Goal: Task Accomplishment & Management: Manage account settings

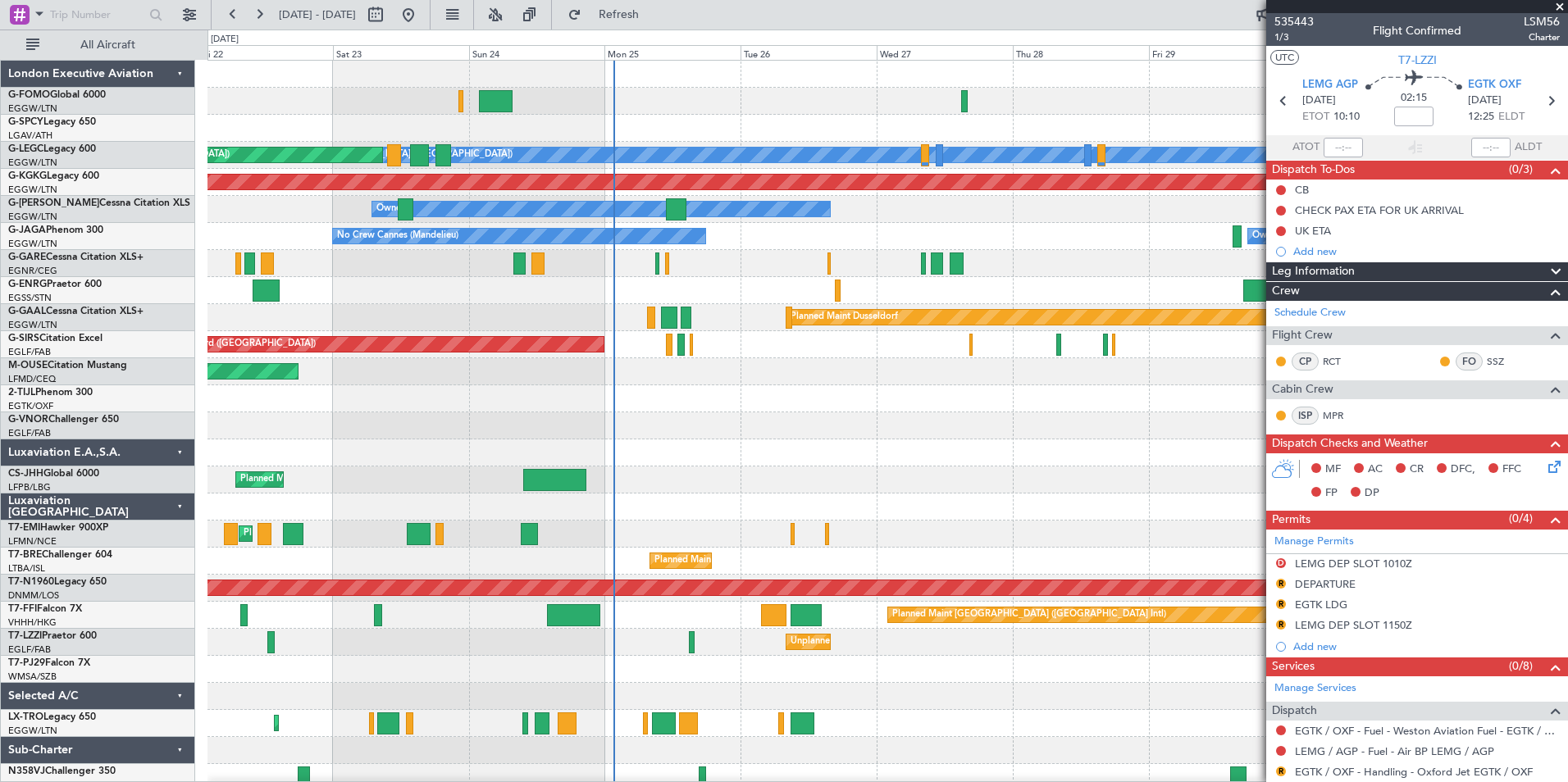
scroll to position [366, 0]
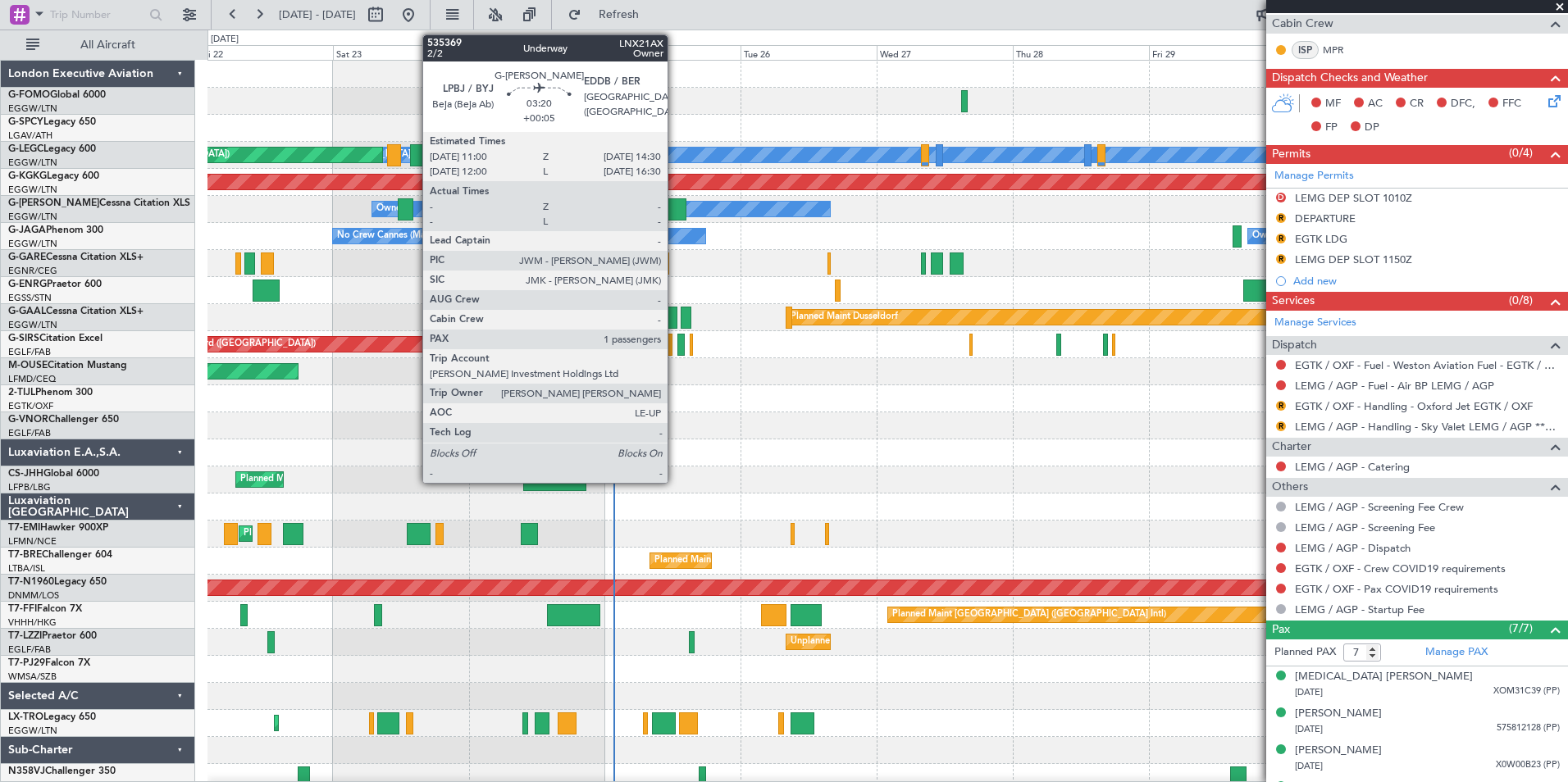
click at [674, 213] on div at bounding box center [676, 209] width 21 height 23
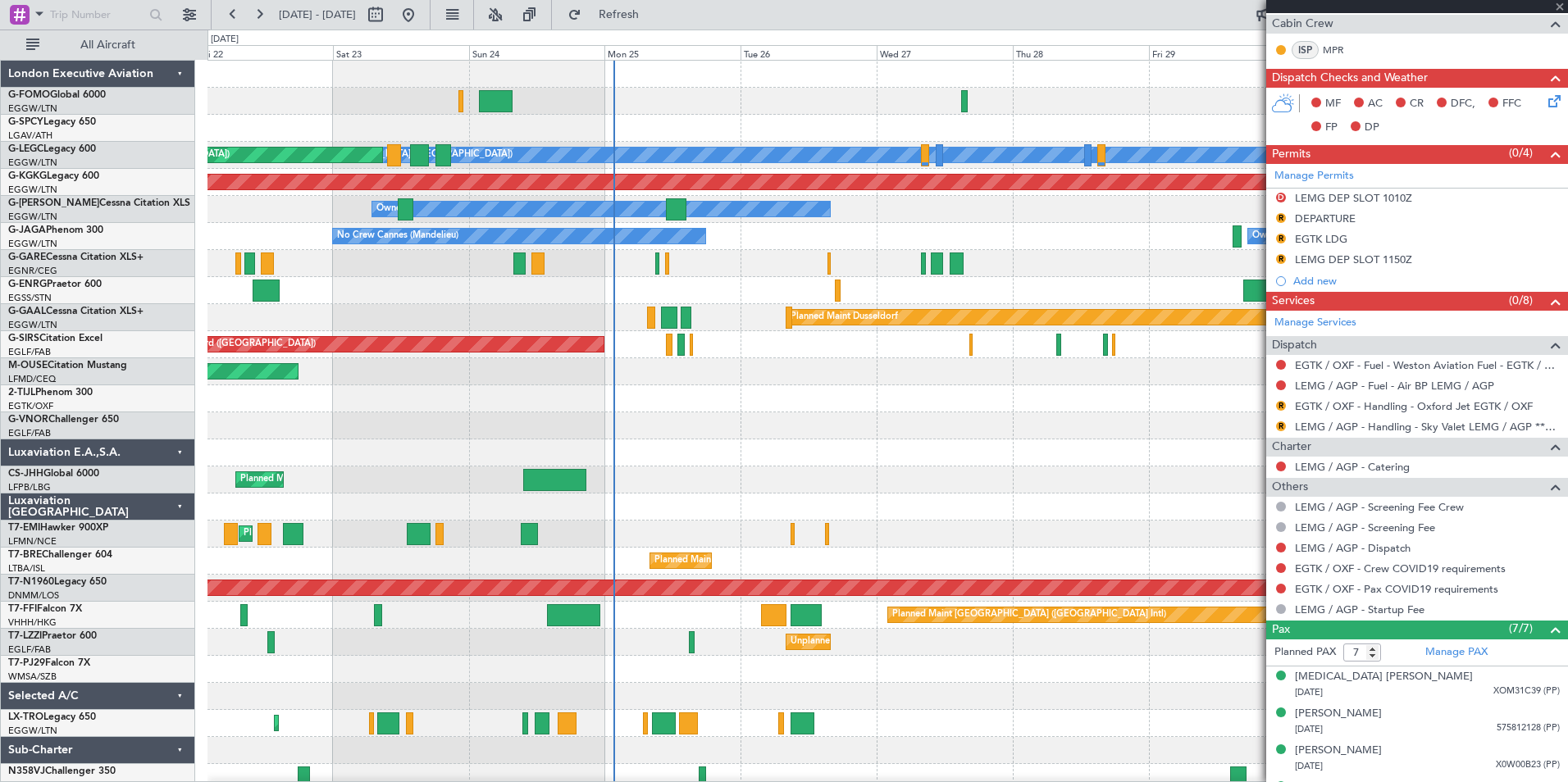
type input "+00:05"
type input "1"
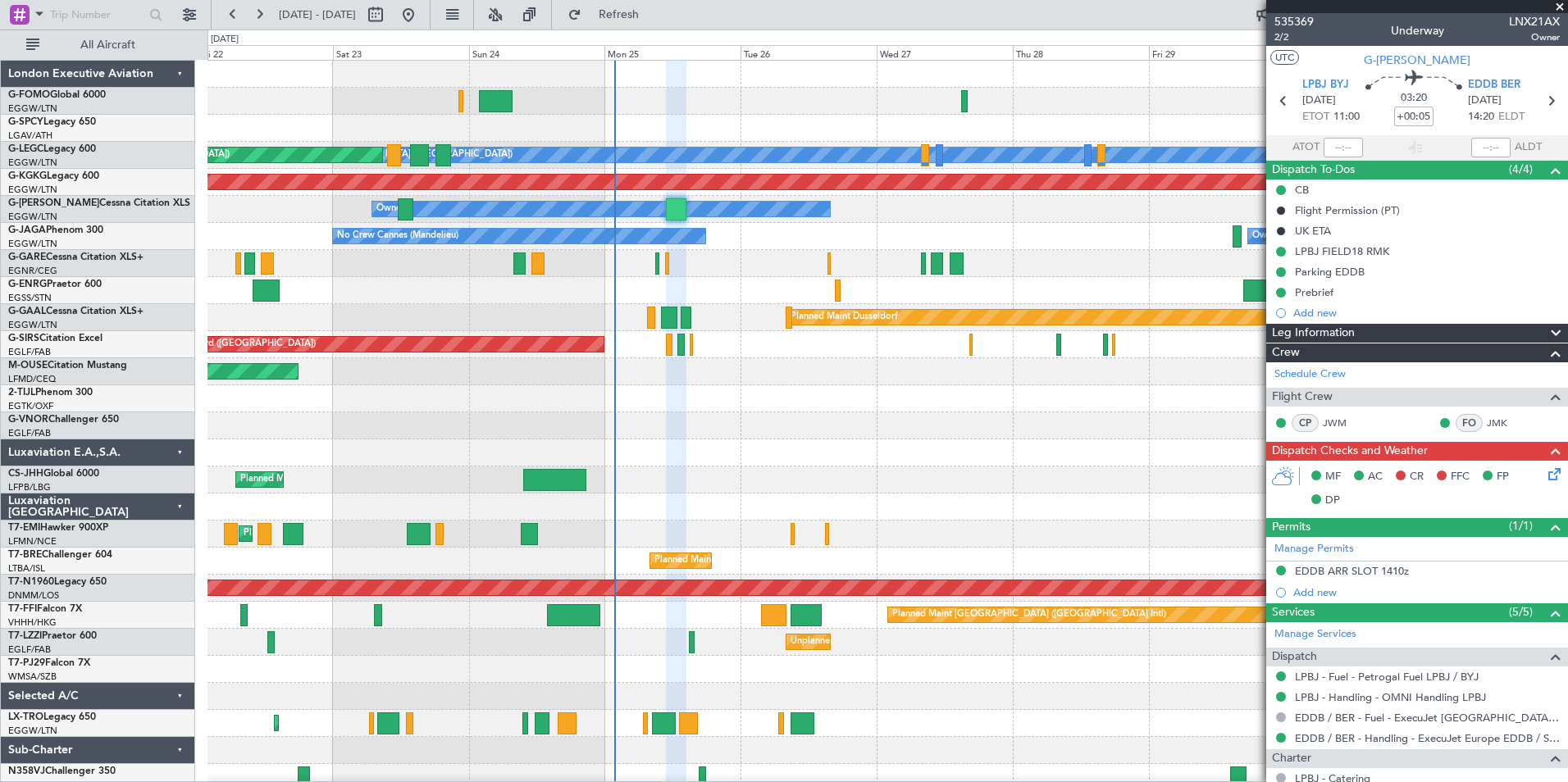
click at [1545, 477] on icon at bounding box center [1551, 472] width 13 height 13
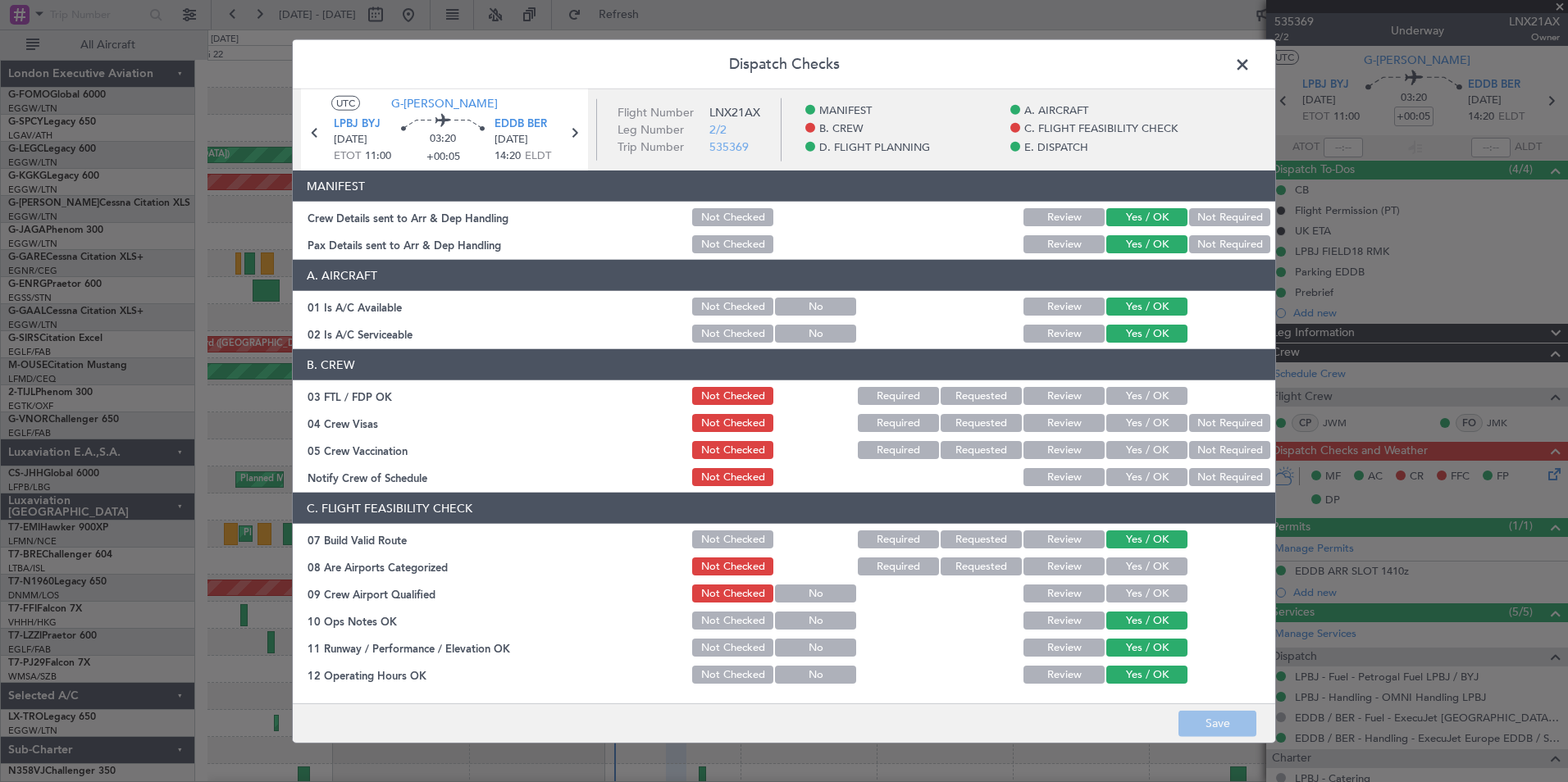
click at [1148, 394] on button "Yes / OK" at bounding box center [1146, 396] width 81 height 18
click at [1194, 422] on button "Not Required" at bounding box center [1229, 424] width 81 height 18
click at [1191, 447] on button "Not Required" at bounding box center [1229, 450] width 81 height 18
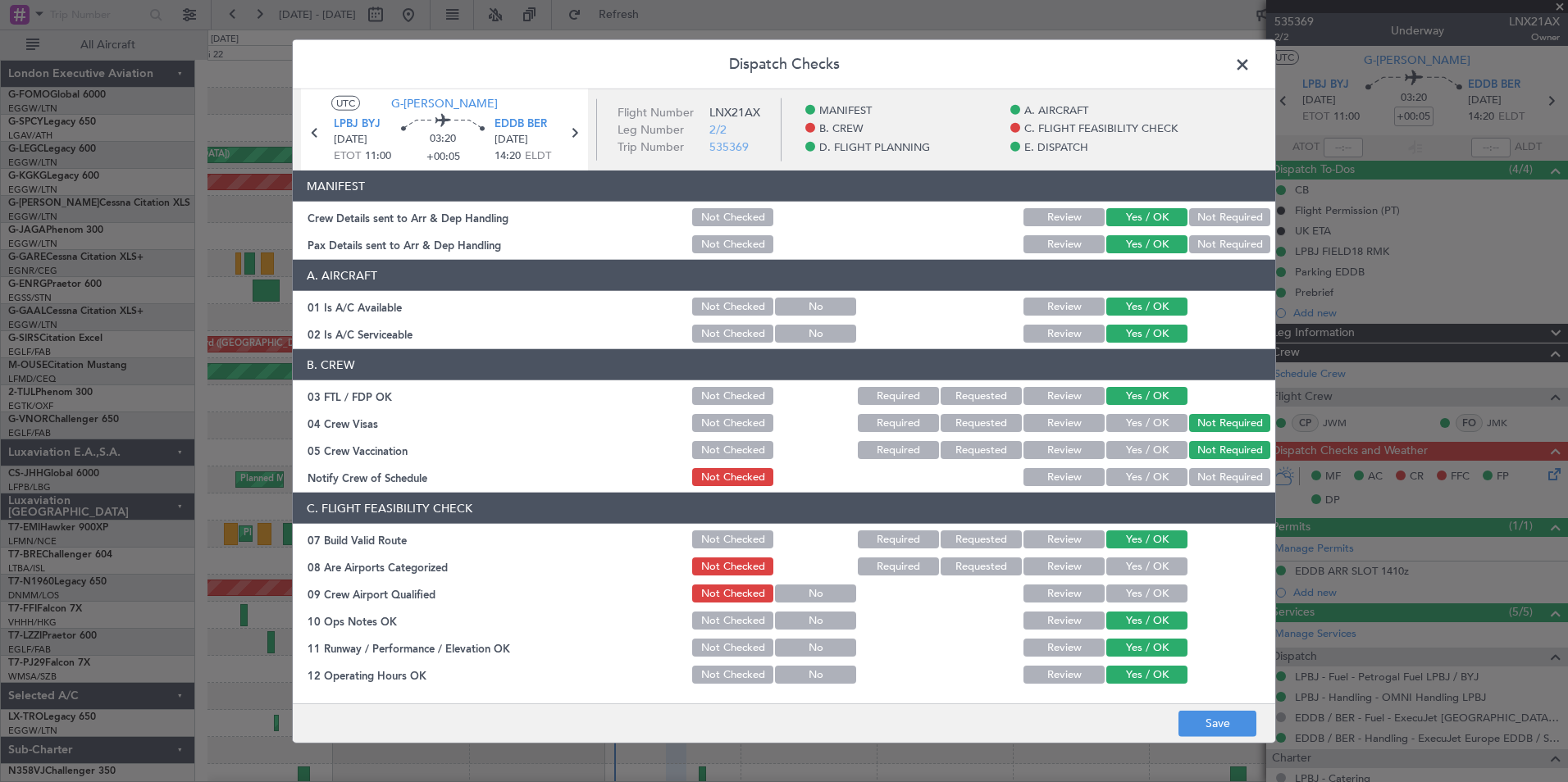
click at [1148, 467] on div "Yes / OK" at bounding box center [1145, 478] width 83 height 23
click at [1147, 468] on div "Yes / OK" at bounding box center [1145, 478] width 83 height 23
click at [1145, 471] on button "Yes / OK" at bounding box center [1146, 478] width 81 height 18
click at [1141, 569] on button "Yes / OK" at bounding box center [1146, 567] width 81 height 18
click at [1138, 595] on button "Yes / OK" at bounding box center [1146, 594] width 81 height 18
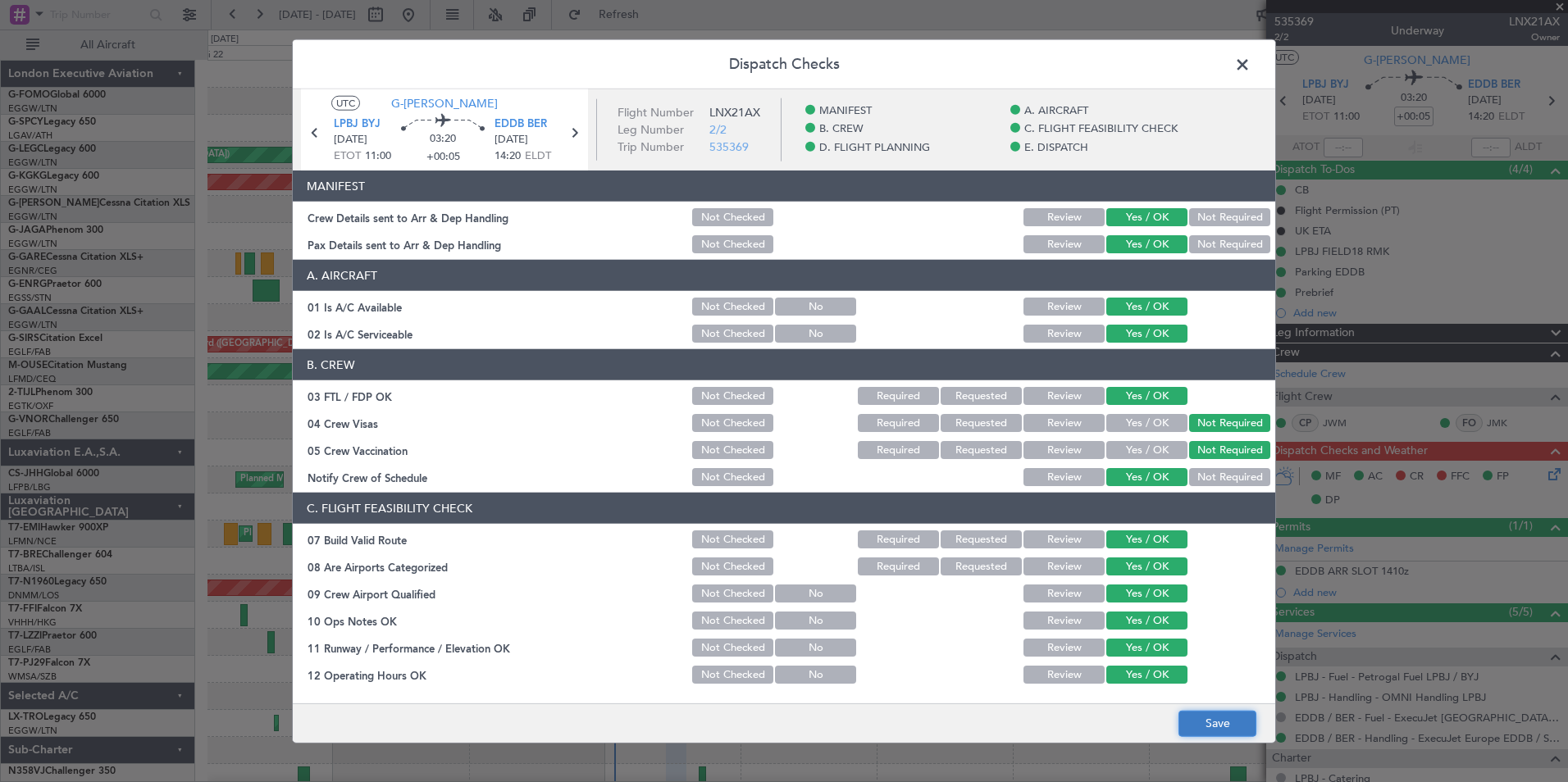
click at [1227, 727] on button "Save" at bounding box center [1216, 723] width 78 height 26
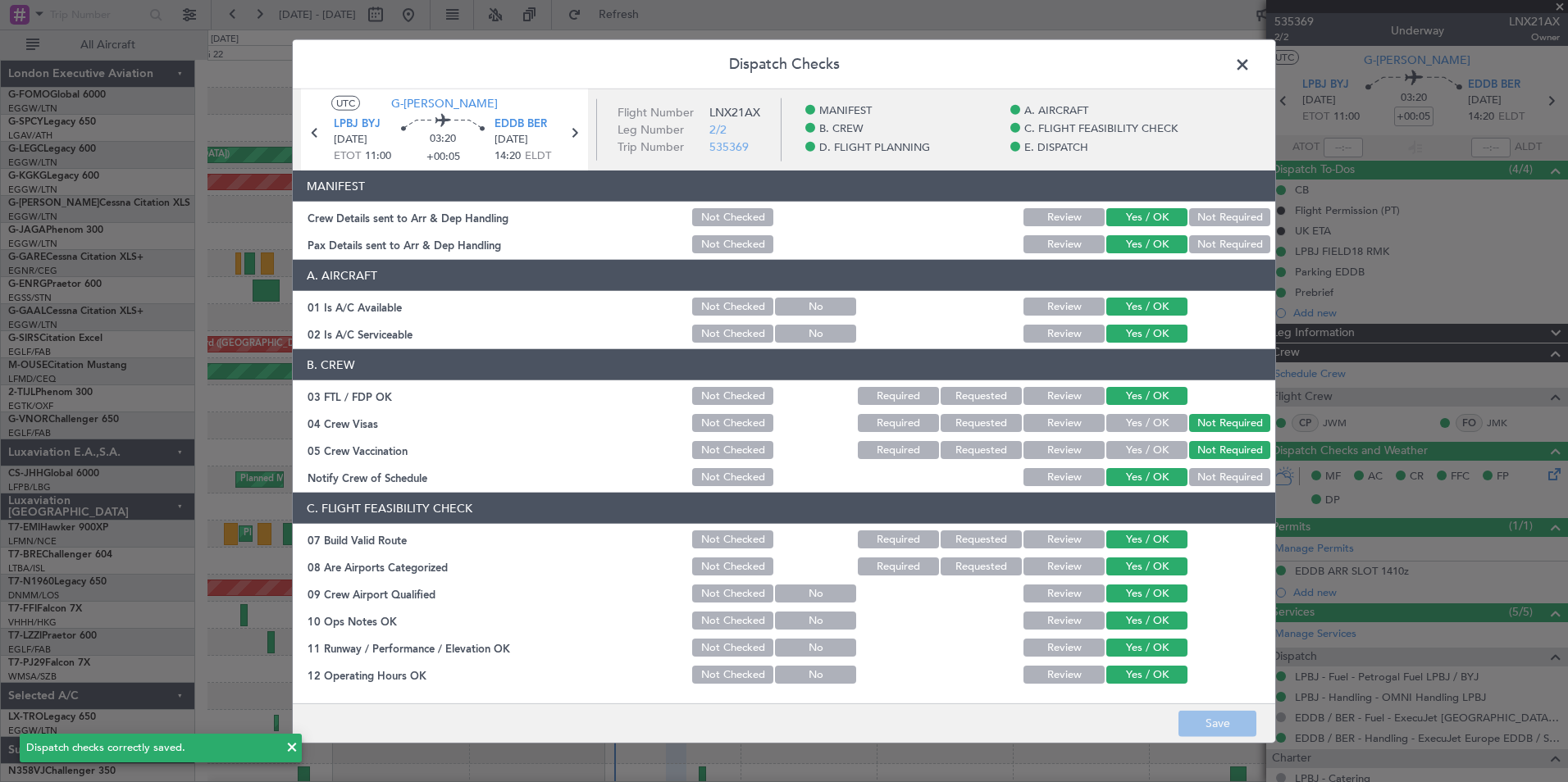
click at [1250, 67] on span at bounding box center [1250, 68] width 0 height 33
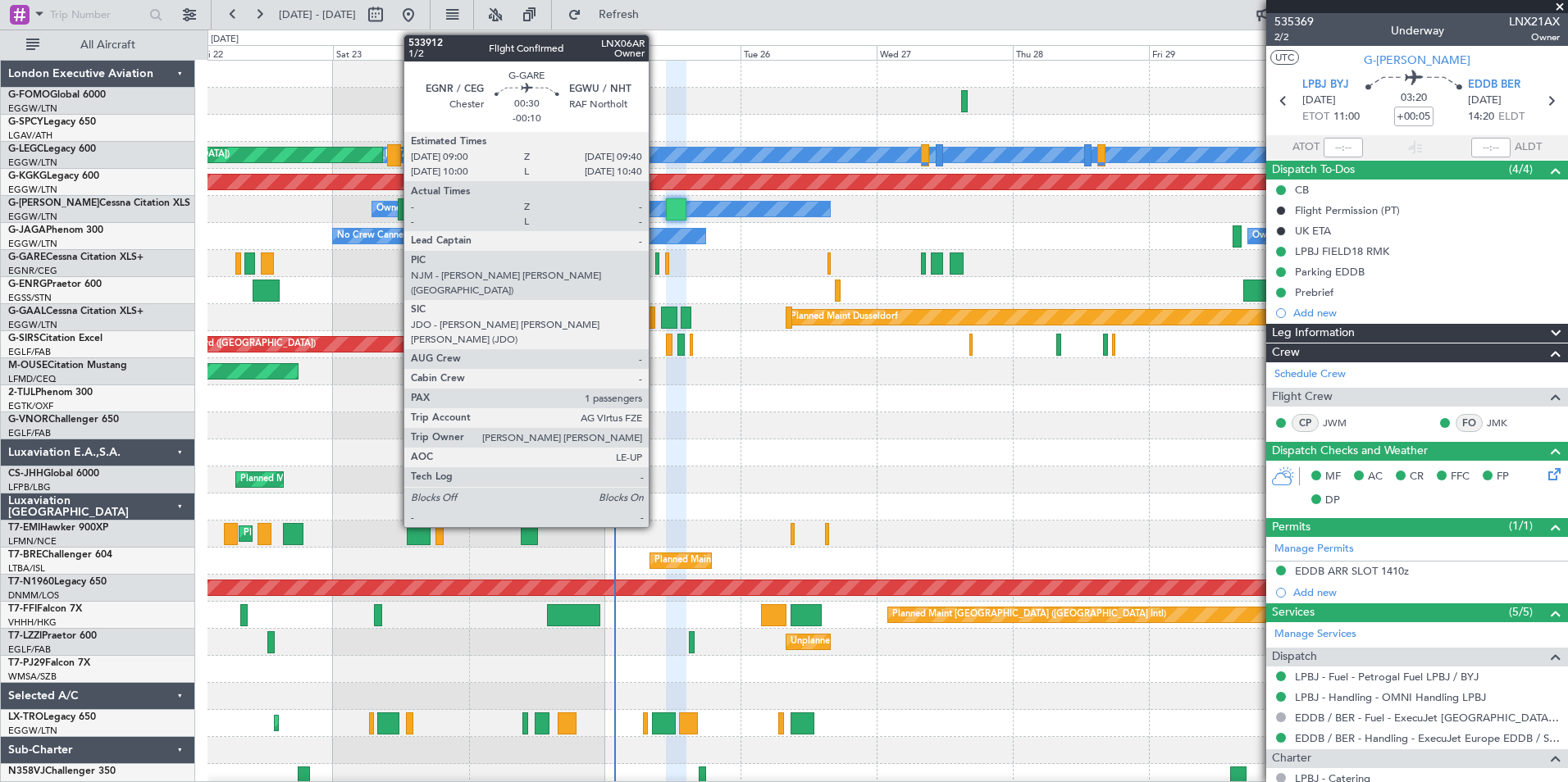
click at [656, 268] on div at bounding box center [657, 263] width 4 height 23
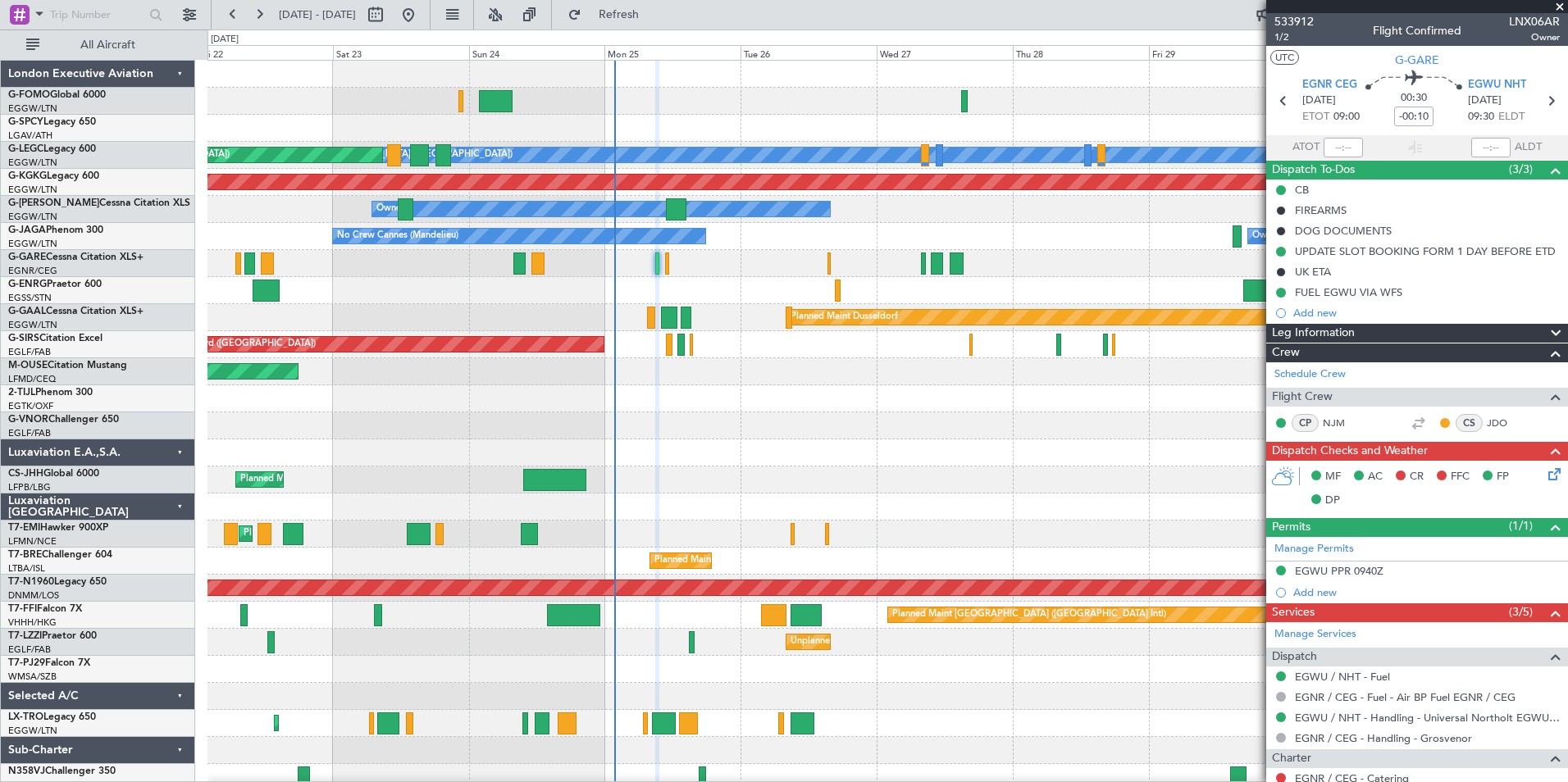
click at [1545, 472] on icon at bounding box center [1551, 472] width 13 height 13
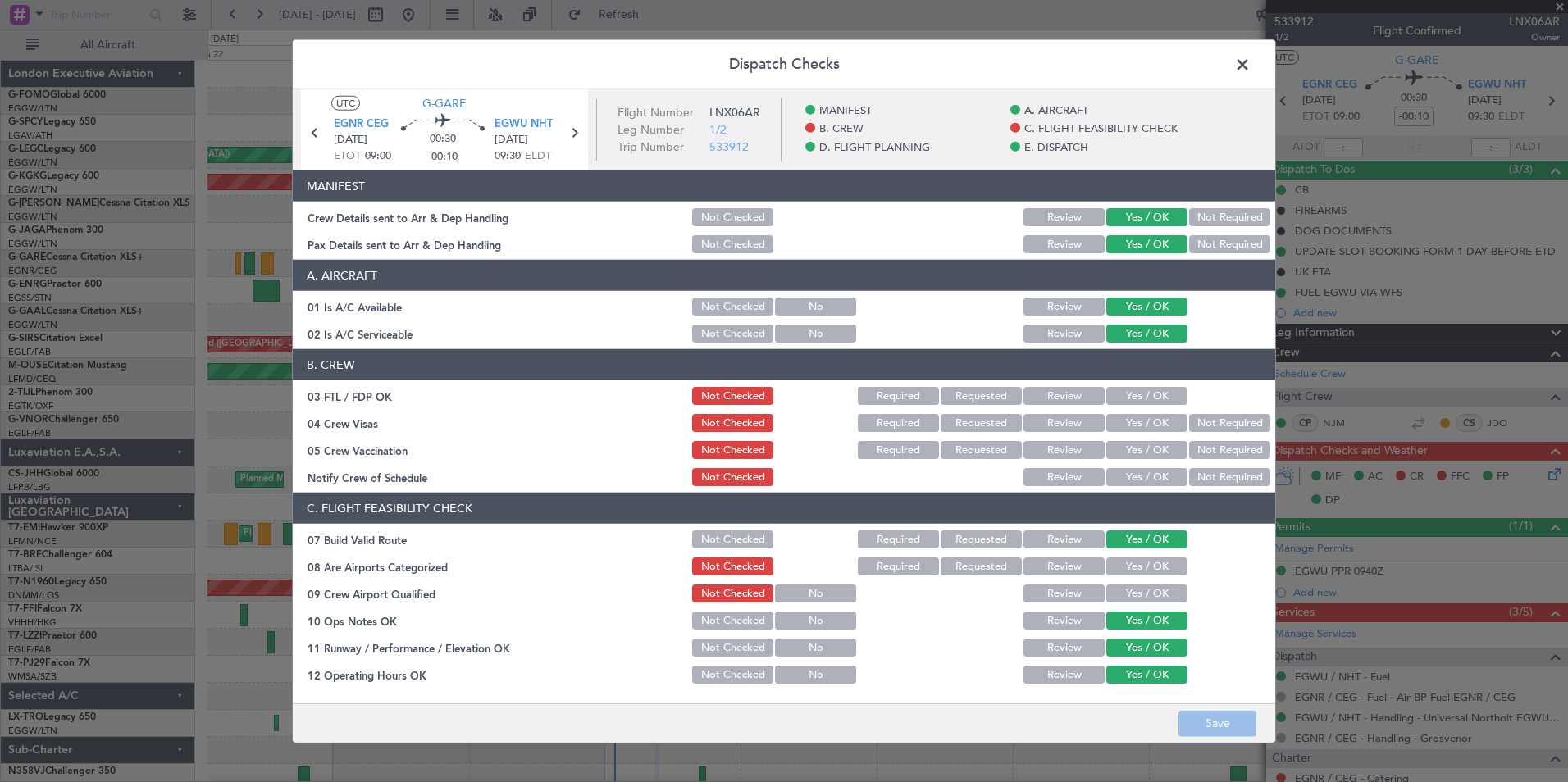
click at [1128, 397] on button "Yes / OK" at bounding box center [1146, 396] width 81 height 18
click at [1200, 414] on button "Not Required" at bounding box center [1229, 424] width 81 height 18
click at [1189, 457] on button "Not Required" at bounding box center [1229, 450] width 81 height 18
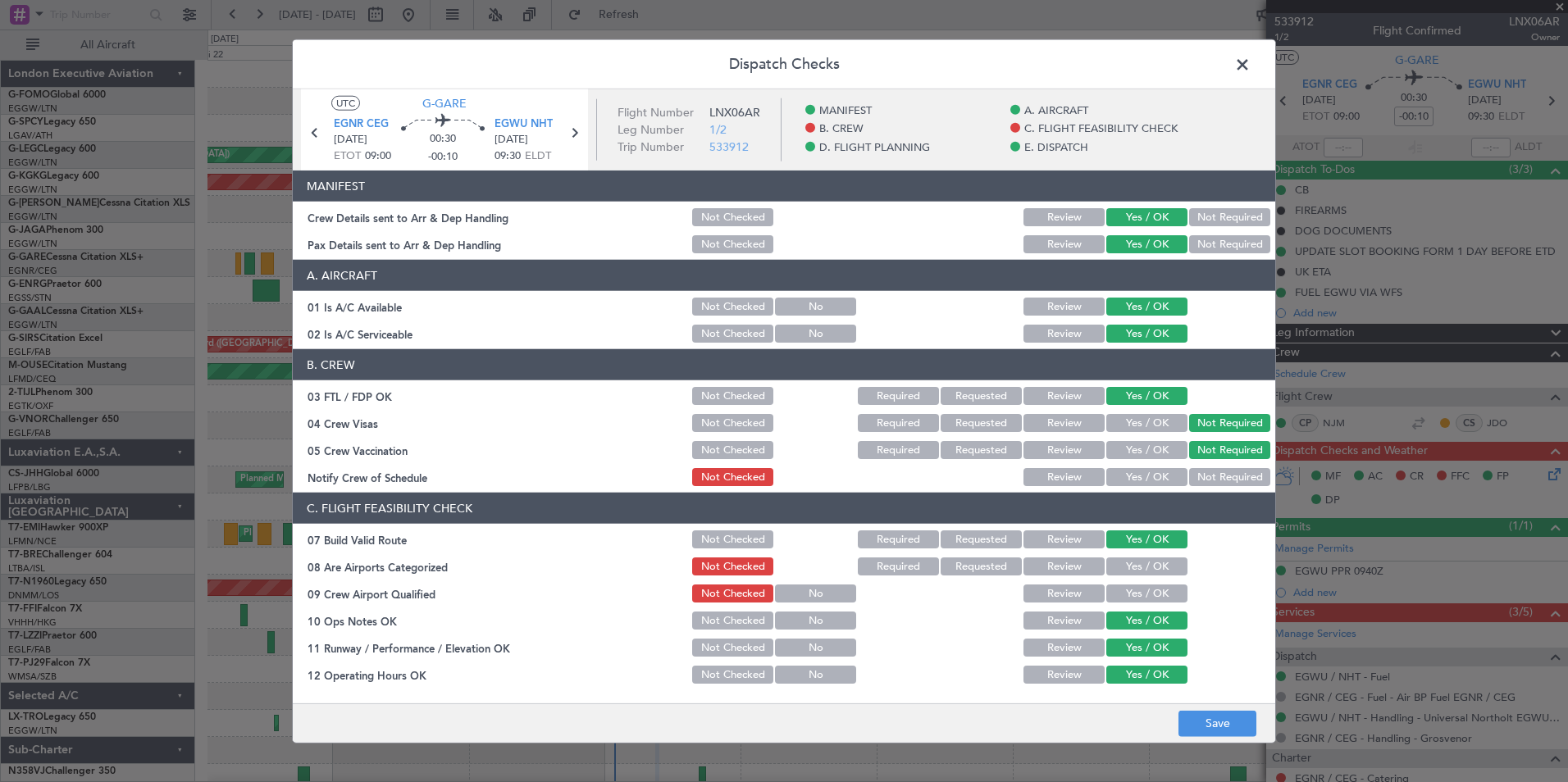
click at [1135, 477] on button "Yes / OK" at bounding box center [1146, 478] width 81 height 18
click at [1121, 564] on button "Yes / OK" at bounding box center [1146, 567] width 81 height 18
click at [1119, 591] on button "Yes / OK" at bounding box center [1146, 594] width 81 height 18
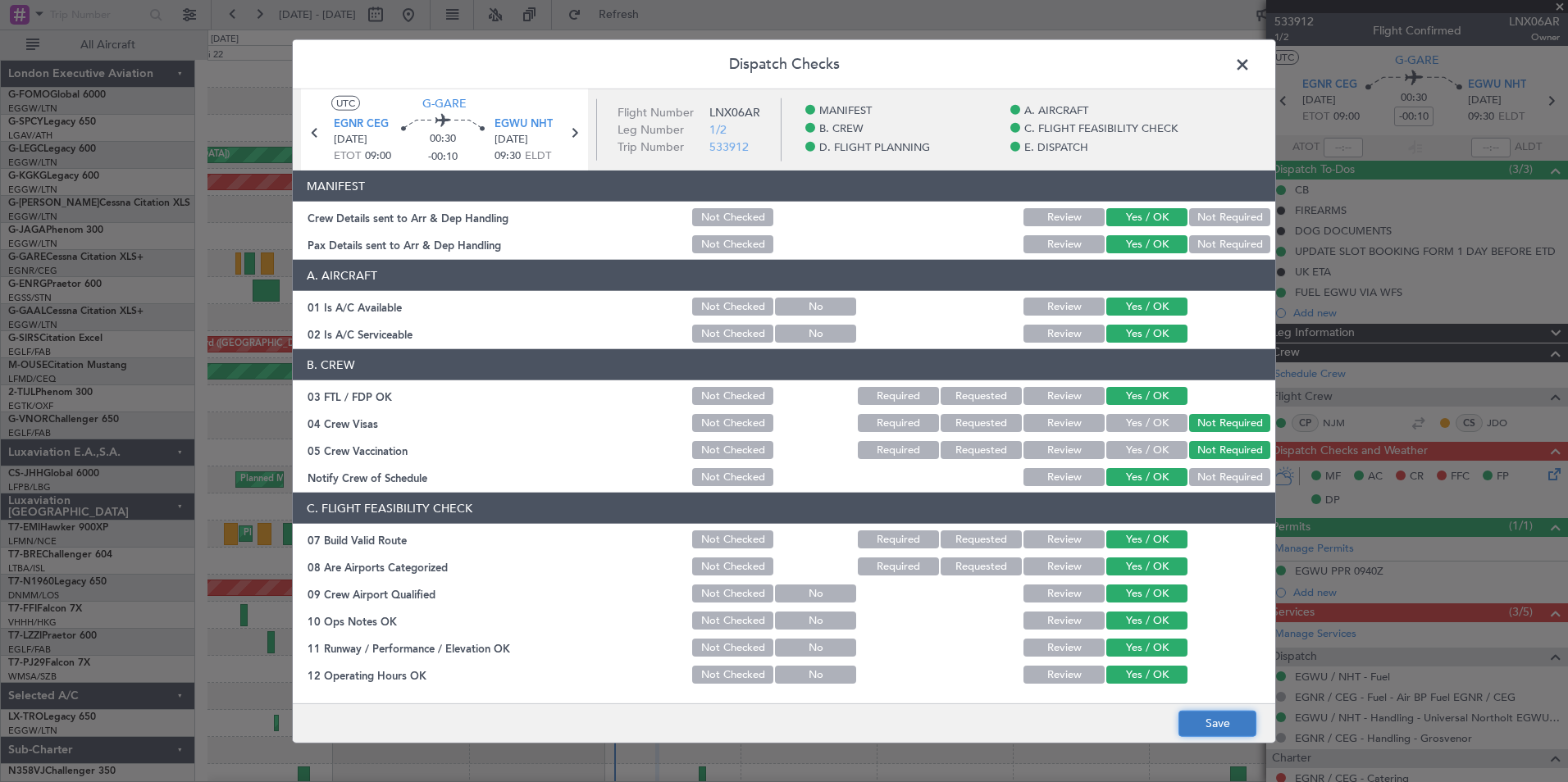
click at [1205, 714] on button "Save" at bounding box center [1216, 723] width 78 height 26
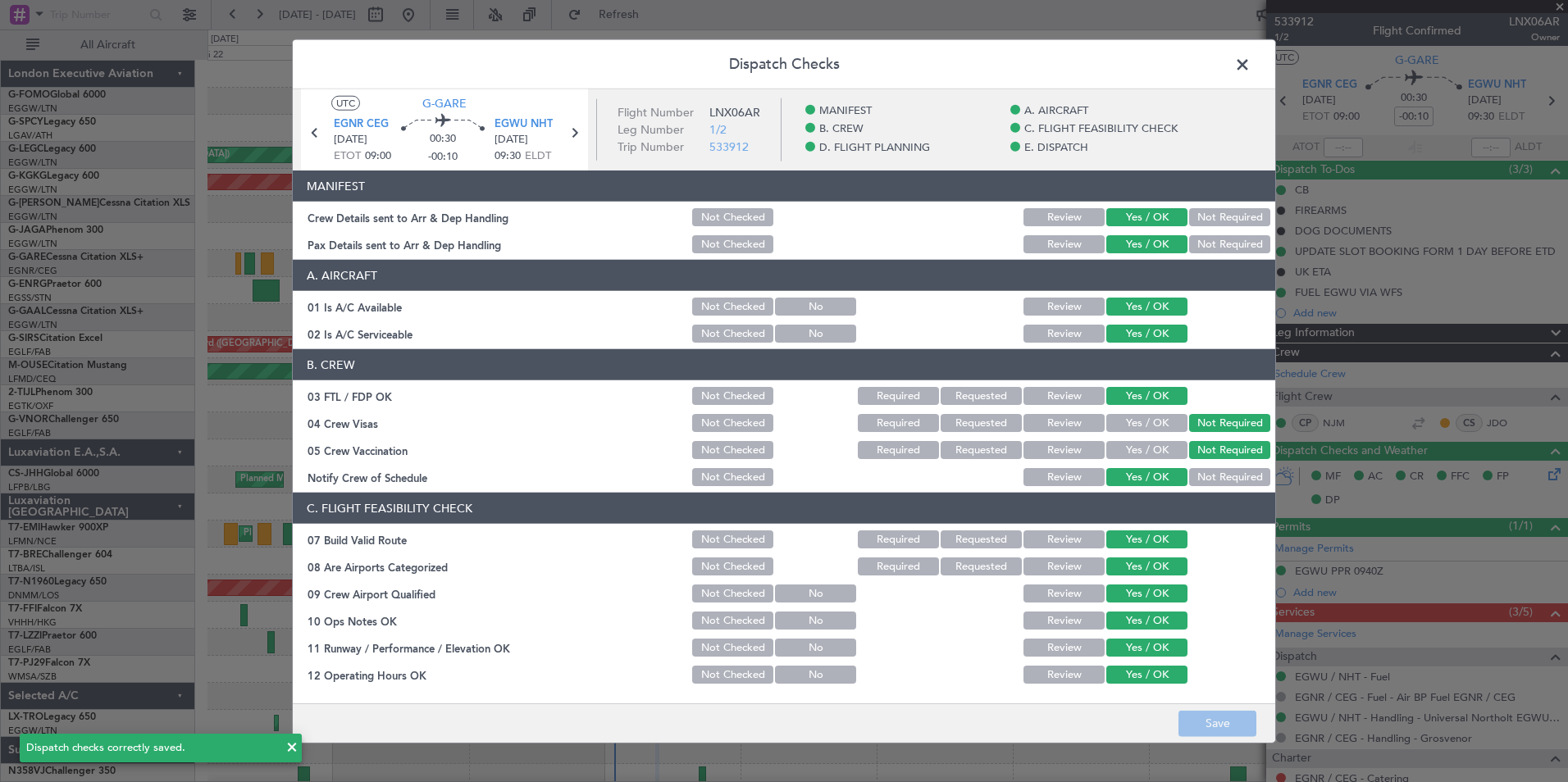
click at [1250, 61] on span at bounding box center [1250, 68] width 0 height 33
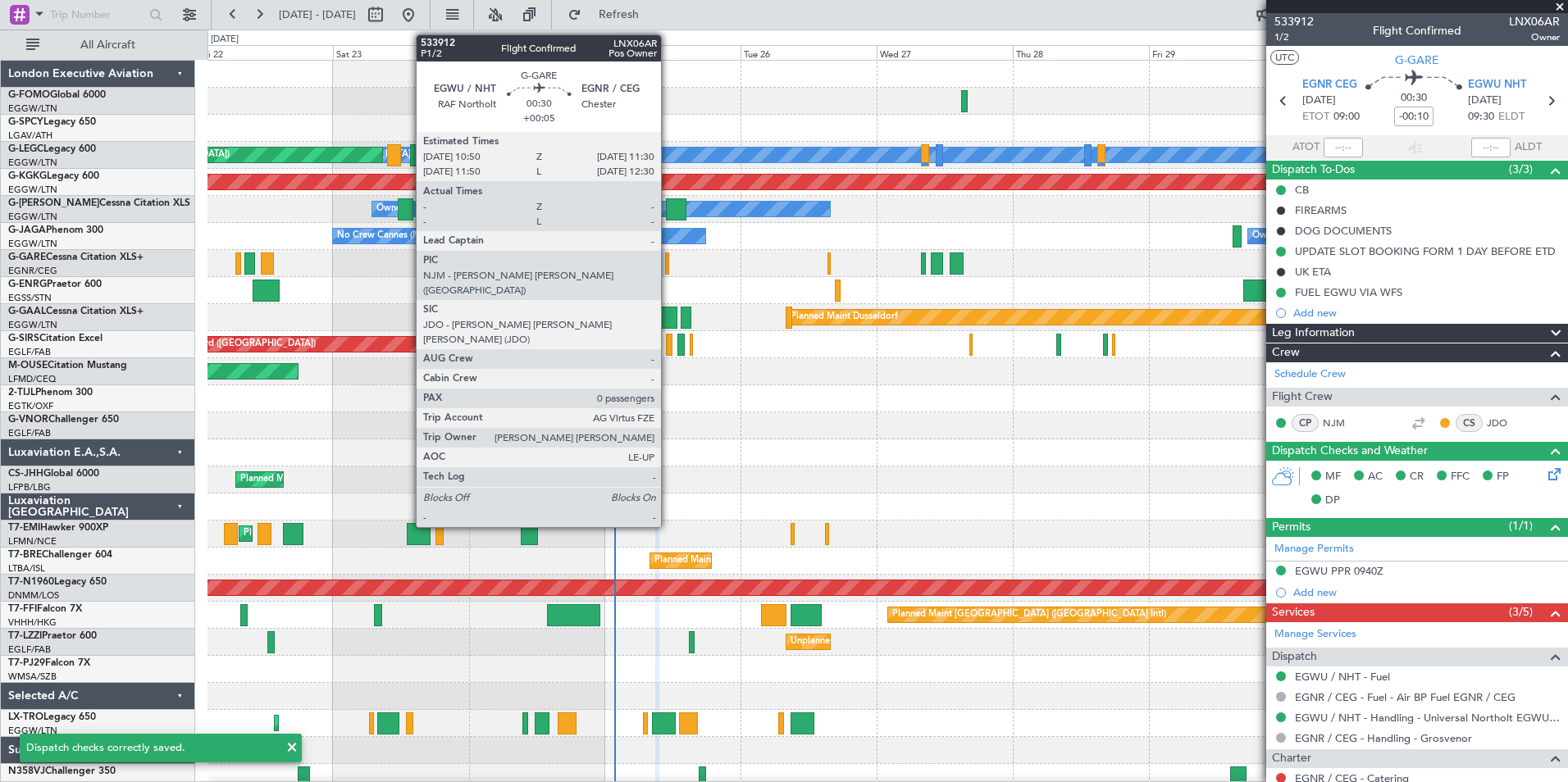
click at [669, 268] on div at bounding box center [667, 263] width 4 height 23
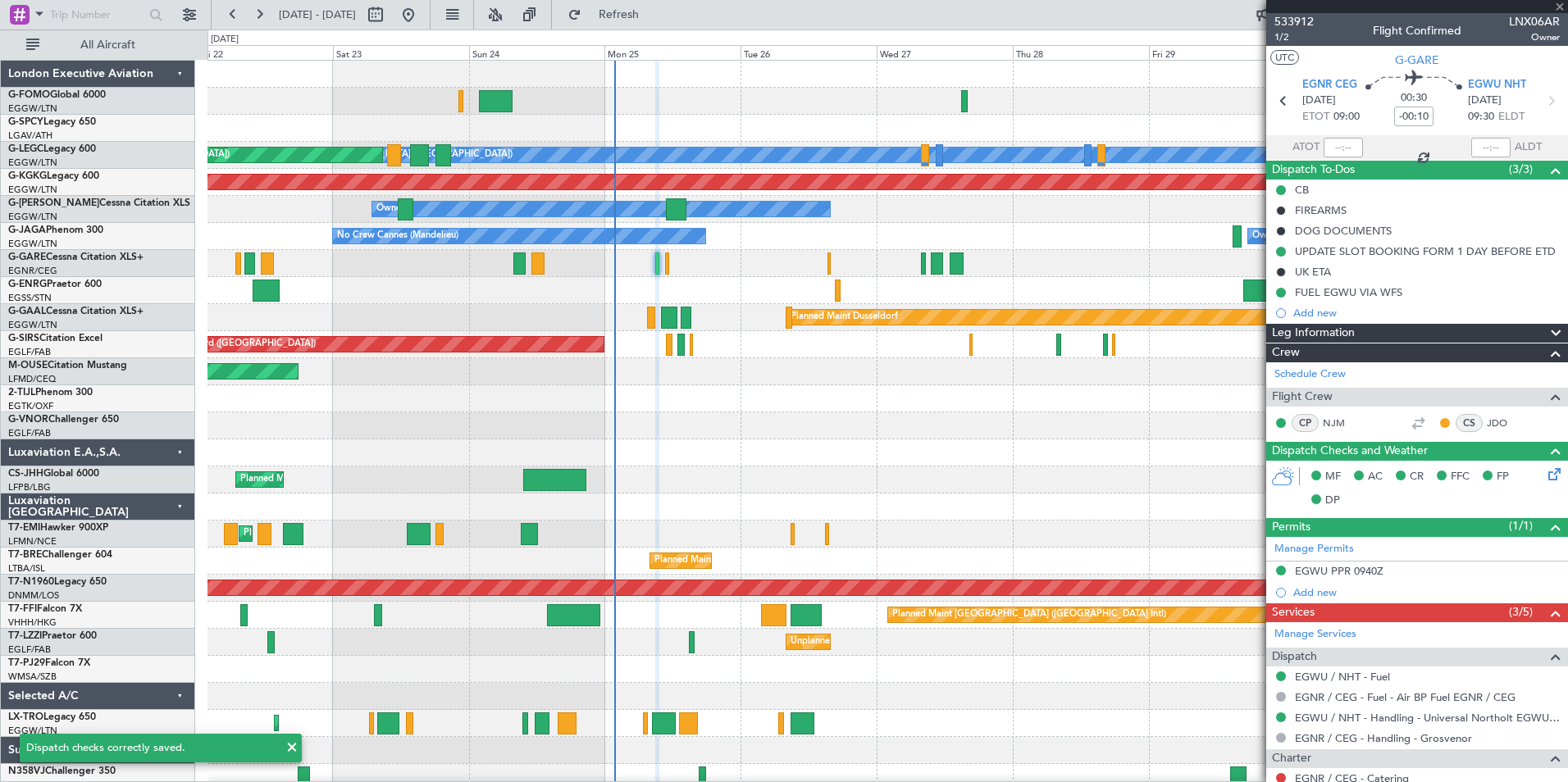
type input "+00:05"
type input "0"
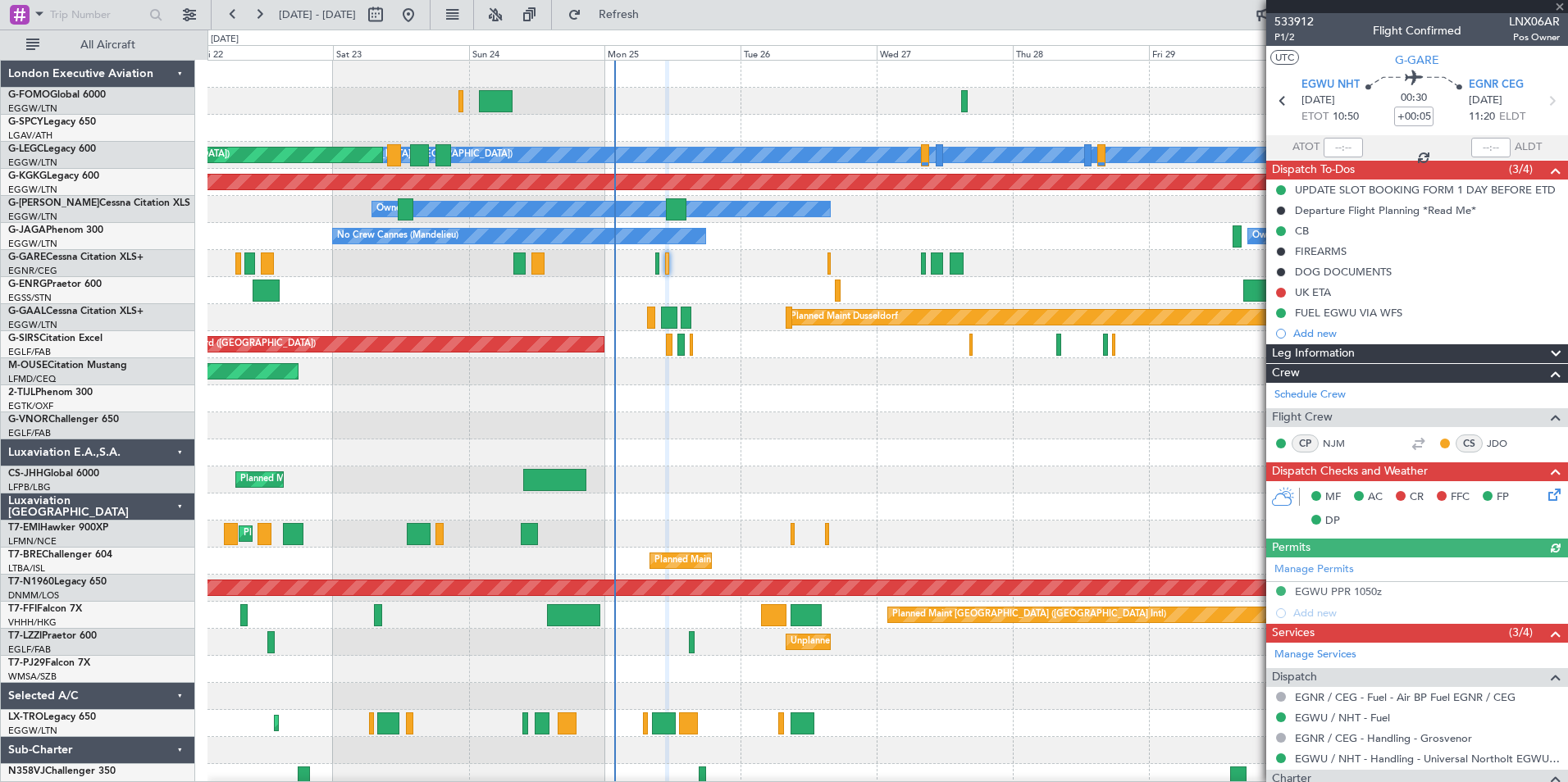
click at [1545, 491] on icon at bounding box center [1551, 492] width 13 height 13
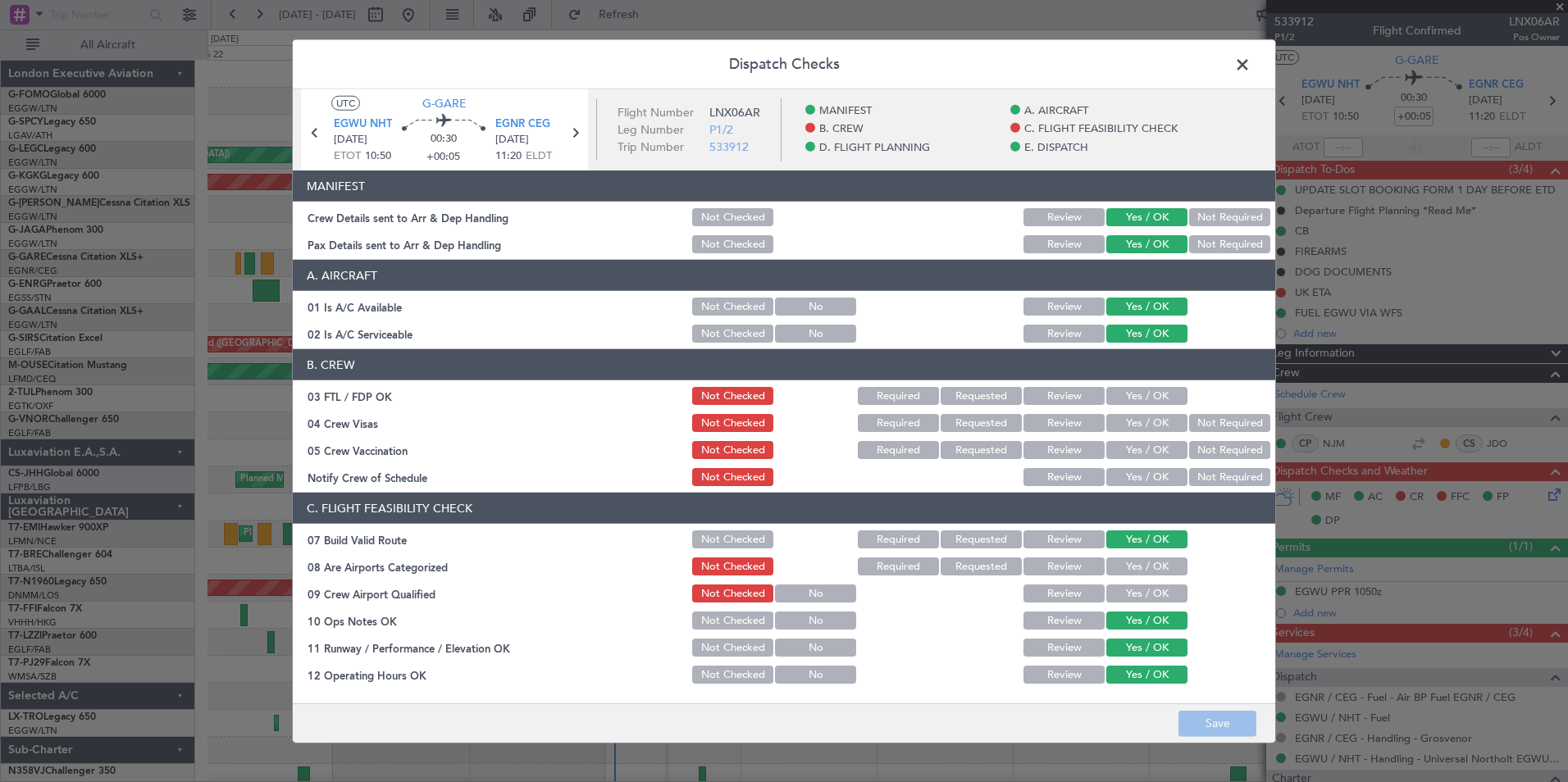
click at [1140, 400] on button "Yes / OK" at bounding box center [1146, 396] width 81 height 18
click at [1200, 433] on div "Not Required" at bounding box center [1227, 424] width 83 height 23
click at [1201, 432] on div "Not Required" at bounding box center [1227, 424] width 83 height 23
click at [1195, 425] on button "Not Required" at bounding box center [1229, 424] width 81 height 18
click at [1194, 453] on button "Not Required" at bounding box center [1229, 450] width 81 height 18
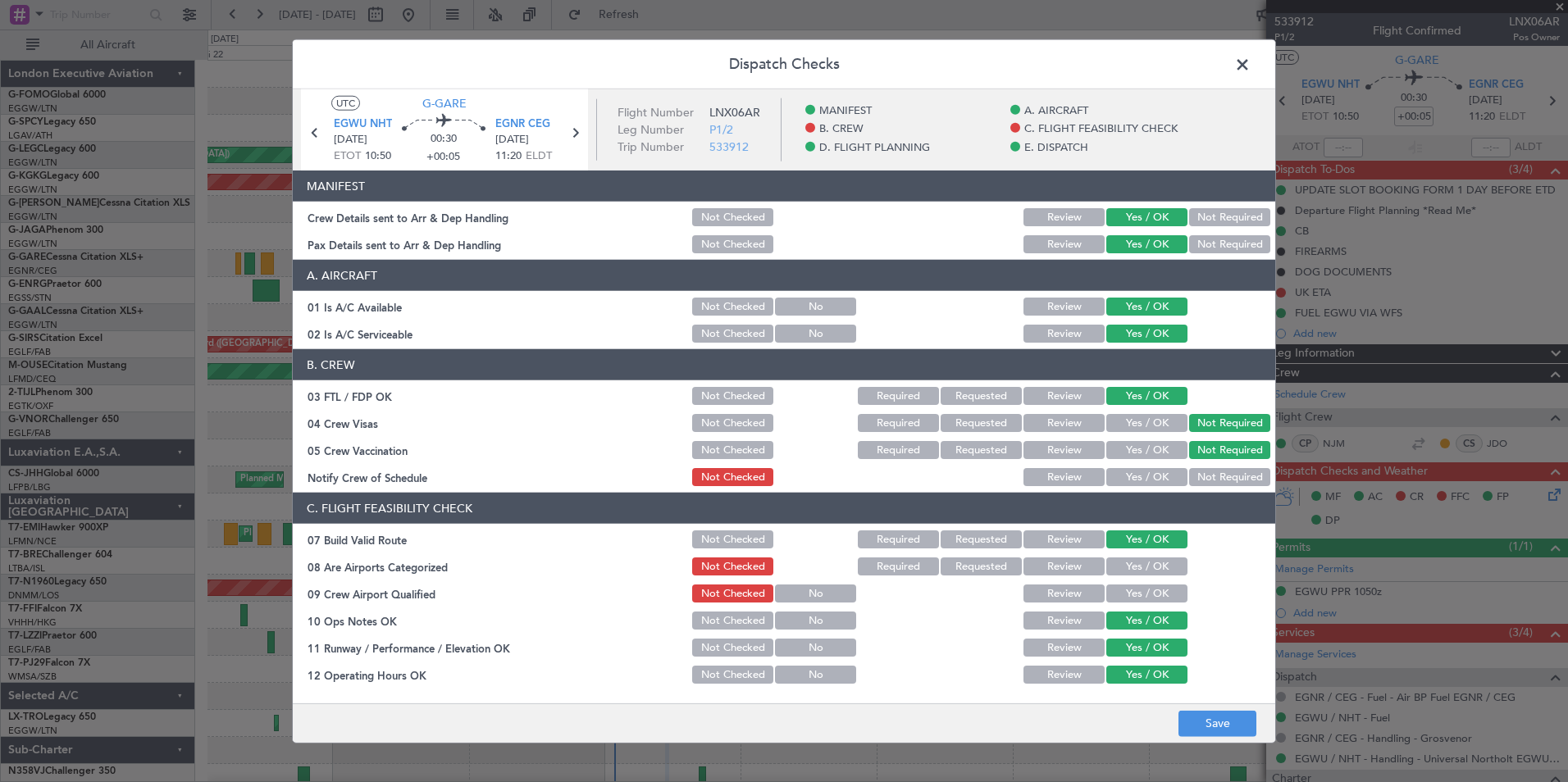
click at [1136, 474] on button "Yes / OK" at bounding box center [1146, 478] width 81 height 18
click at [1109, 569] on button "Yes / OK" at bounding box center [1146, 567] width 81 height 18
click at [1109, 602] on button "Yes / OK" at bounding box center [1146, 594] width 81 height 18
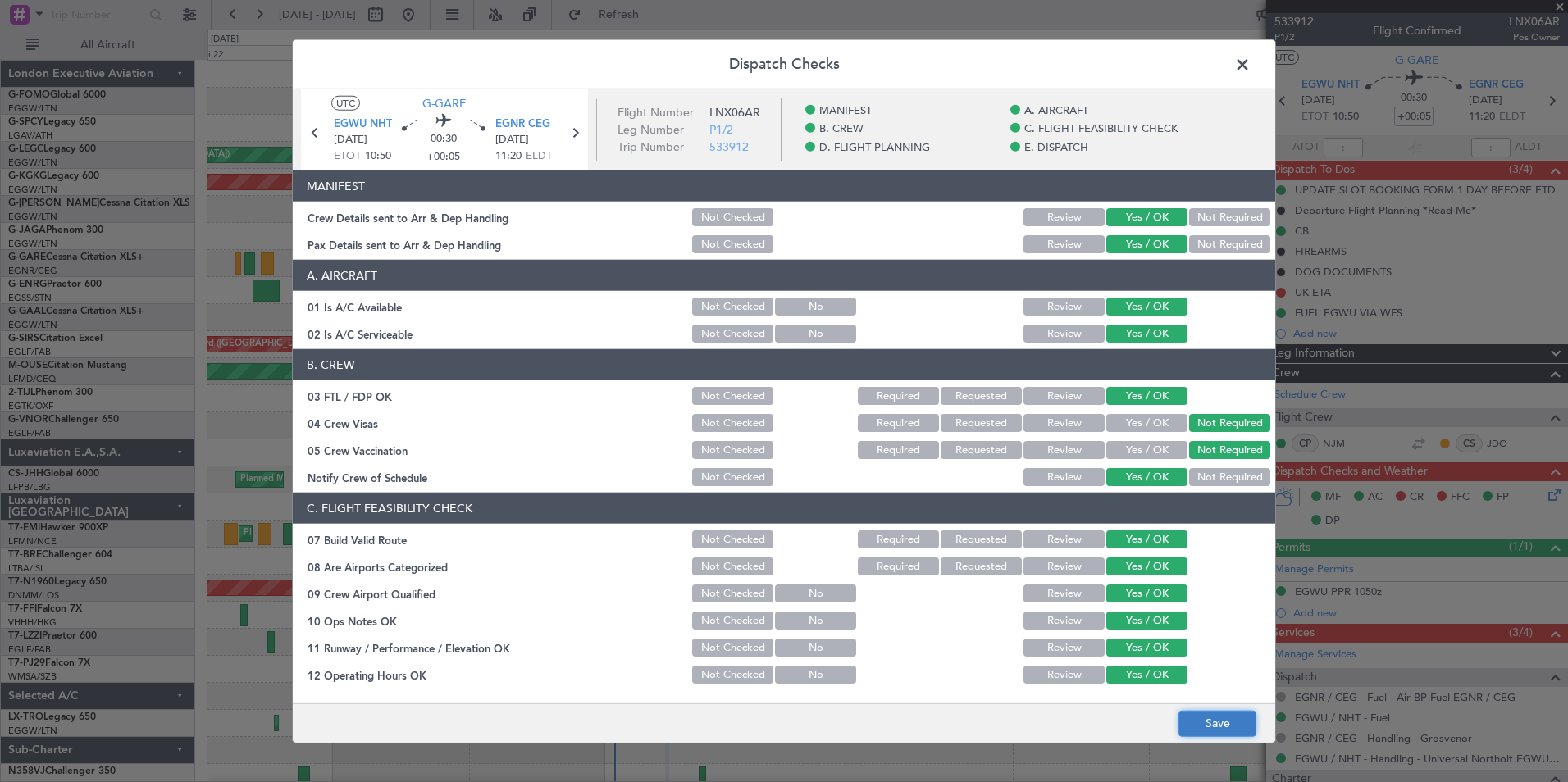
click at [1214, 724] on button "Save" at bounding box center [1216, 723] width 78 height 26
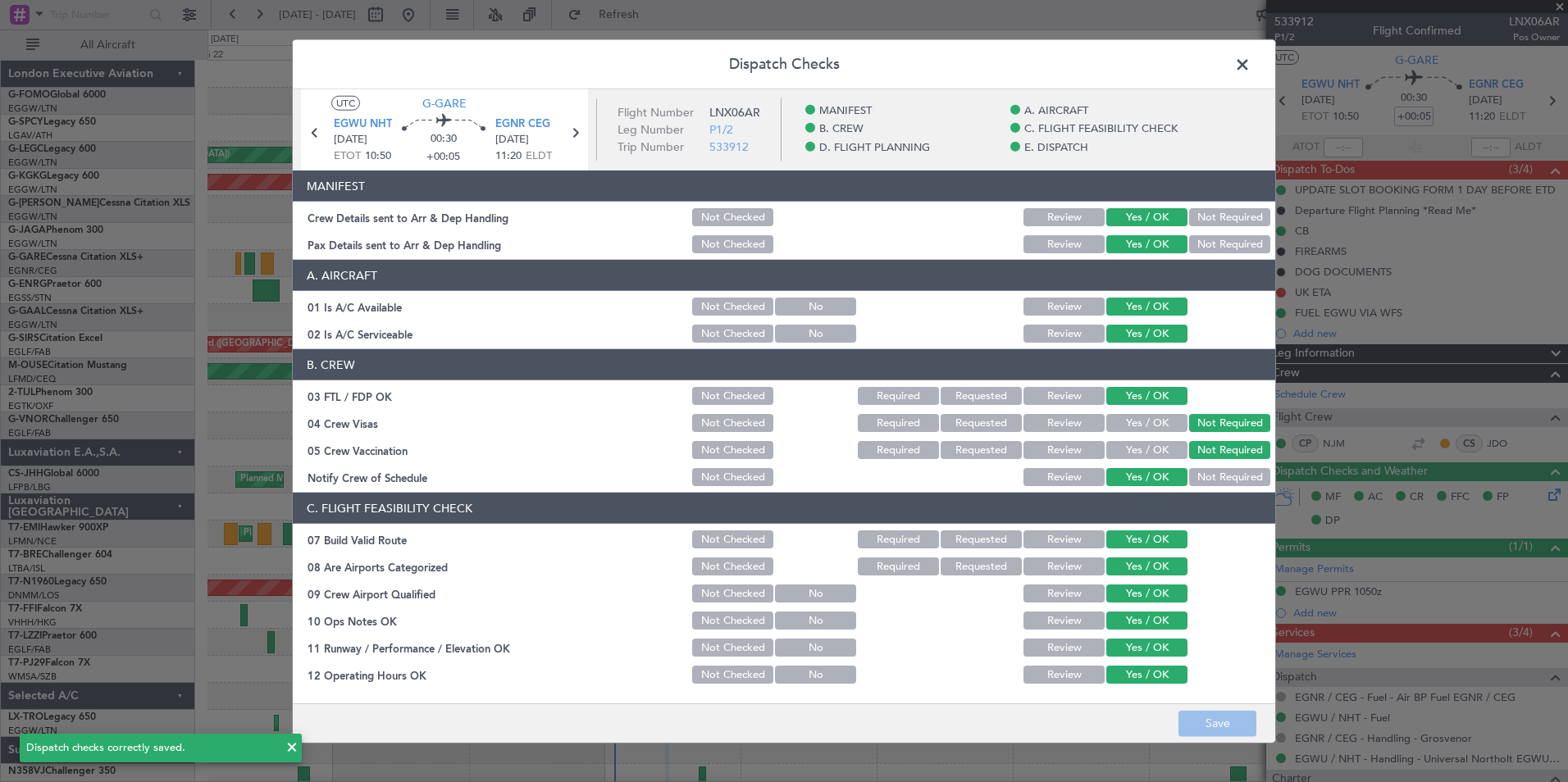
click at [1250, 60] on span at bounding box center [1250, 68] width 0 height 33
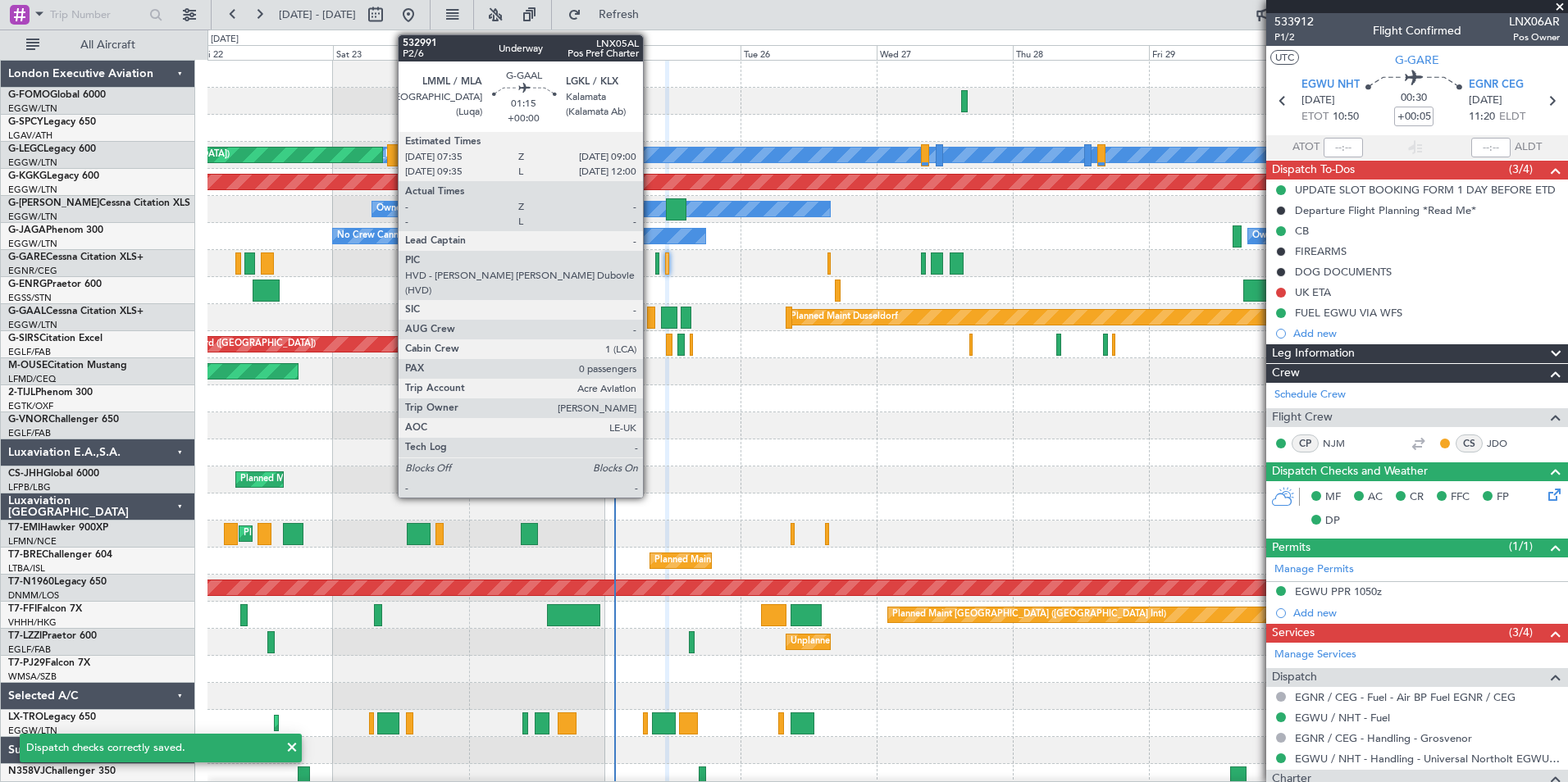
click at [650, 318] on div at bounding box center [651, 318] width 8 height 23
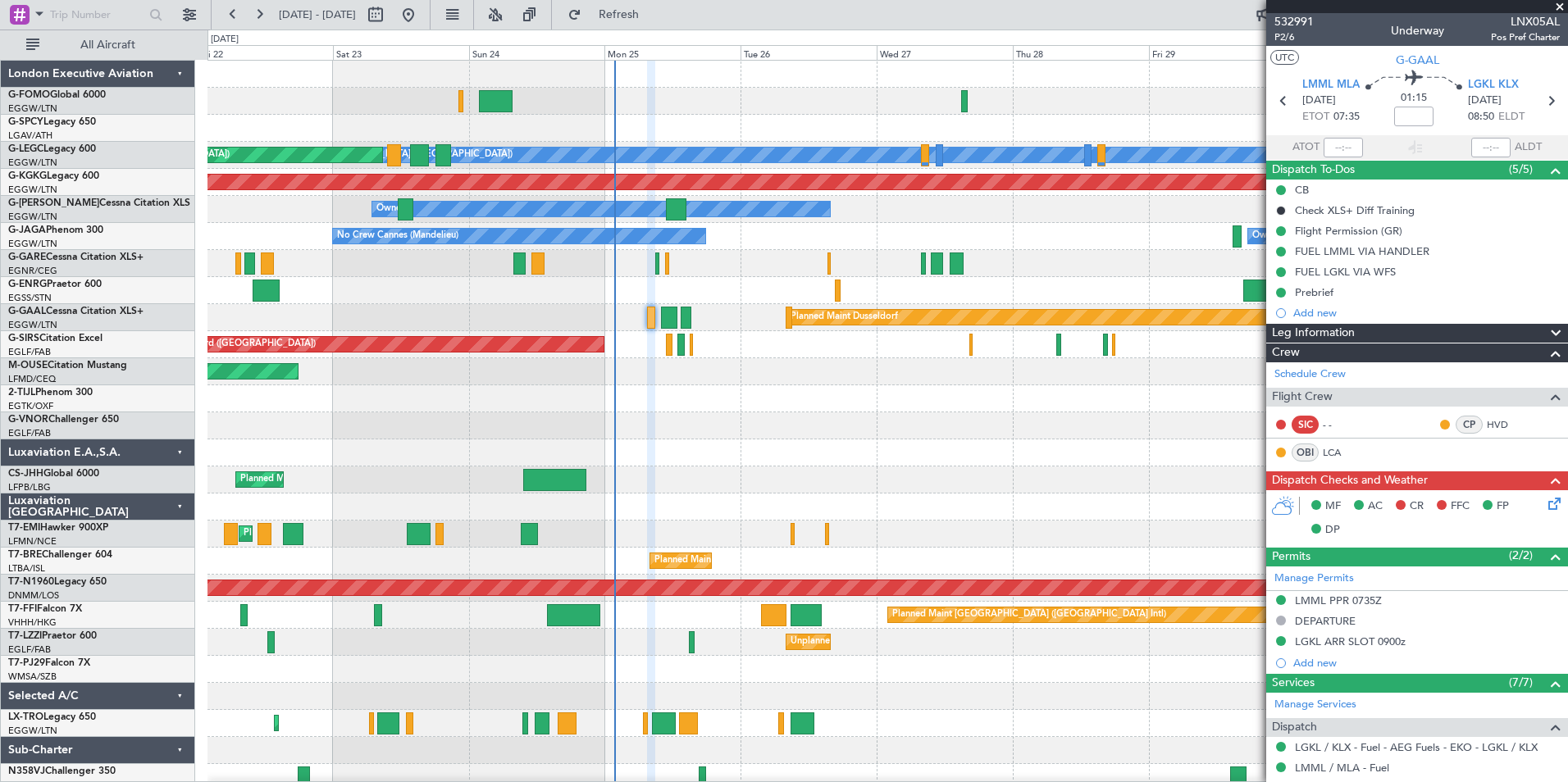
click at [1545, 500] on icon at bounding box center [1551, 501] width 13 height 13
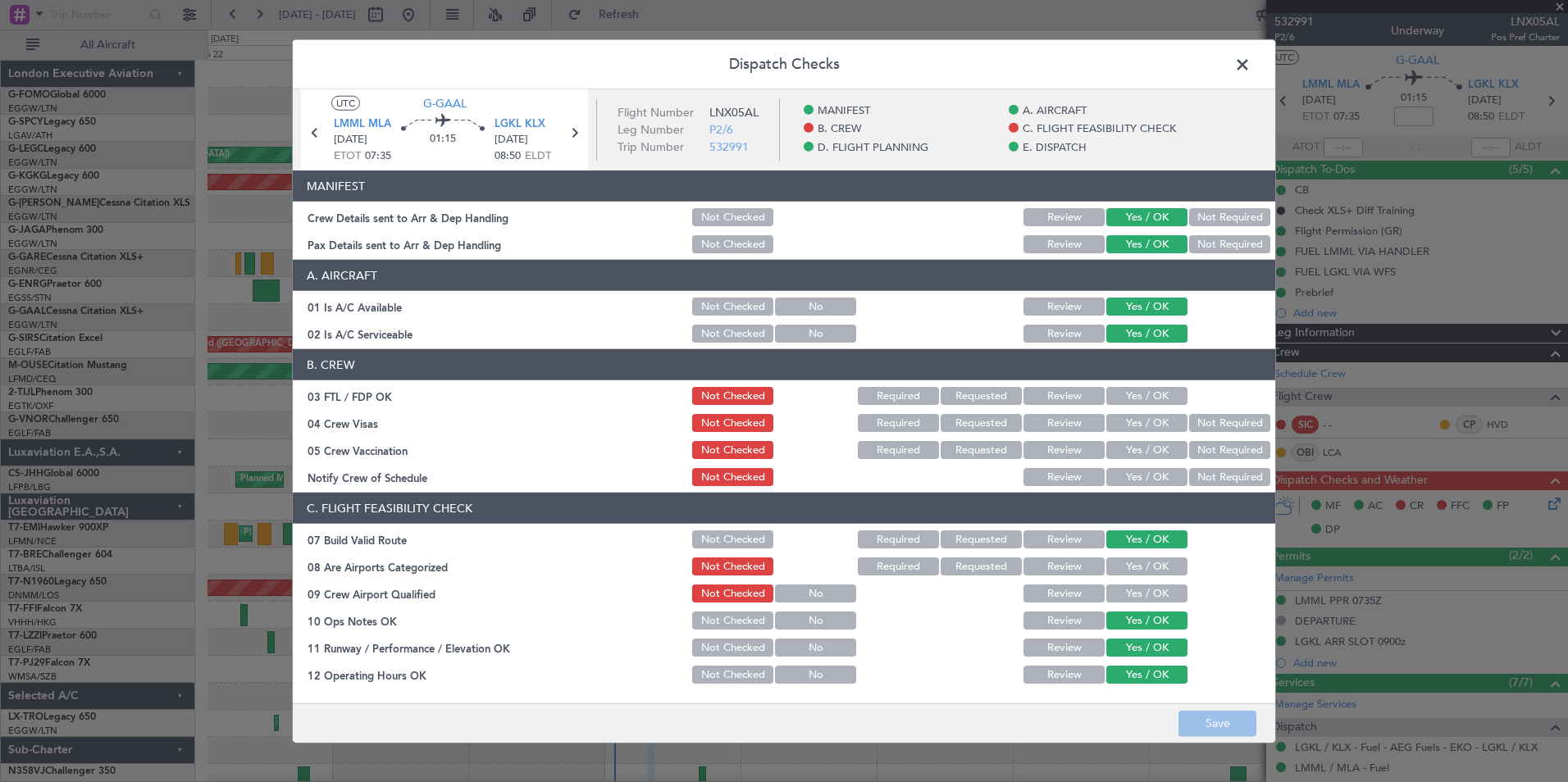
click at [1134, 402] on button "Yes / OK" at bounding box center [1146, 396] width 81 height 18
click at [1211, 427] on button "Not Required" at bounding box center [1229, 424] width 81 height 18
click at [1207, 448] on button "Not Required" at bounding box center [1229, 450] width 81 height 18
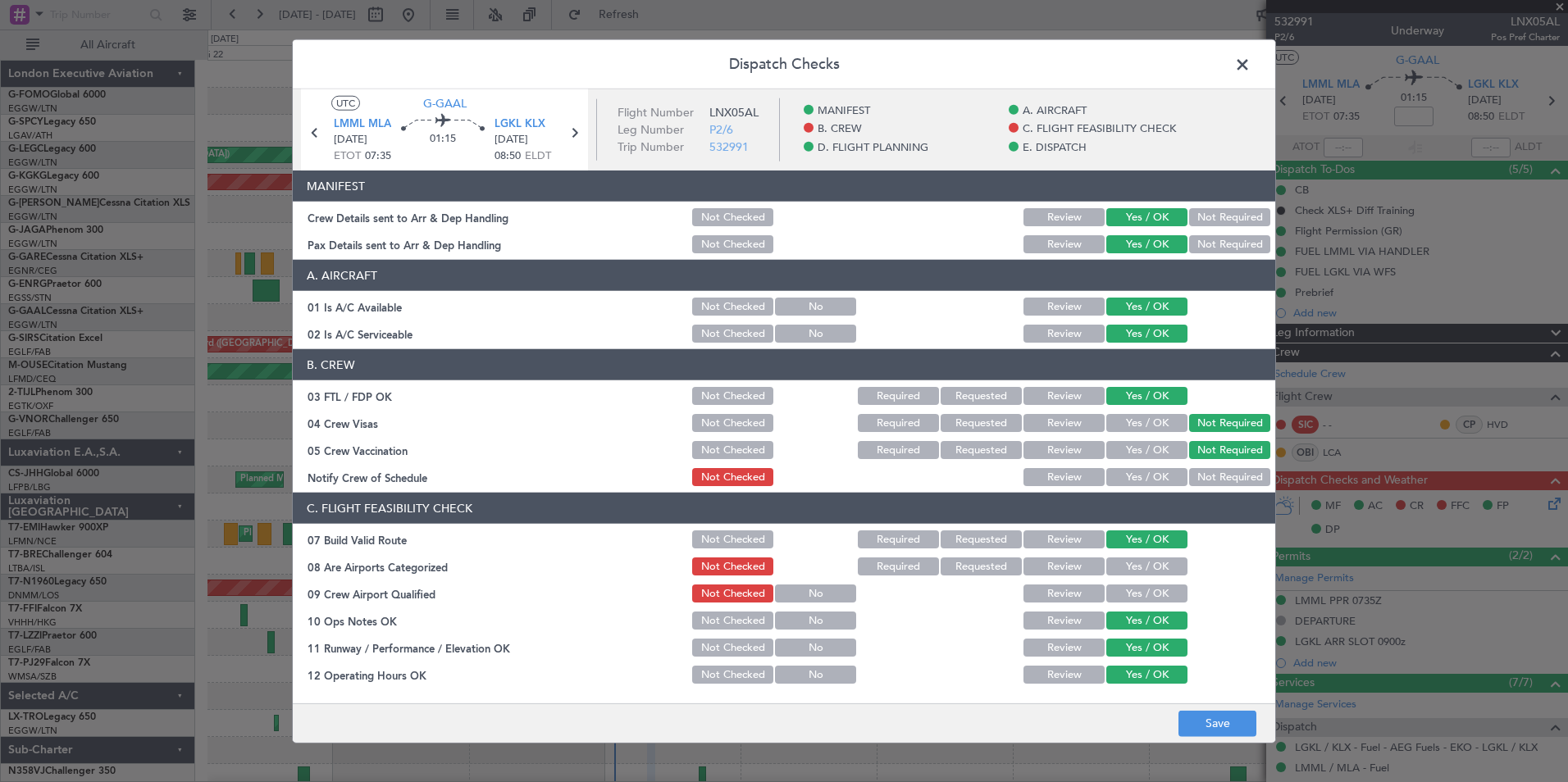
click at [1119, 481] on button "Yes / OK" at bounding box center [1146, 478] width 81 height 18
click at [1132, 564] on button "Yes / OK" at bounding box center [1146, 567] width 81 height 18
click at [1133, 589] on button "Yes / OK" at bounding box center [1146, 594] width 81 height 18
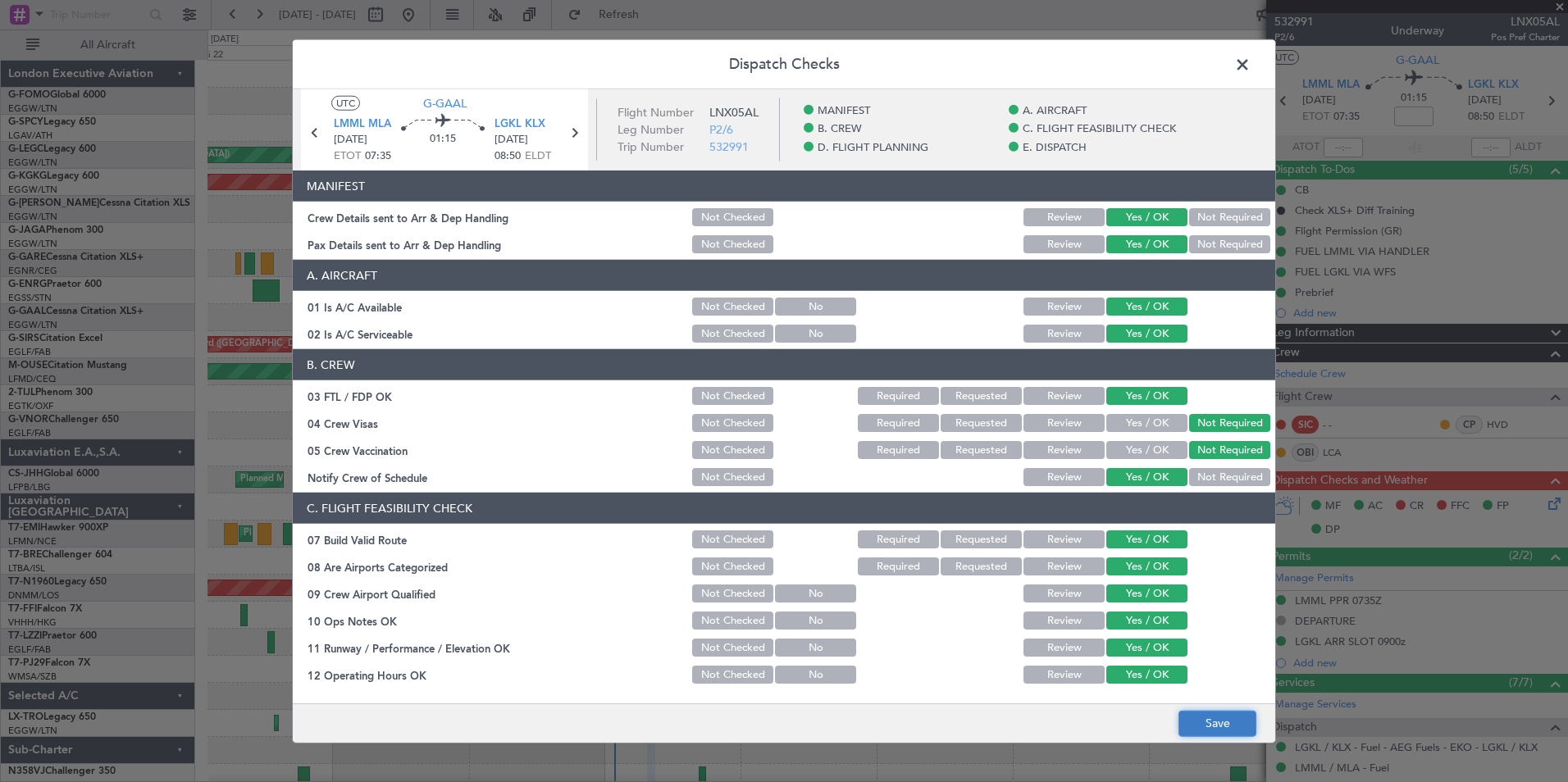
click at [1220, 730] on button "Save" at bounding box center [1216, 723] width 78 height 26
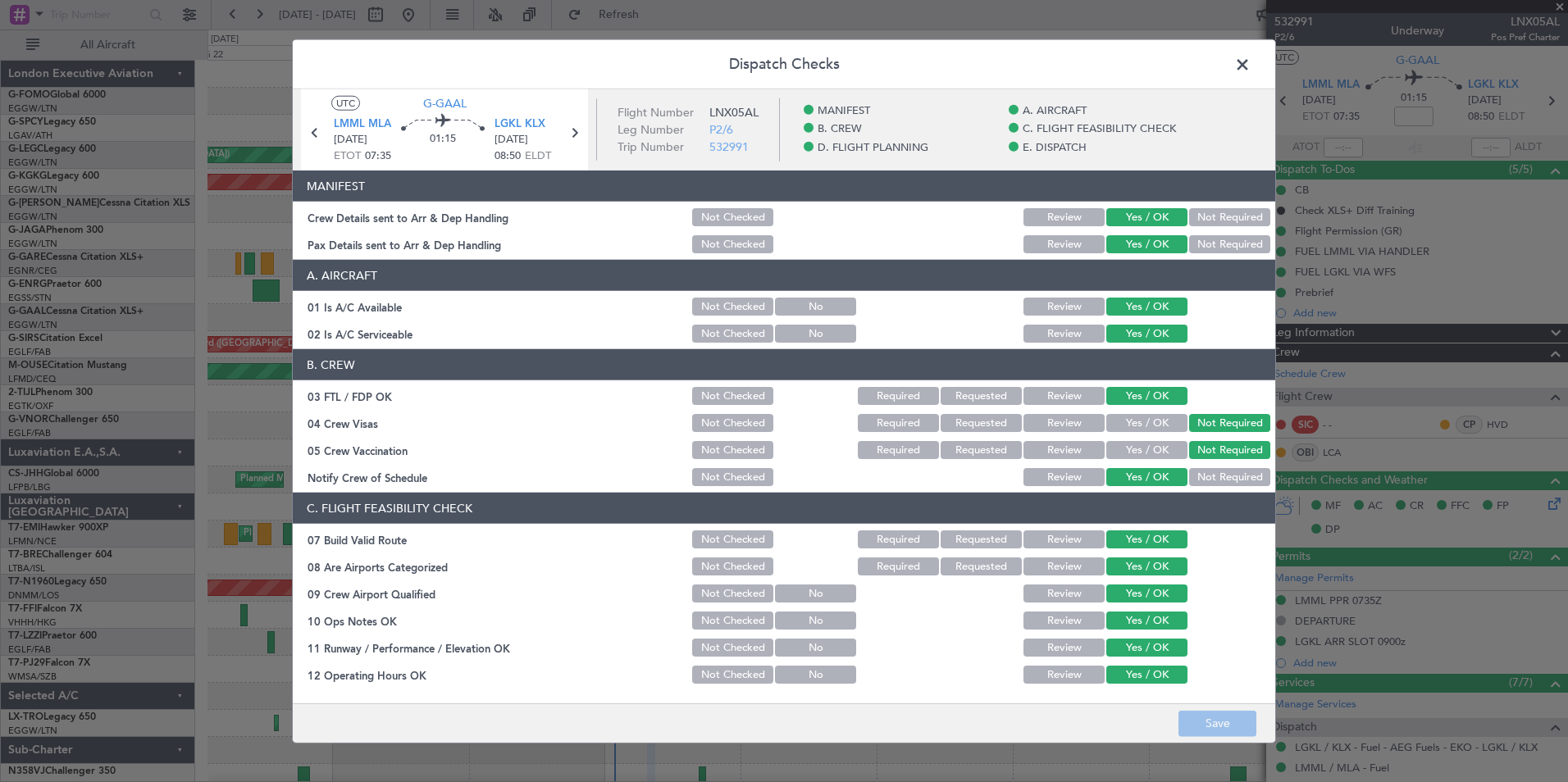
click at [1250, 68] on span at bounding box center [1250, 68] width 0 height 33
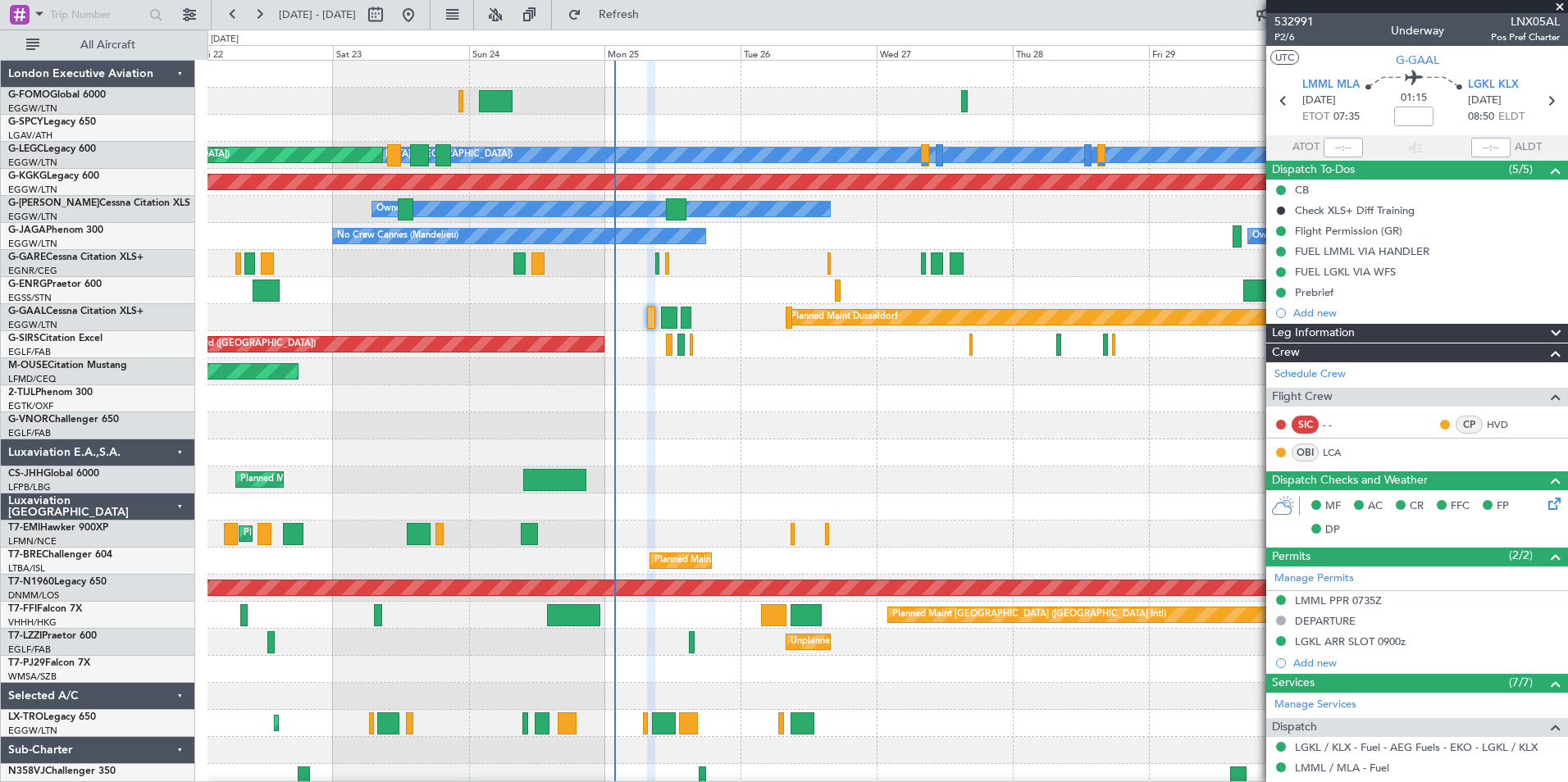
click at [677, 320] on div "Planned Maint Dusseldorf" at bounding box center [887, 318] width 1360 height 27
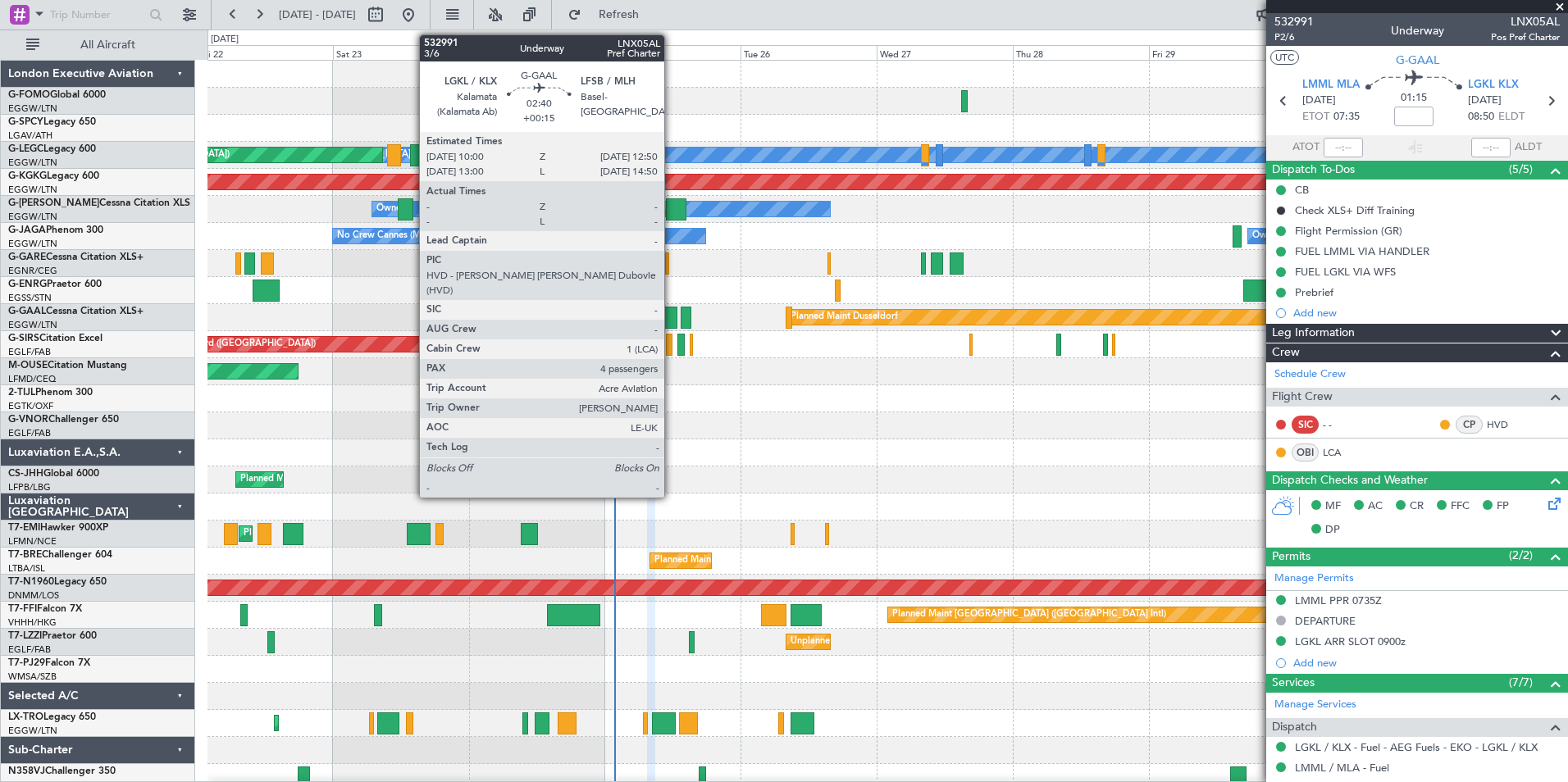
click at [672, 320] on div at bounding box center [669, 318] width 17 height 23
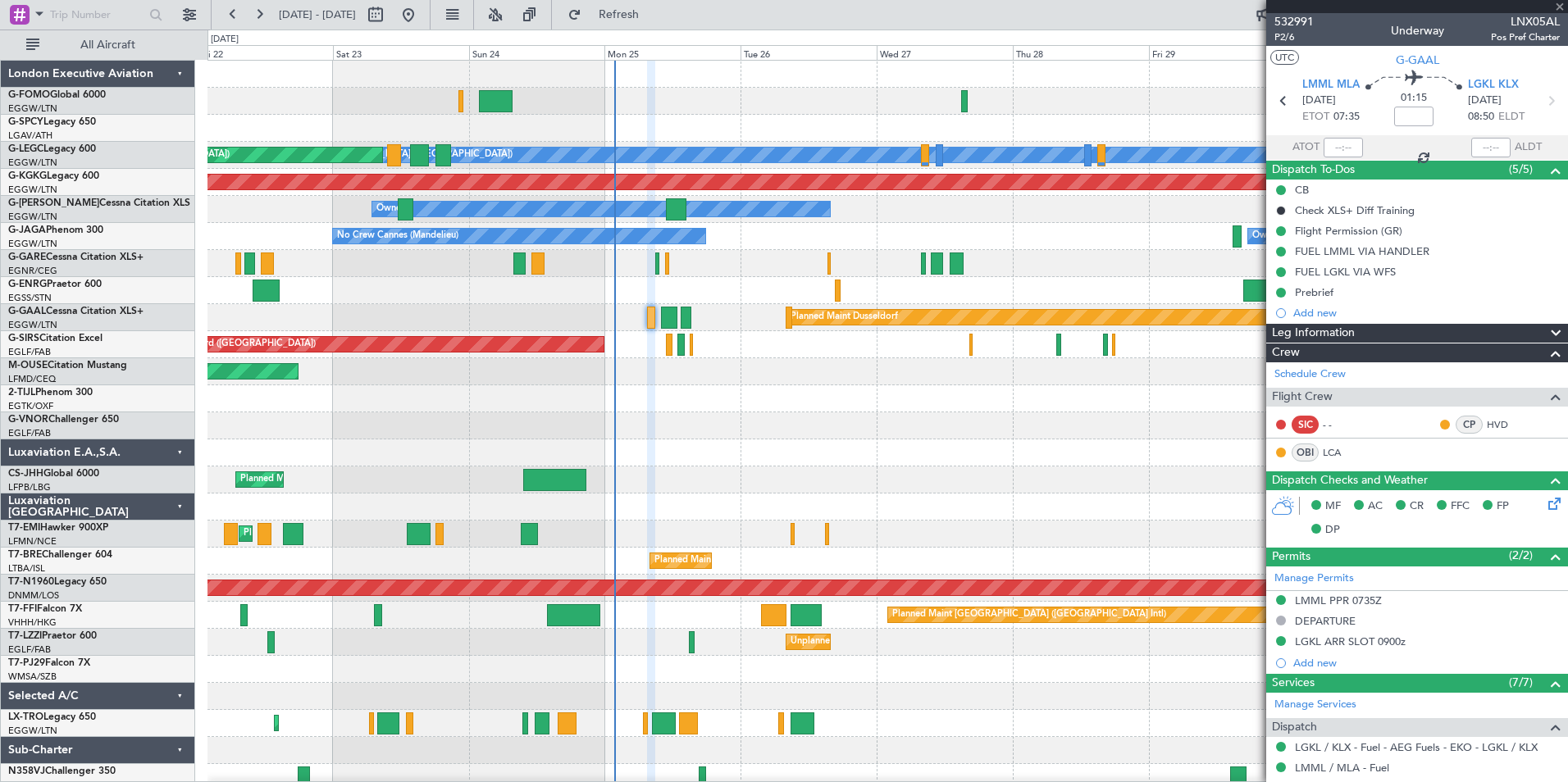
type input "+00:15"
type input "4"
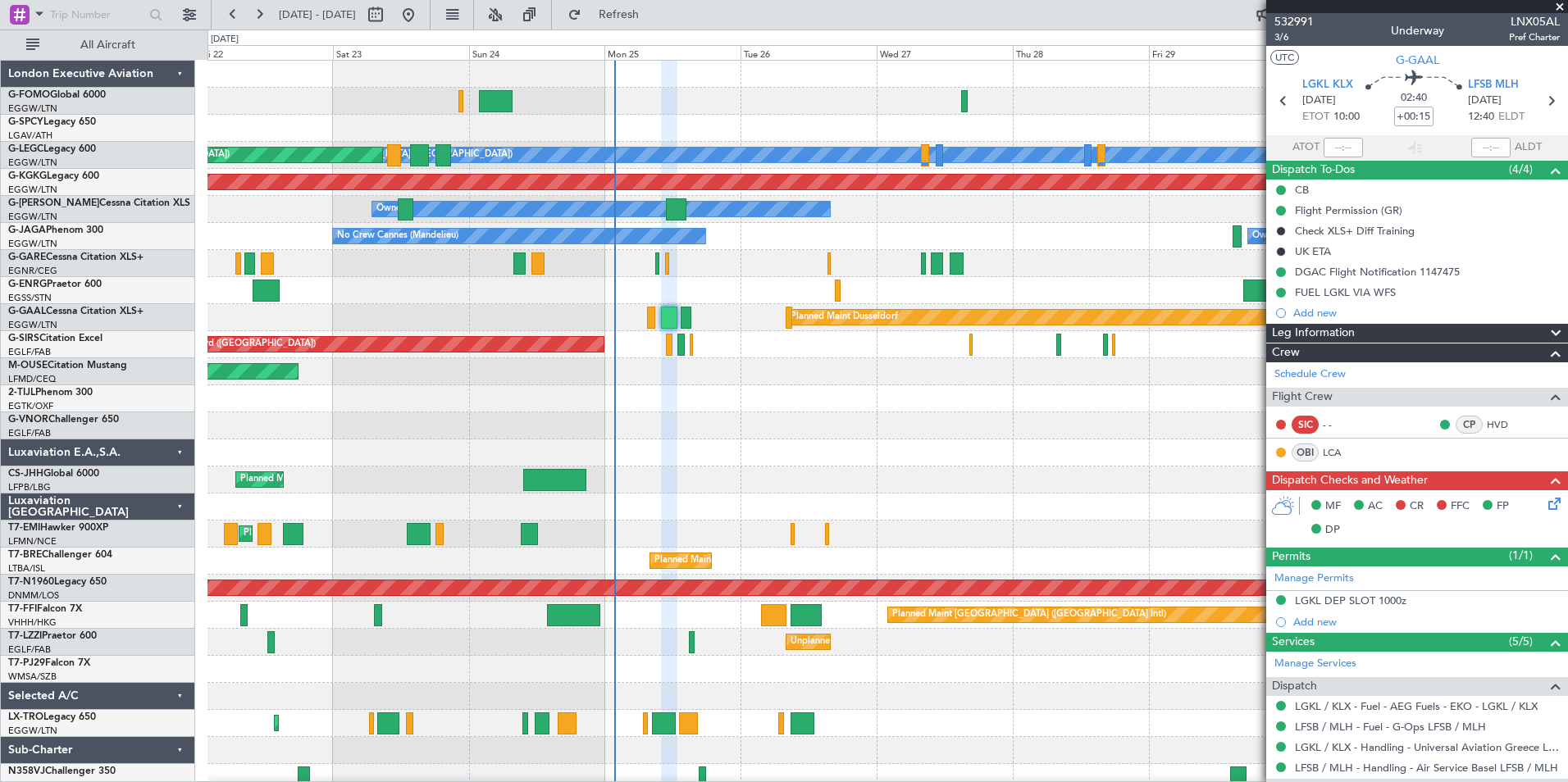
click at [1545, 503] on icon at bounding box center [1551, 501] width 13 height 13
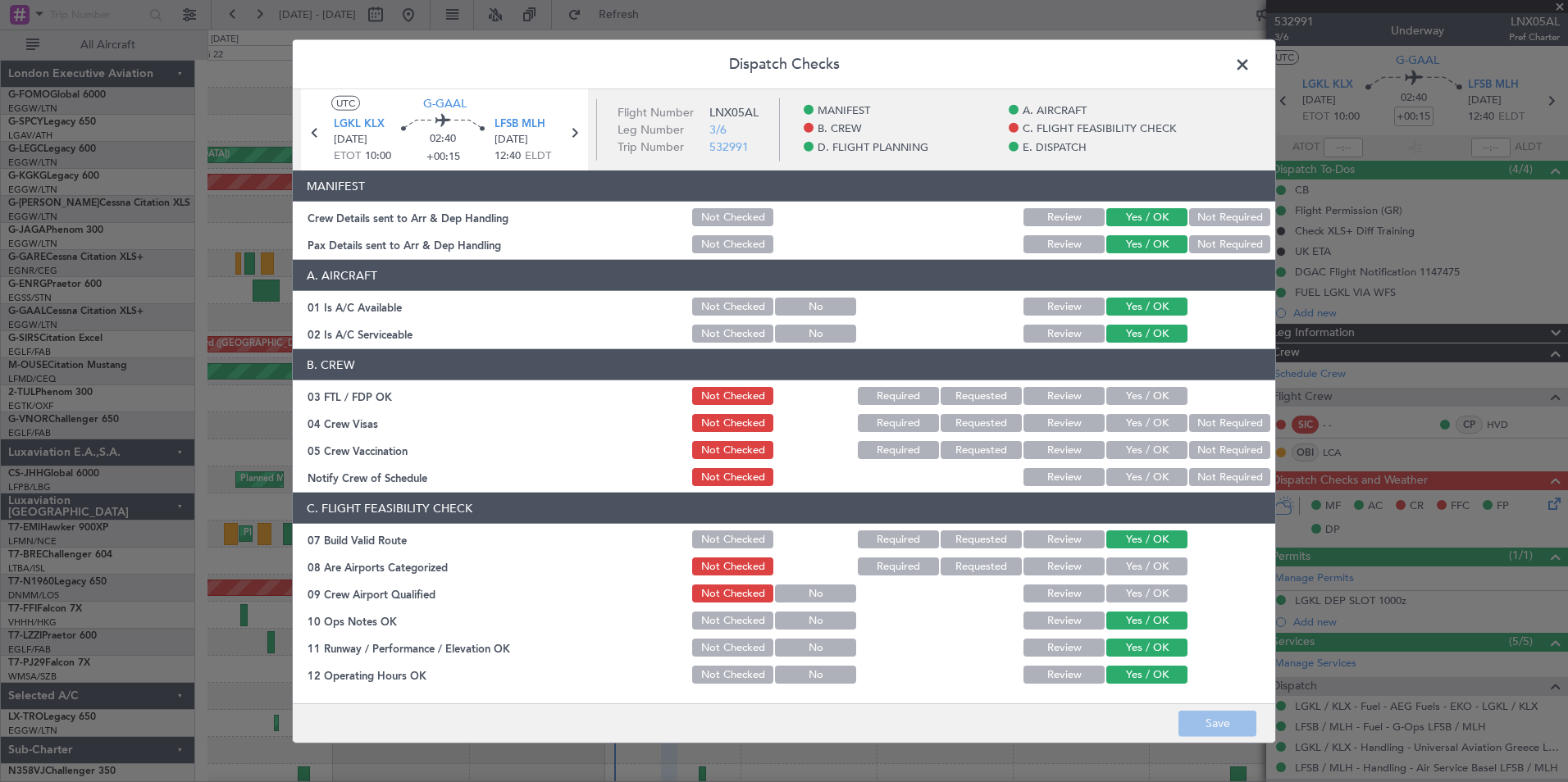
click at [1145, 388] on button "Yes / OK" at bounding box center [1146, 396] width 81 height 18
click at [1192, 424] on button "Not Required" at bounding box center [1229, 424] width 81 height 18
click at [1191, 455] on button "Not Required" at bounding box center [1229, 450] width 81 height 18
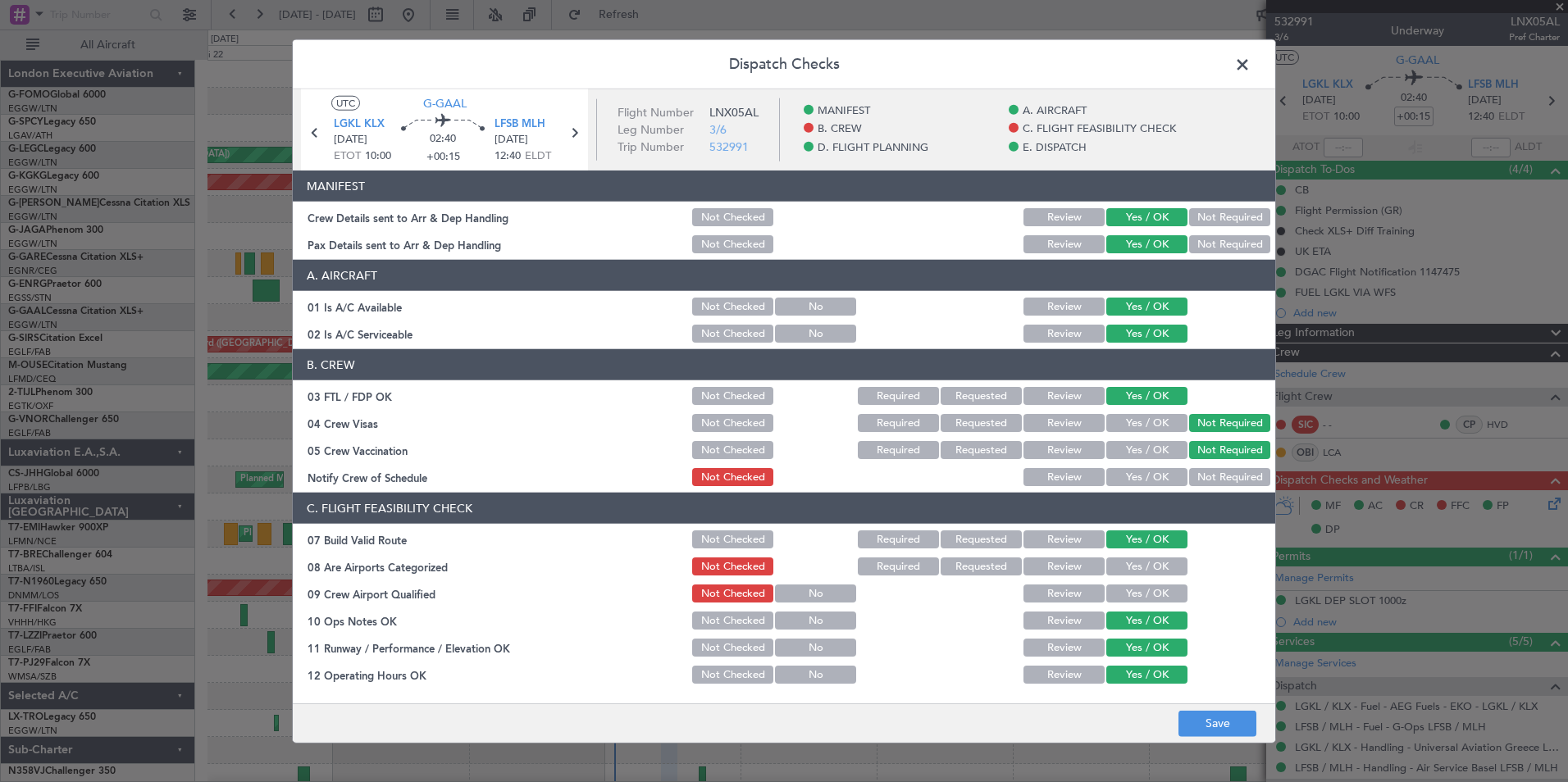
click at [1154, 479] on button "Yes / OK" at bounding box center [1146, 478] width 81 height 18
click at [1144, 564] on button "Yes / OK" at bounding box center [1146, 567] width 81 height 18
click at [1135, 595] on button "Yes / OK" at bounding box center [1146, 594] width 81 height 18
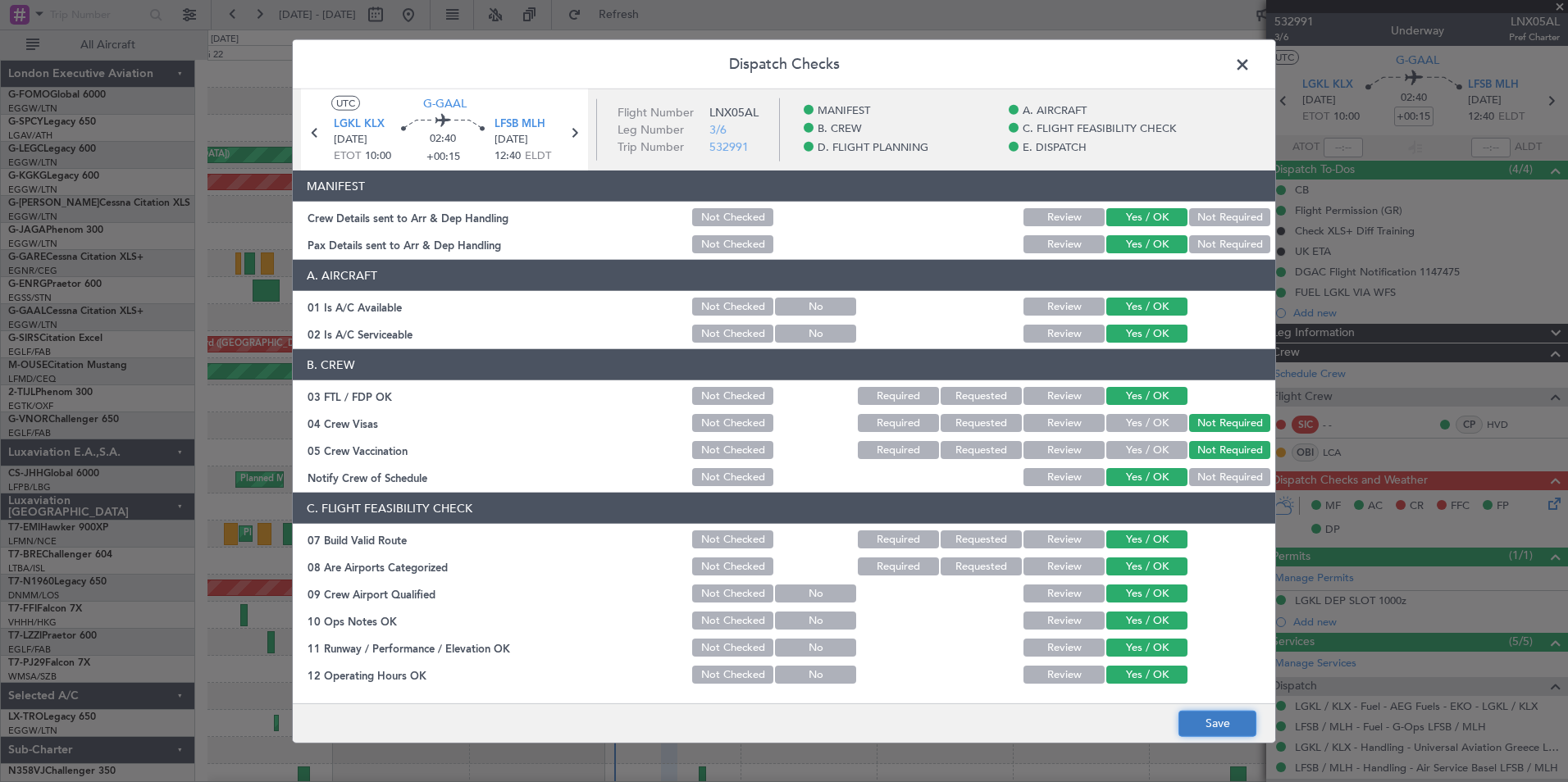
click at [1217, 714] on button "Save" at bounding box center [1216, 723] width 78 height 26
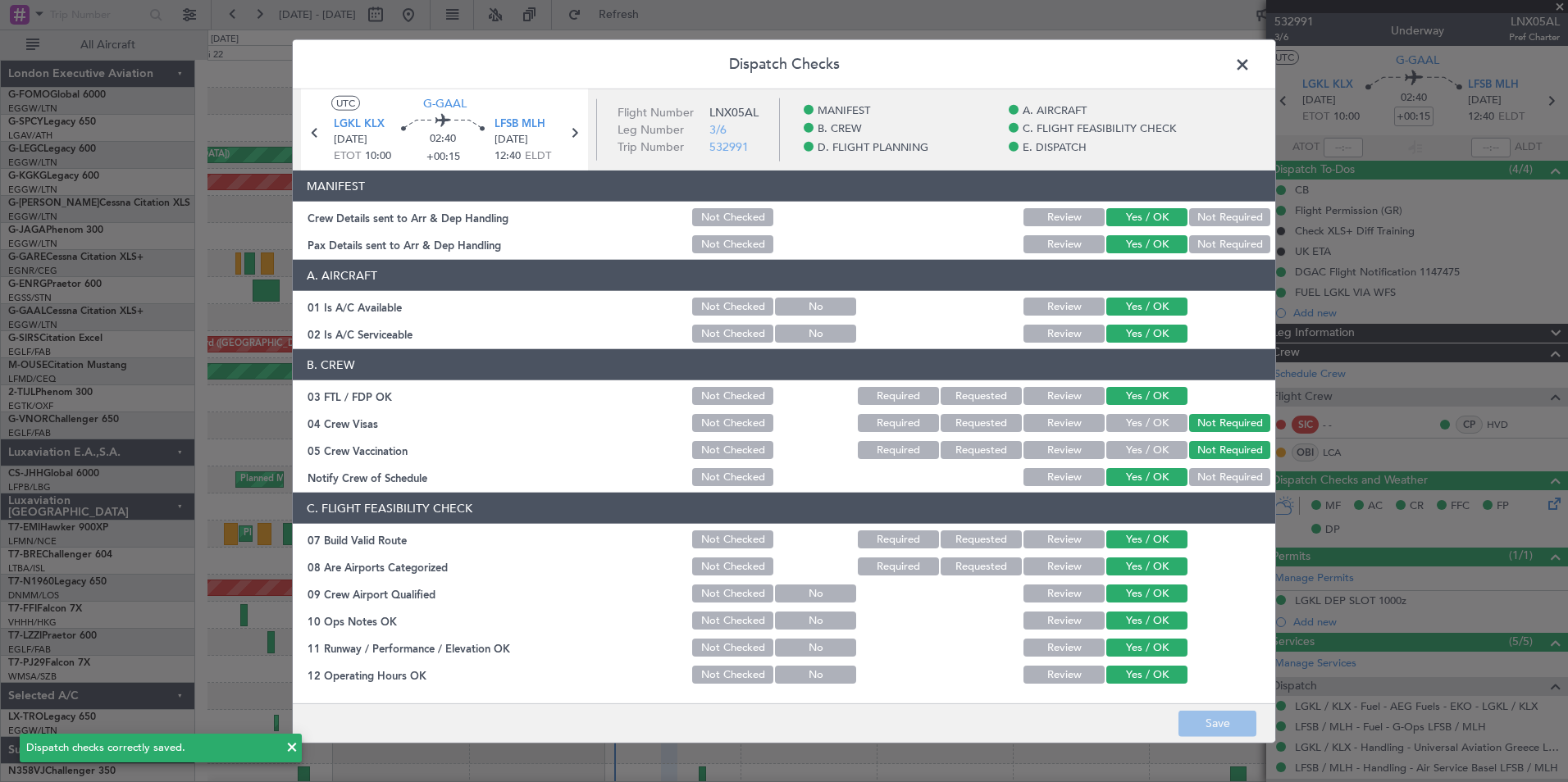
click at [1250, 61] on span at bounding box center [1250, 68] width 0 height 33
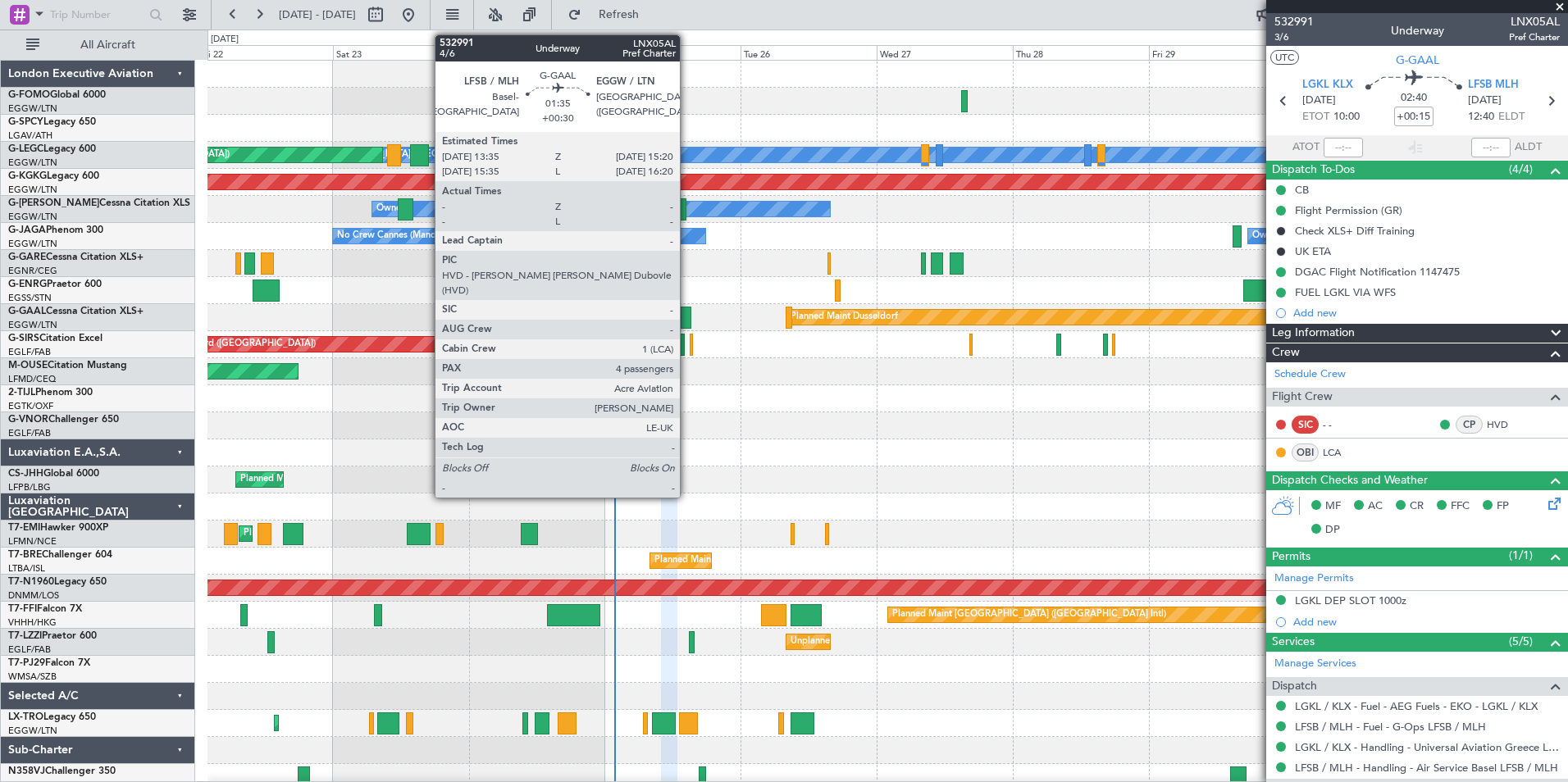
click at [687, 323] on div at bounding box center [685, 318] width 11 height 23
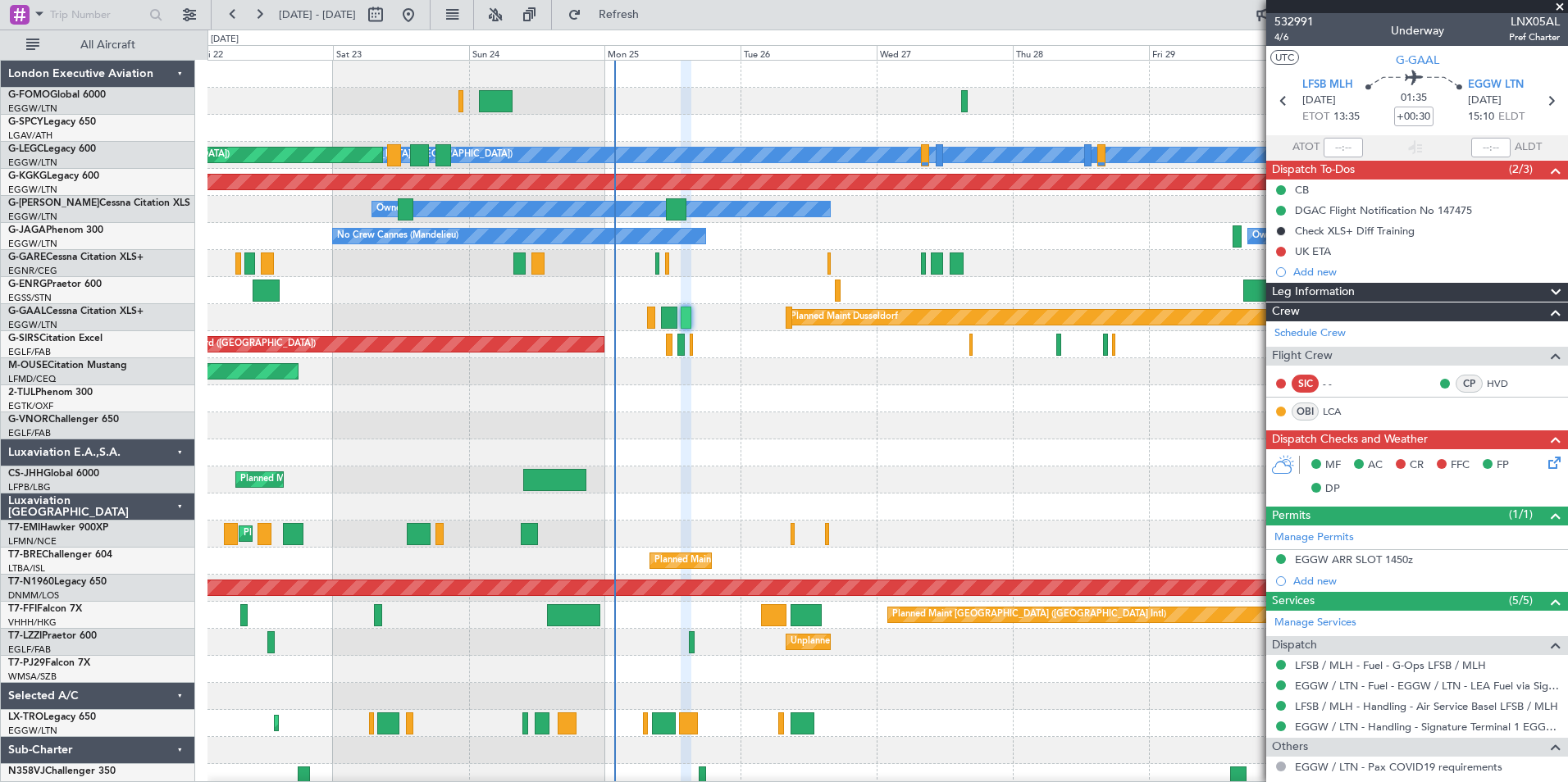
click at [1545, 465] on icon at bounding box center [1551, 460] width 13 height 13
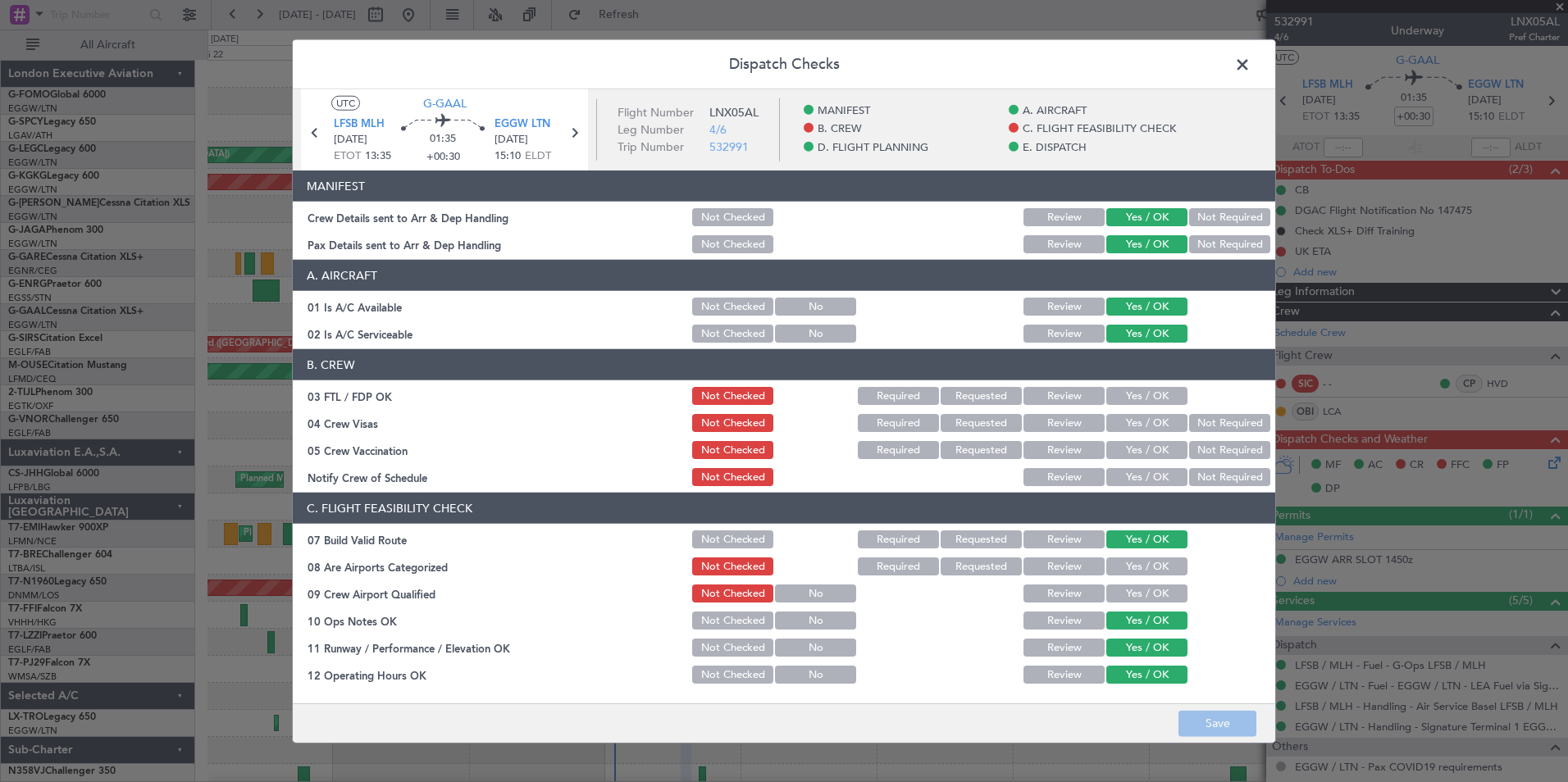
click at [1129, 404] on button "Yes / OK" at bounding box center [1146, 396] width 81 height 18
click at [1190, 429] on button "Not Required" at bounding box center [1229, 424] width 81 height 18
click at [1190, 447] on button "Not Required" at bounding box center [1229, 450] width 81 height 18
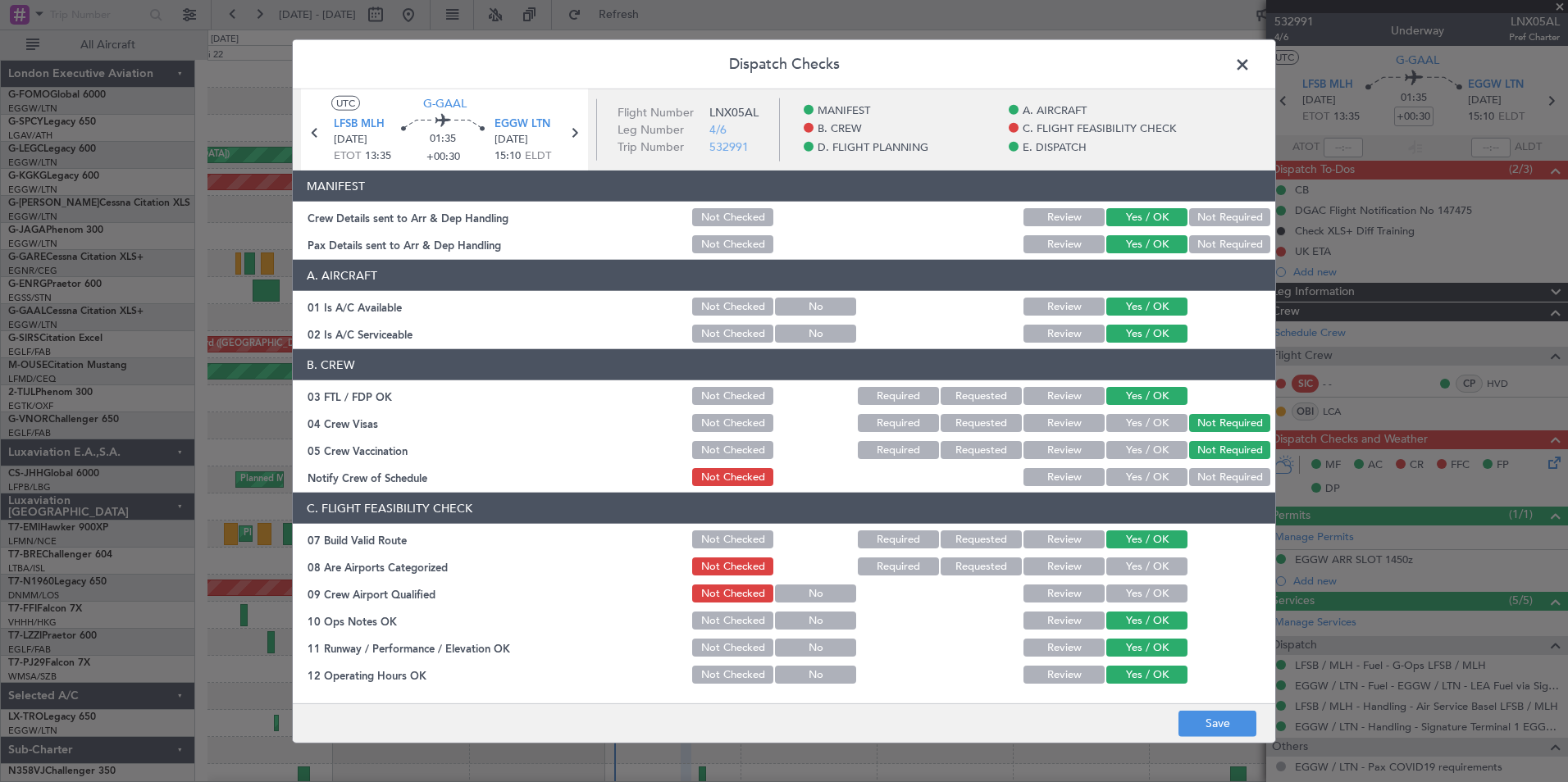
click at [1152, 474] on button "Yes / OK" at bounding box center [1146, 478] width 81 height 18
click at [1130, 559] on button "Yes / OK" at bounding box center [1146, 567] width 81 height 18
click at [1129, 594] on button "Yes / OK" at bounding box center [1146, 594] width 81 height 18
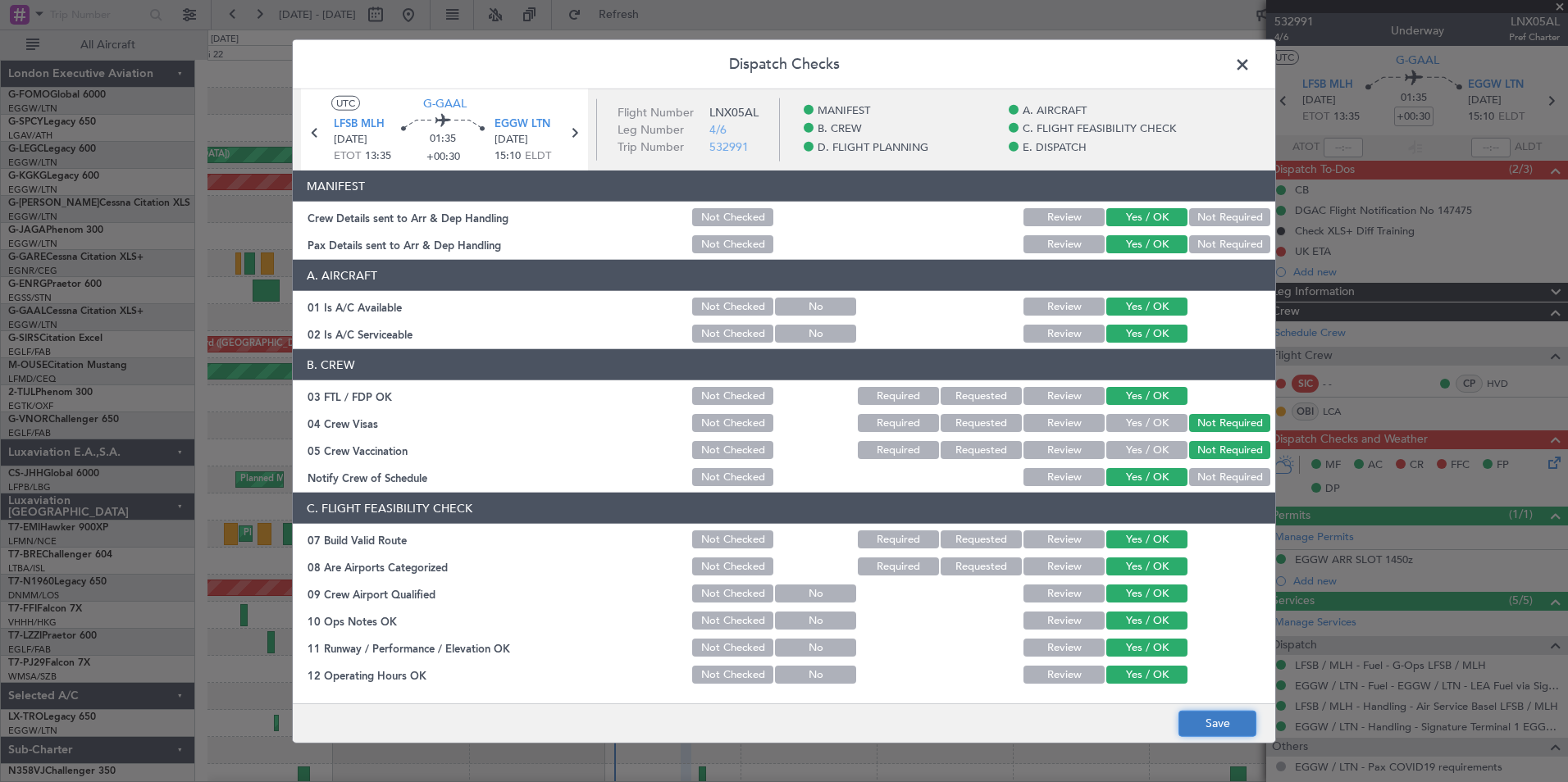
click at [1225, 729] on button "Save" at bounding box center [1216, 723] width 78 height 26
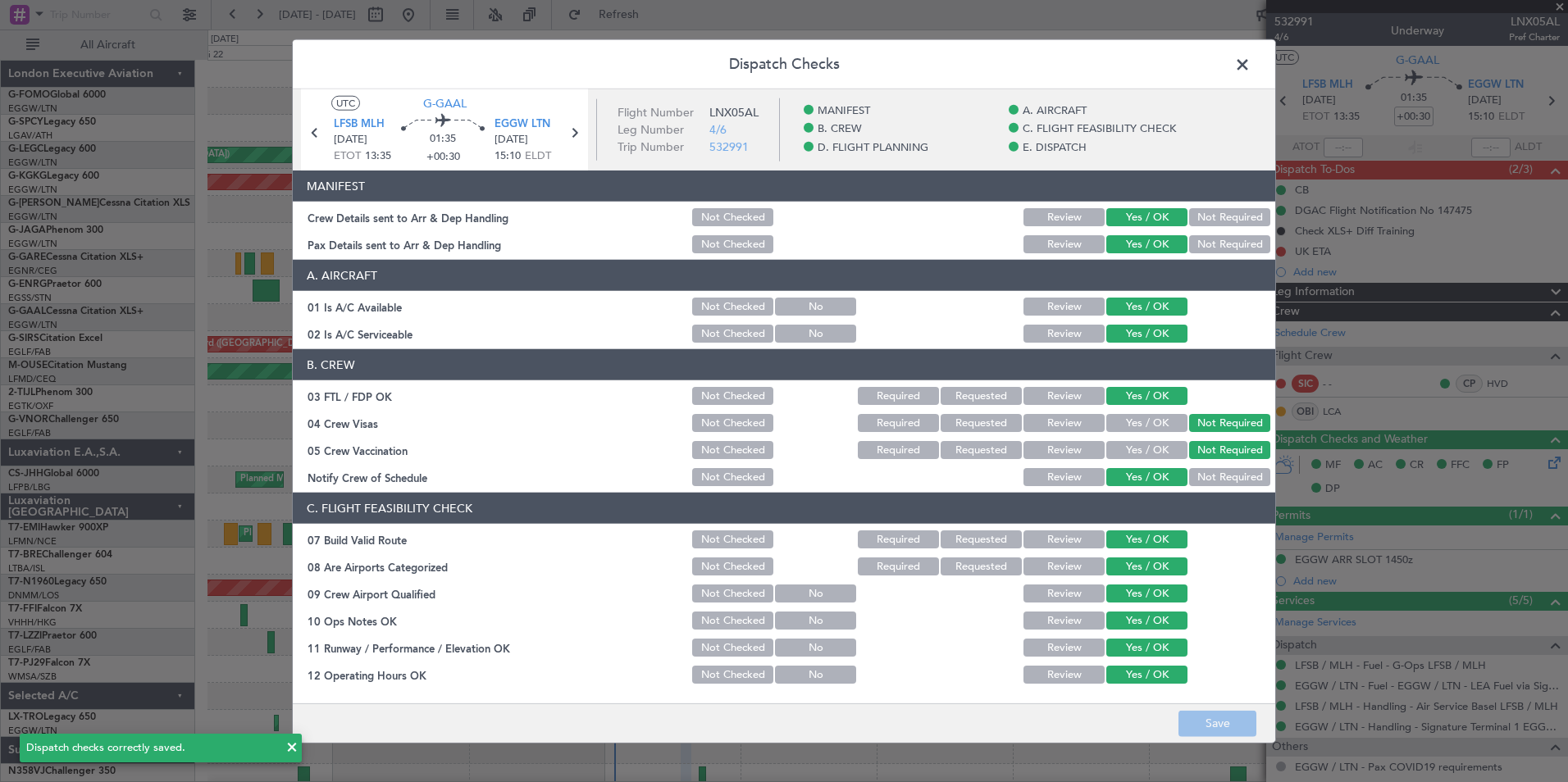
click at [1250, 69] on span at bounding box center [1250, 68] width 0 height 33
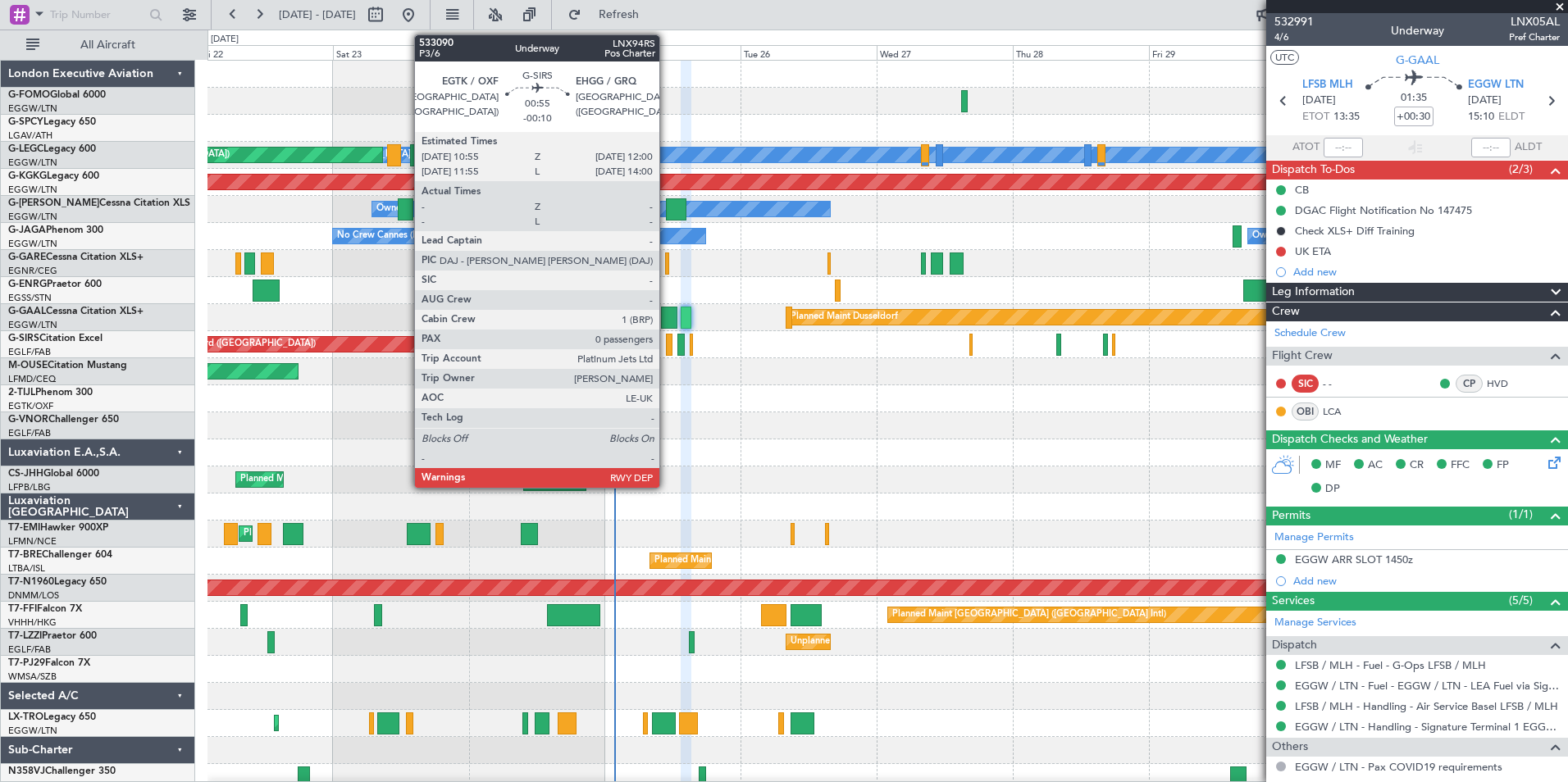
click at [667, 351] on div at bounding box center [669, 344] width 7 height 23
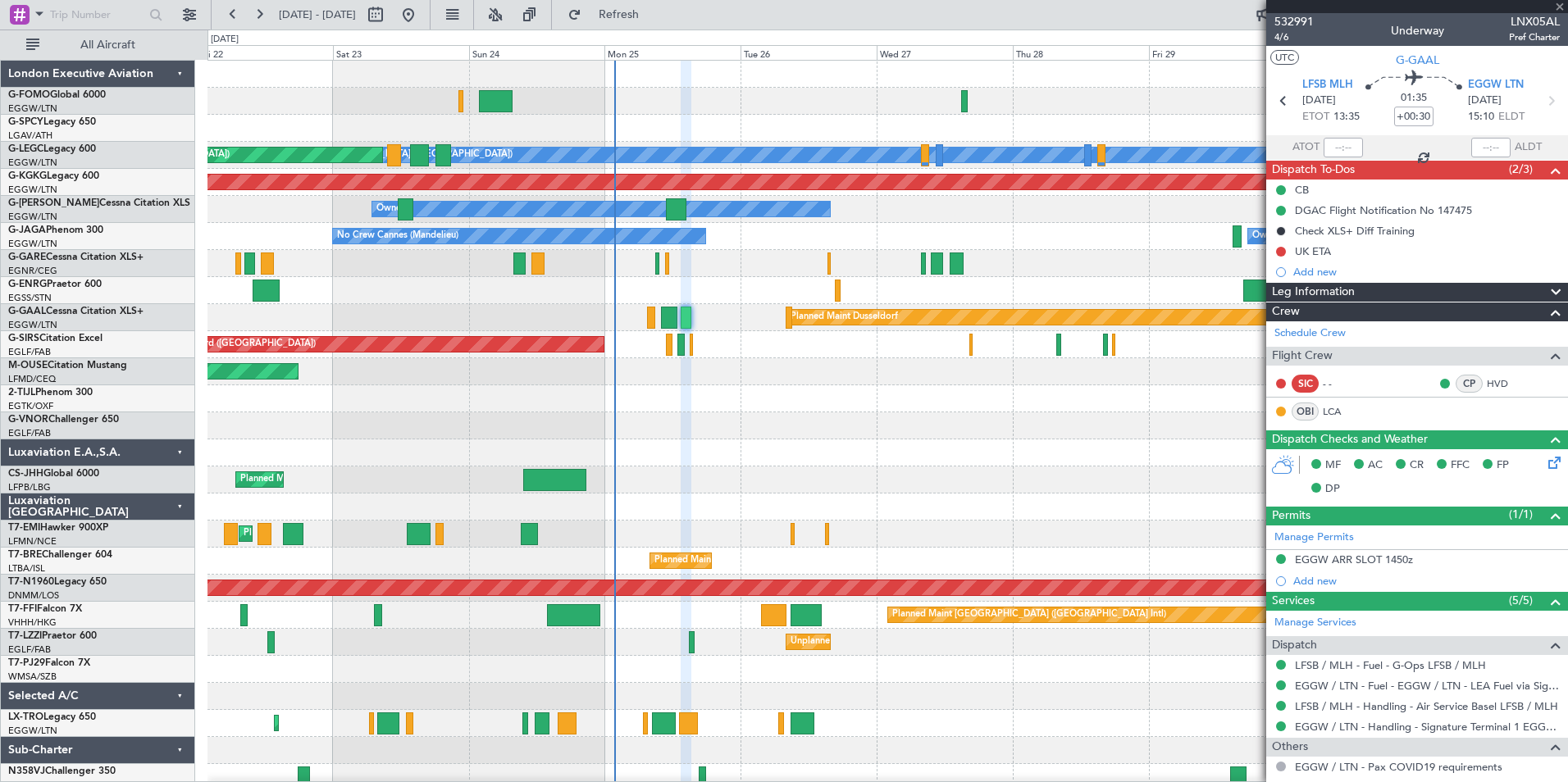
type input "-00:10"
type input "0"
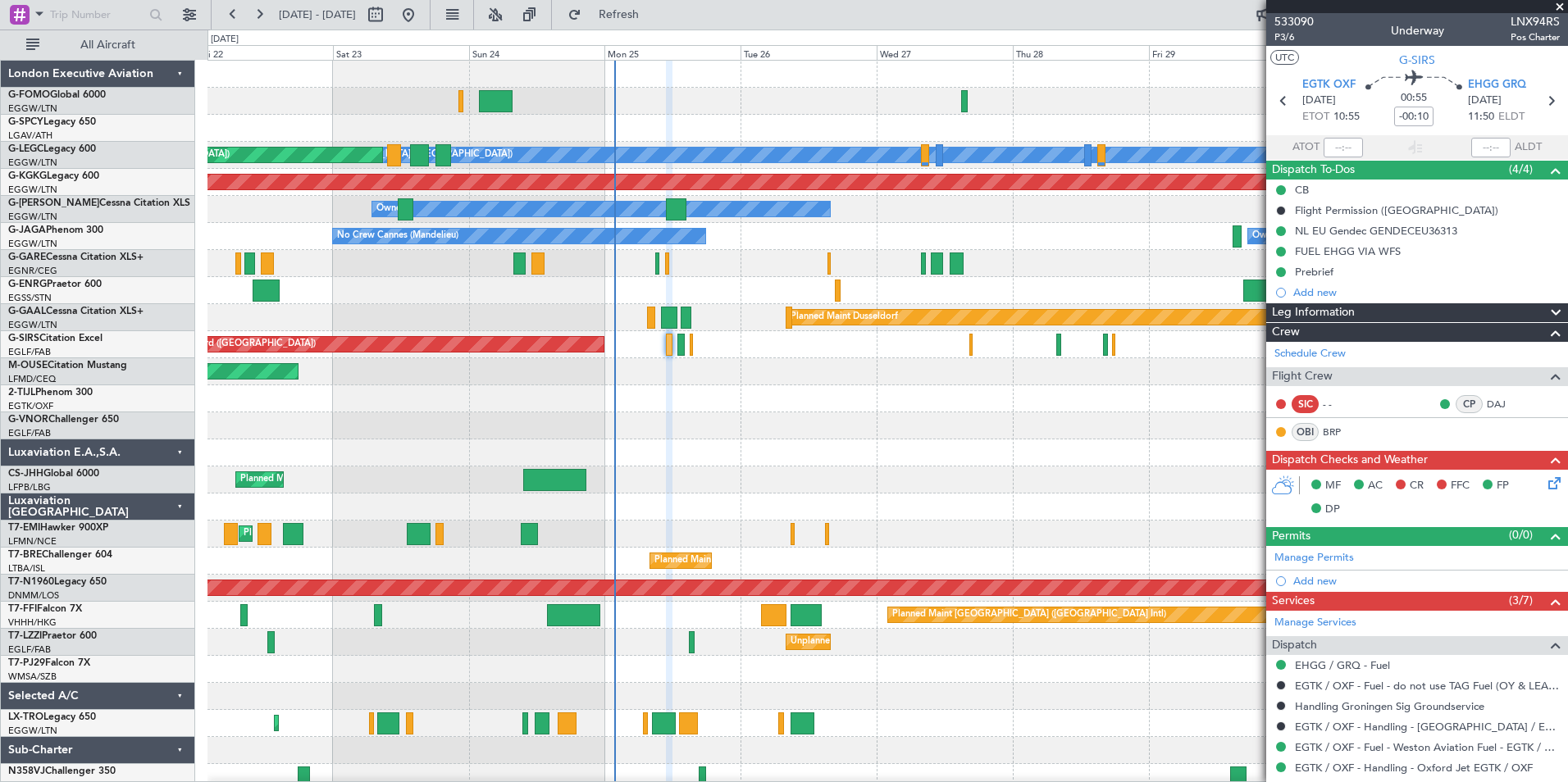
click at [1545, 487] on icon at bounding box center [1551, 481] width 13 height 13
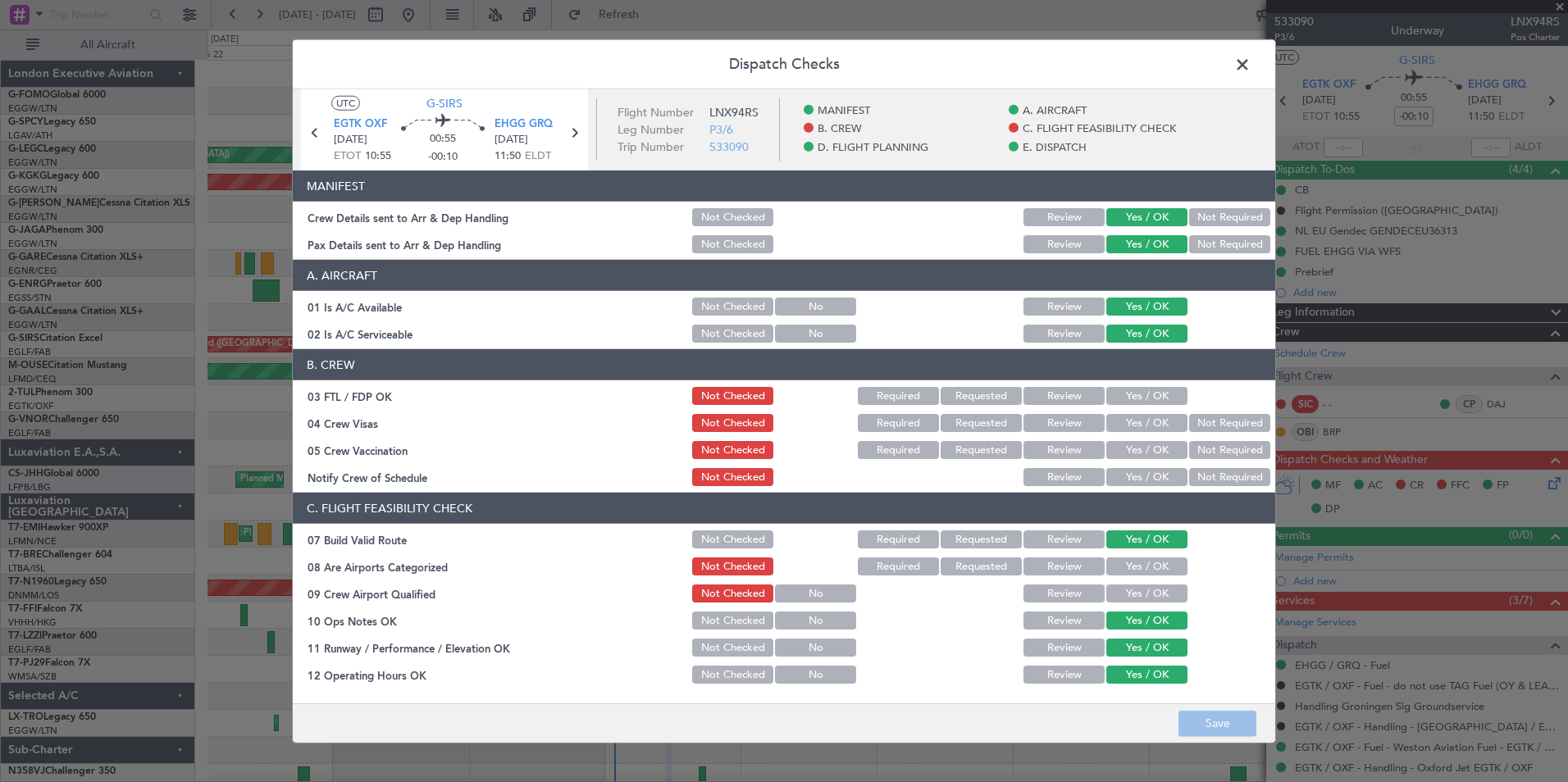
click at [1137, 397] on button "Yes / OK" at bounding box center [1146, 396] width 81 height 18
click at [1189, 421] on button "Not Required" at bounding box center [1229, 424] width 81 height 18
click at [1207, 467] on div "Not Required" at bounding box center [1227, 478] width 83 height 23
click at [1206, 443] on button "Not Required" at bounding box center [1229, 450] width 81 height 18
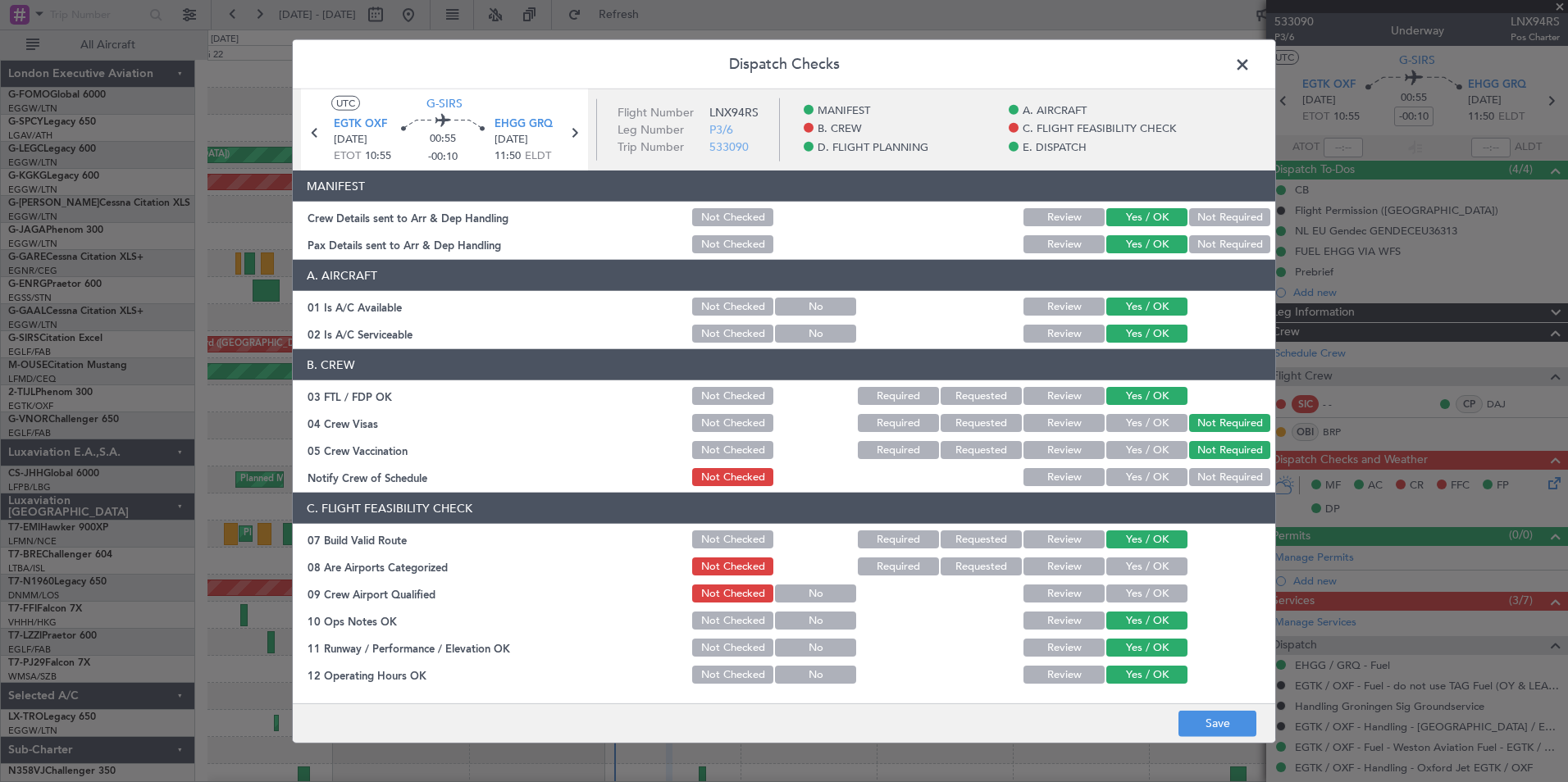
click at [1146, 474] on button "Yes / OK" at bounding box center [1146, 478] width 81 height 18
click at [1135, 555] on div "Yes / OK" at bounding box center [1145, 567] width 83 height 23
click at [1132, 573] on button "Yes / OK" at bounding box center [1146, 567] width 81 height 18
click at [1130, 588] on button "Yes / OK" at bounding box center [1146, 594] width 81 height 18
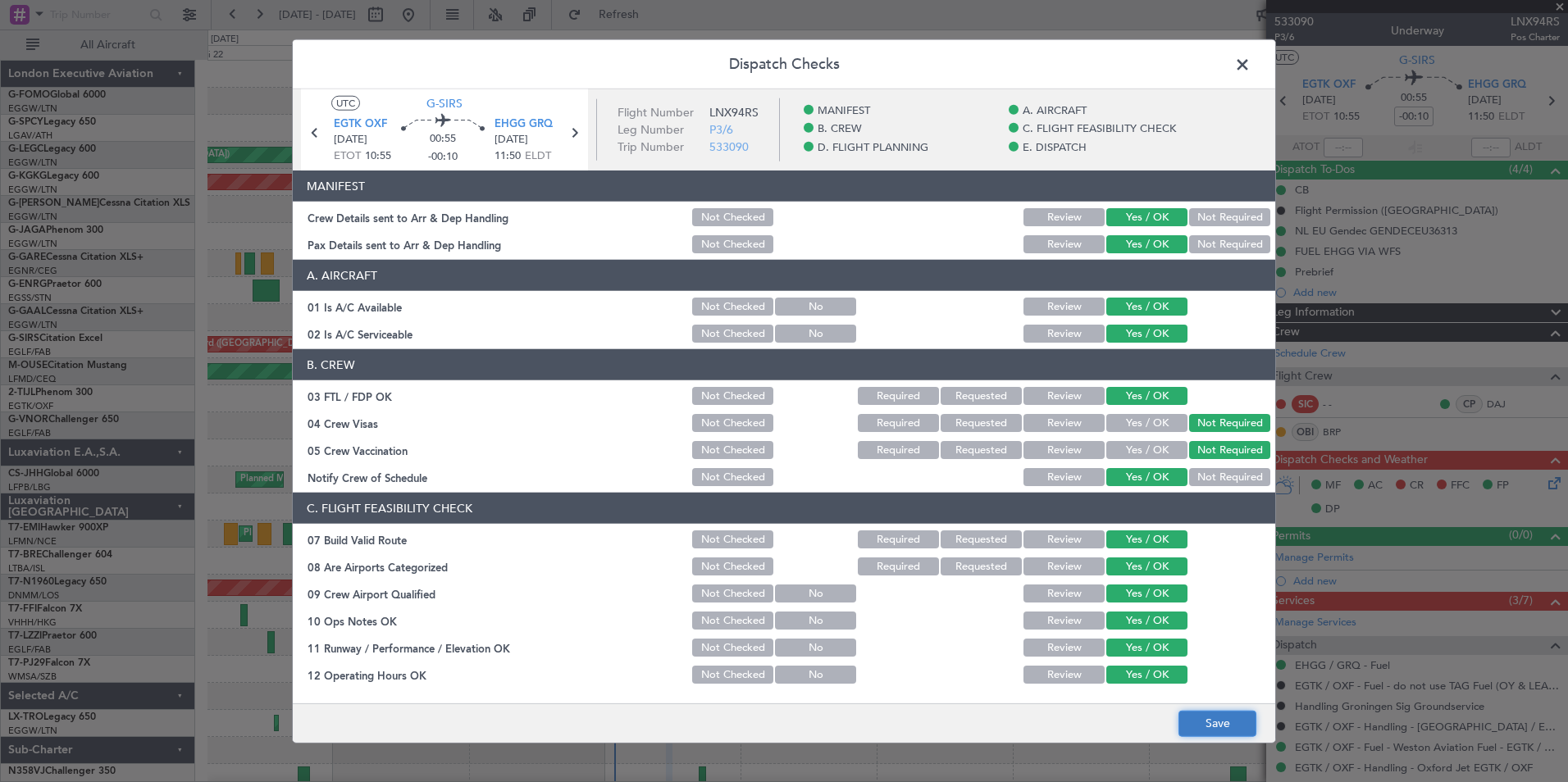
click at [1212, 723] on button "Save" at bounding box center [1216, 723] width 78 height 26
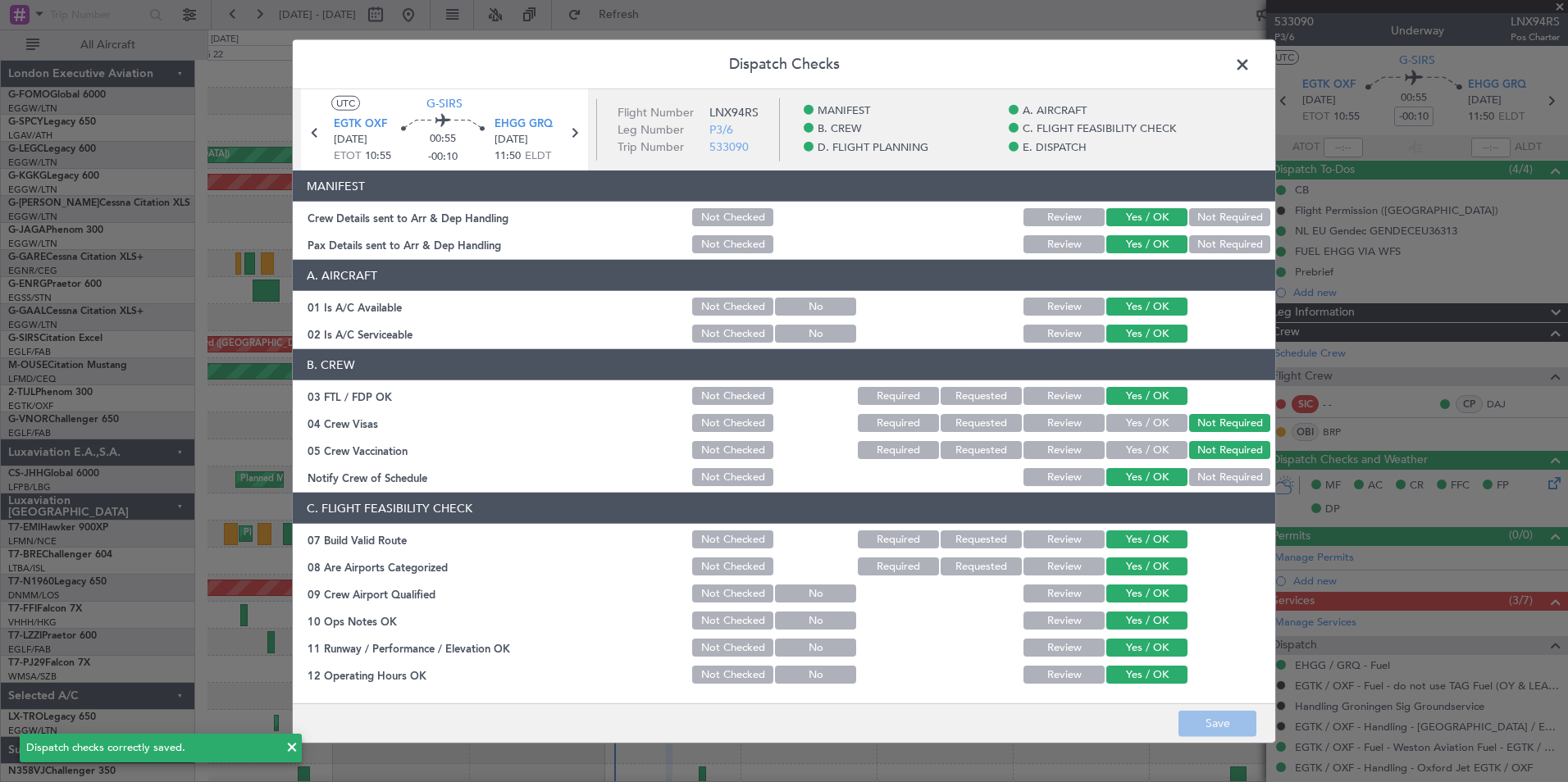
click at [1250, 66] on span at bounding box center [1250, 68] width 0 height 33
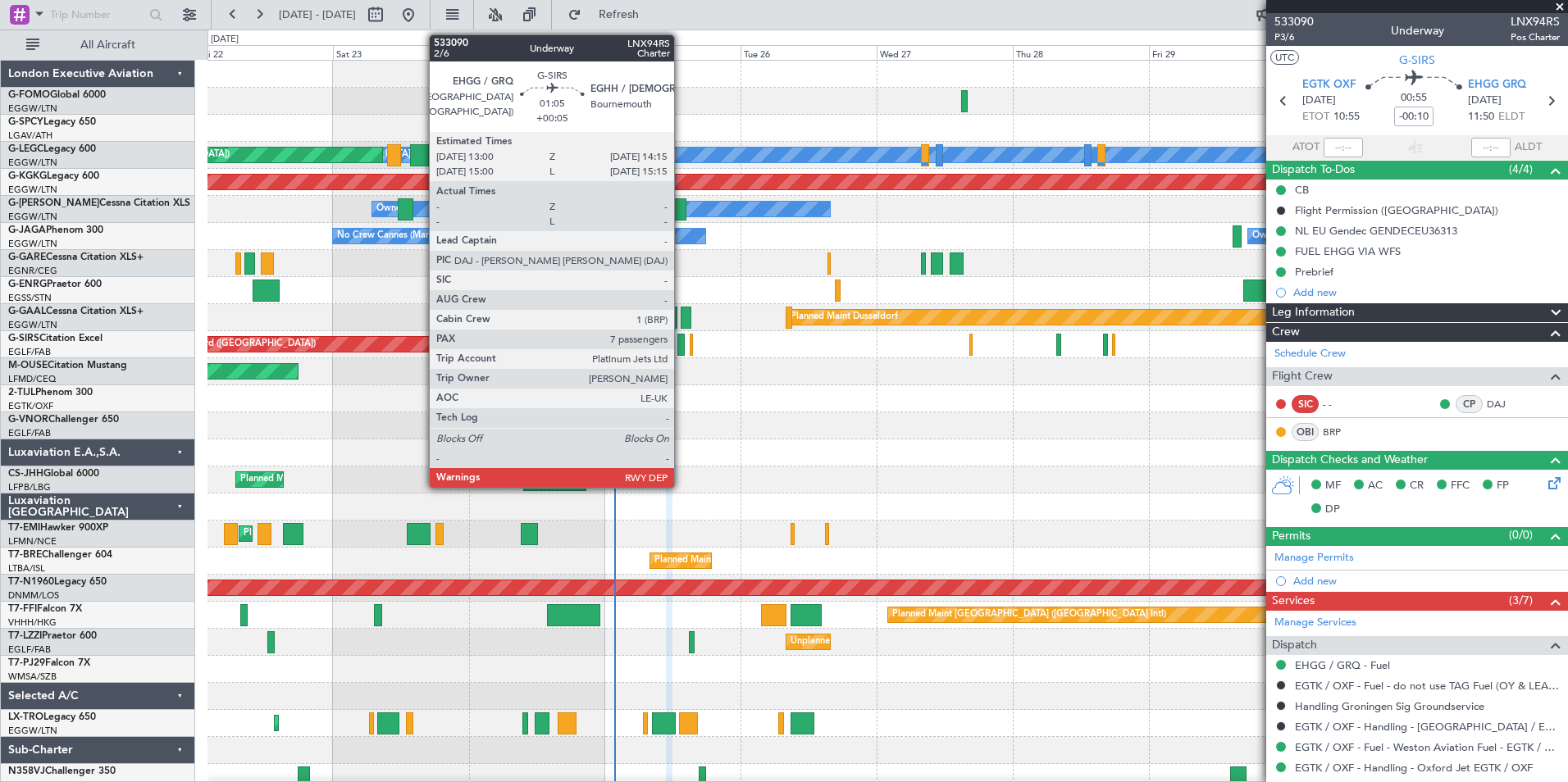
click at [681, 347] on div at bounding box center [680, 344] width 8 height 23
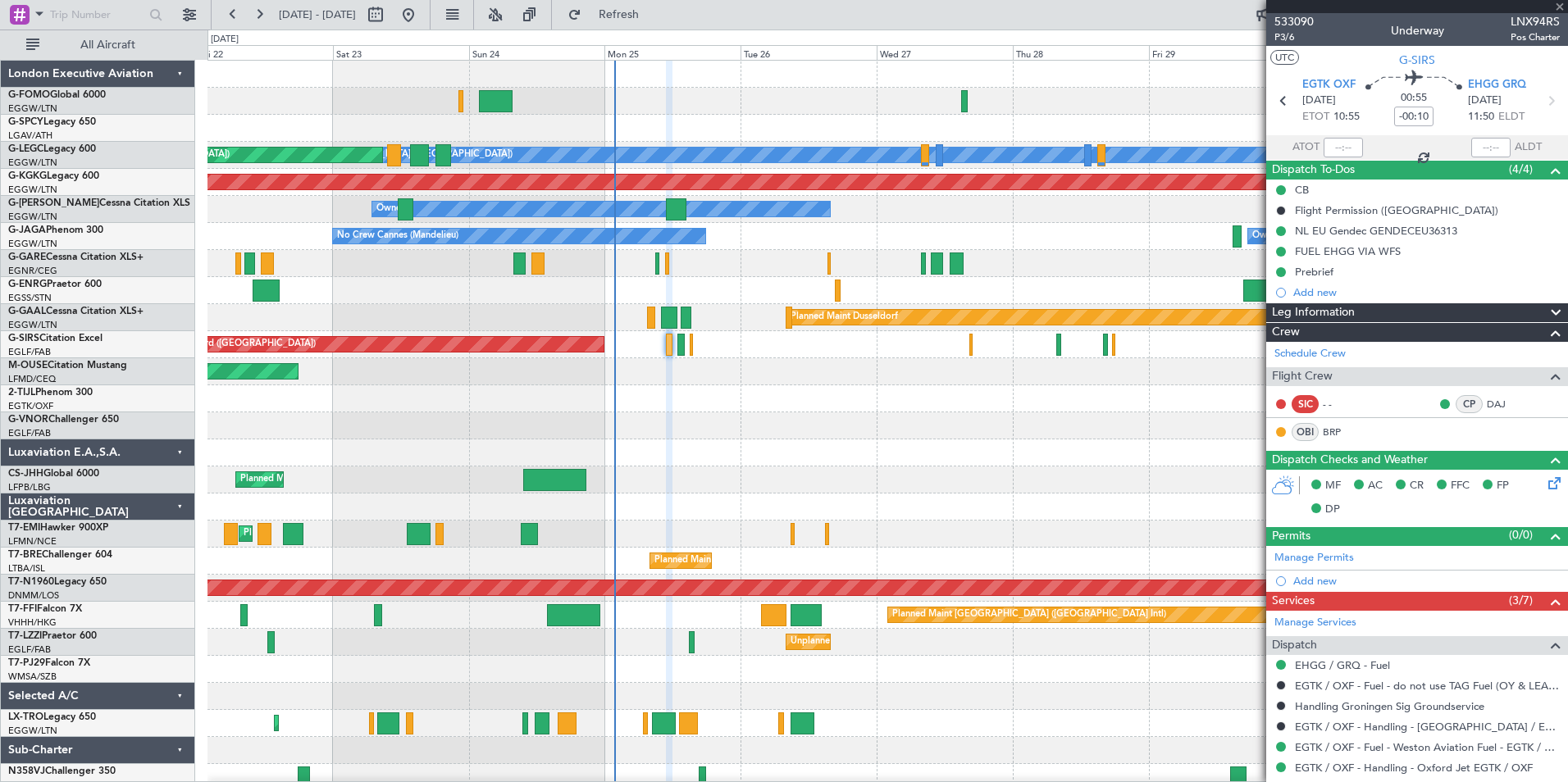
type input "+00:05"
type input "7"
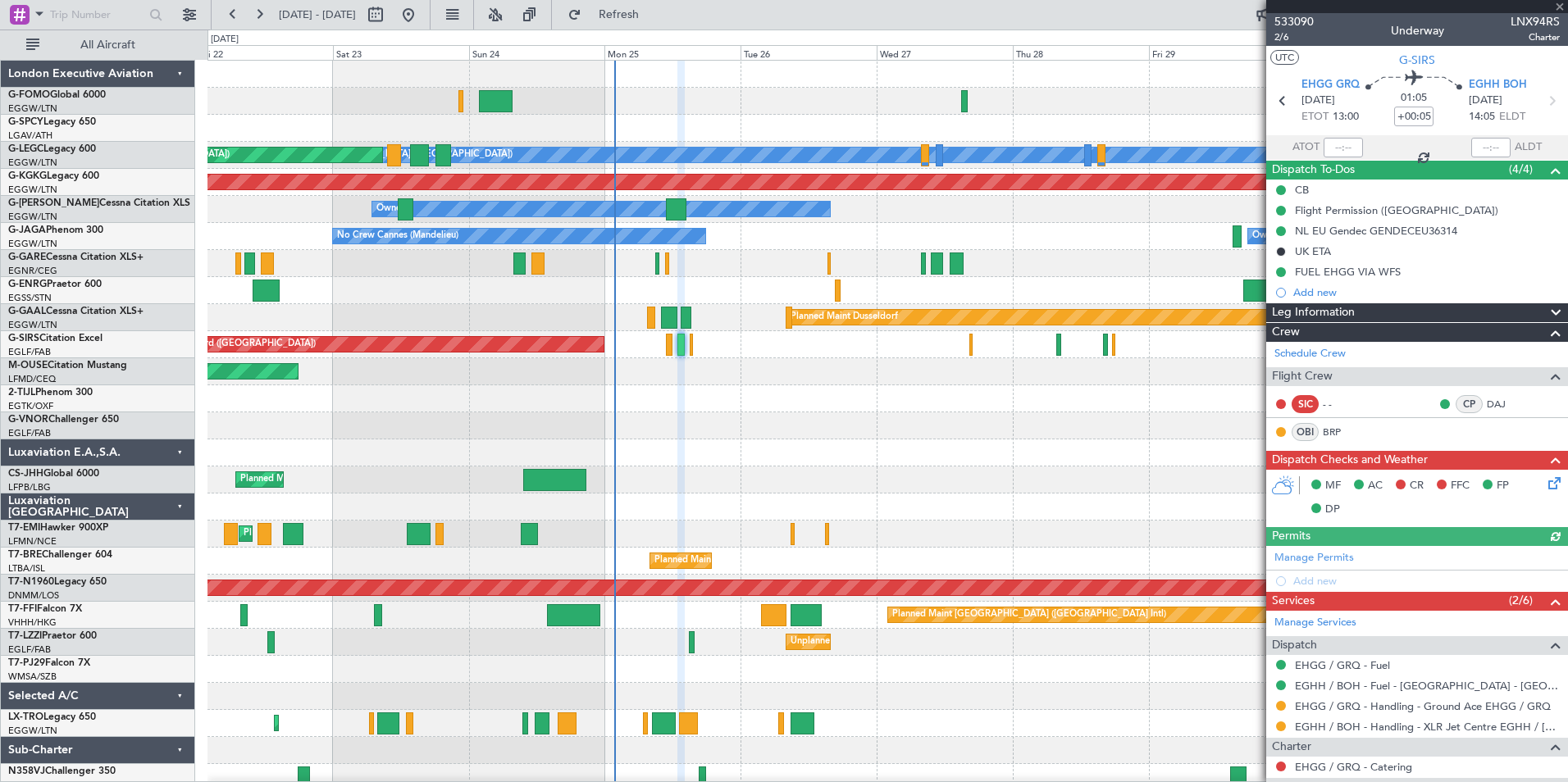
click at [1545, 481] on icon at bounding box center [1551, 481] width 13 height 13
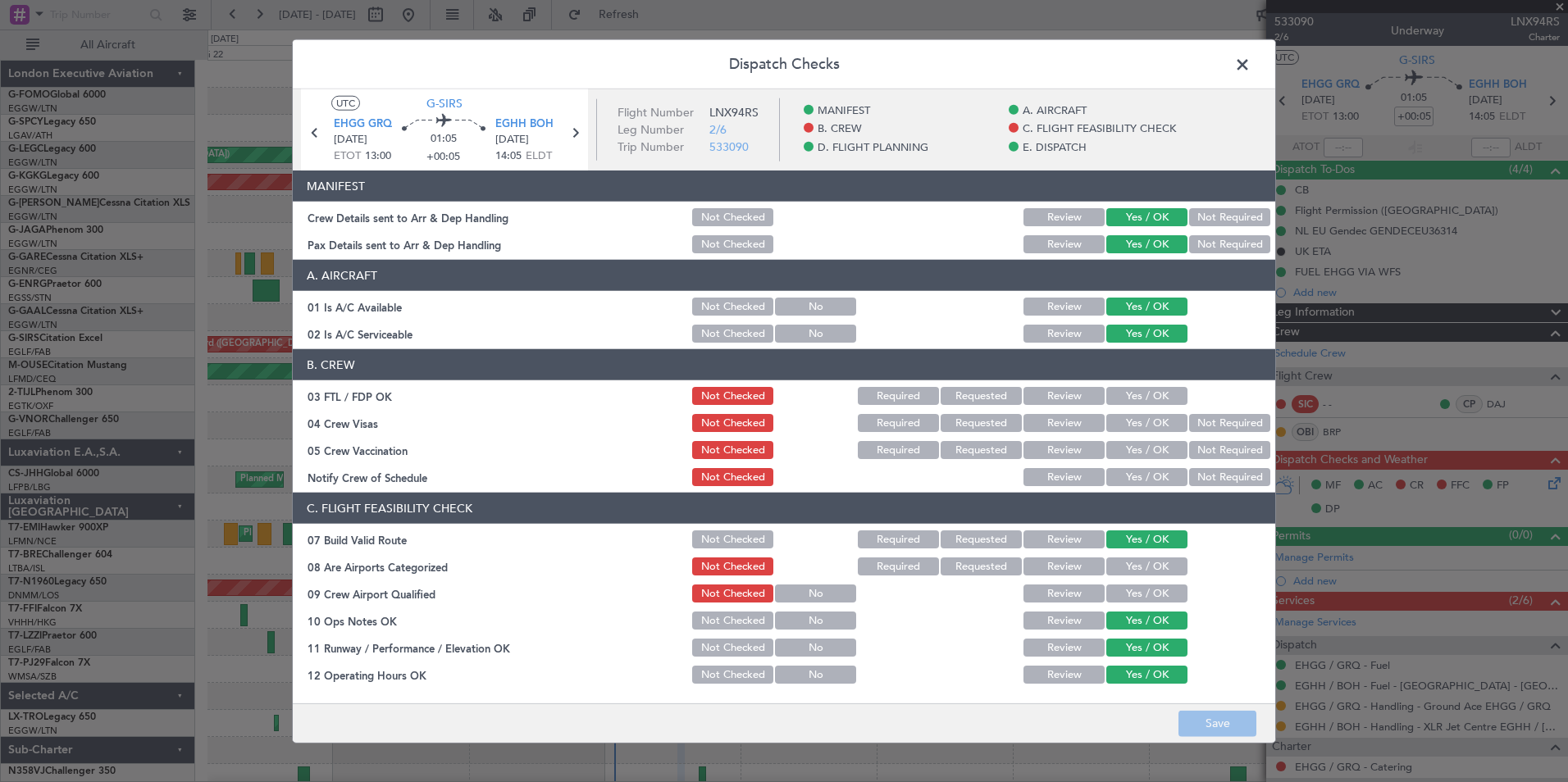
click at [1106, 389] on button "Yes / OK" at bounding box center [1146, 396] width 81 height 18
click at [1223, 424] on button "Not Required" at bounding box center [1229, 424] width 81 height 18
click at [1210, 449] on button "Not Required" at bounding box center [1229, 450] width 81 height 18
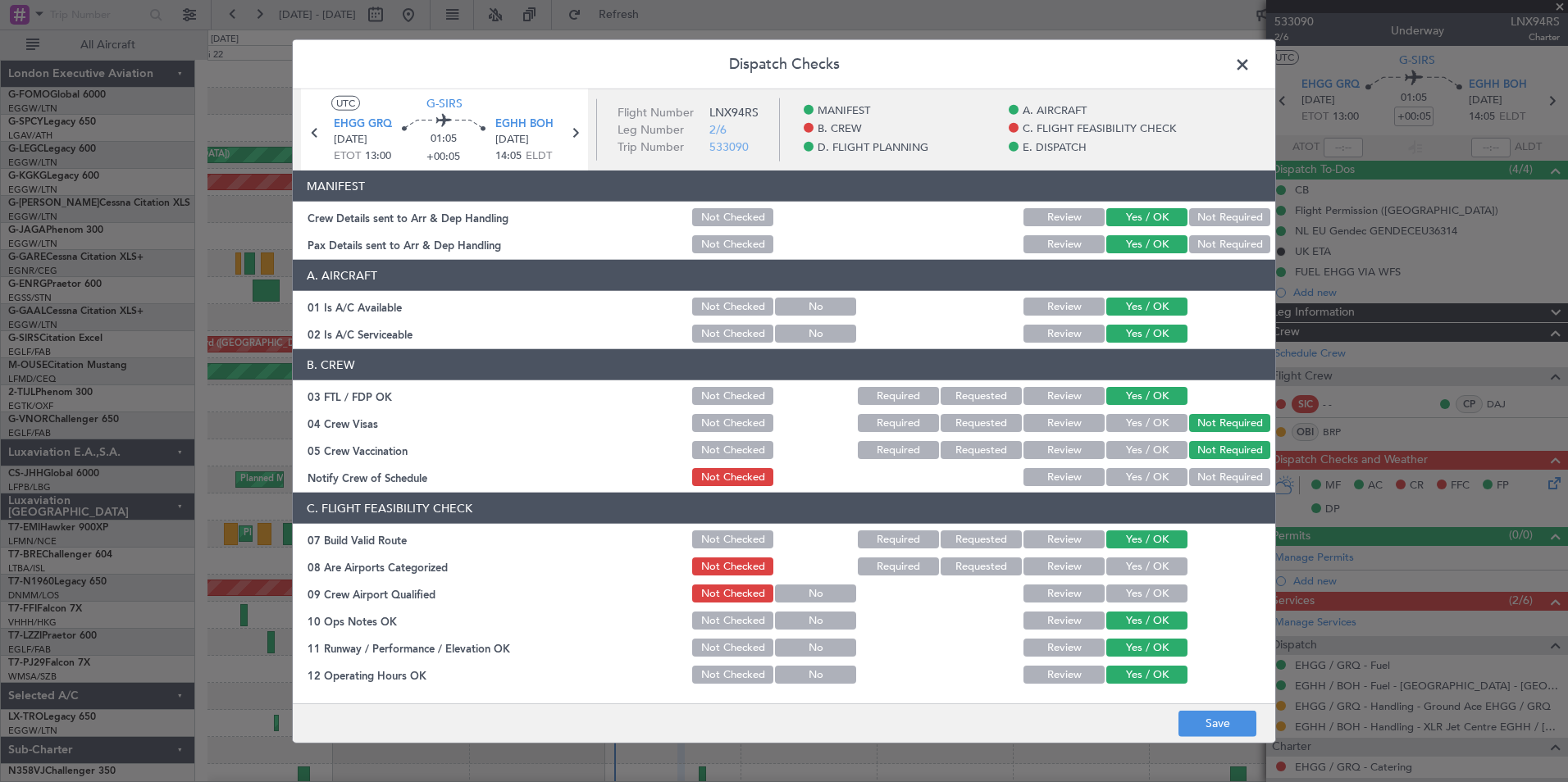
click at [1147, 474] on button "Yes / OK" at bounding box center [1146, 478] width 81 height 18
click at [1129, 557] on div "Yes / OK" at bounding box center [1145, 567] width 83 height 23
click at [1122, 575] on div "Yes / OK" at bounding box center [1145, 567] width 83 height 23
click at [1125, 569] on button "Yes / OK" at bounding box center [1146, 567] width 81 height 18
click at [1117, 578] on section "C. FLIGHT FEASIBILITY CHECK 07 Build Valid Route Not Checked Required Requested…" at bounding box center [784, 711] width 982 height 437
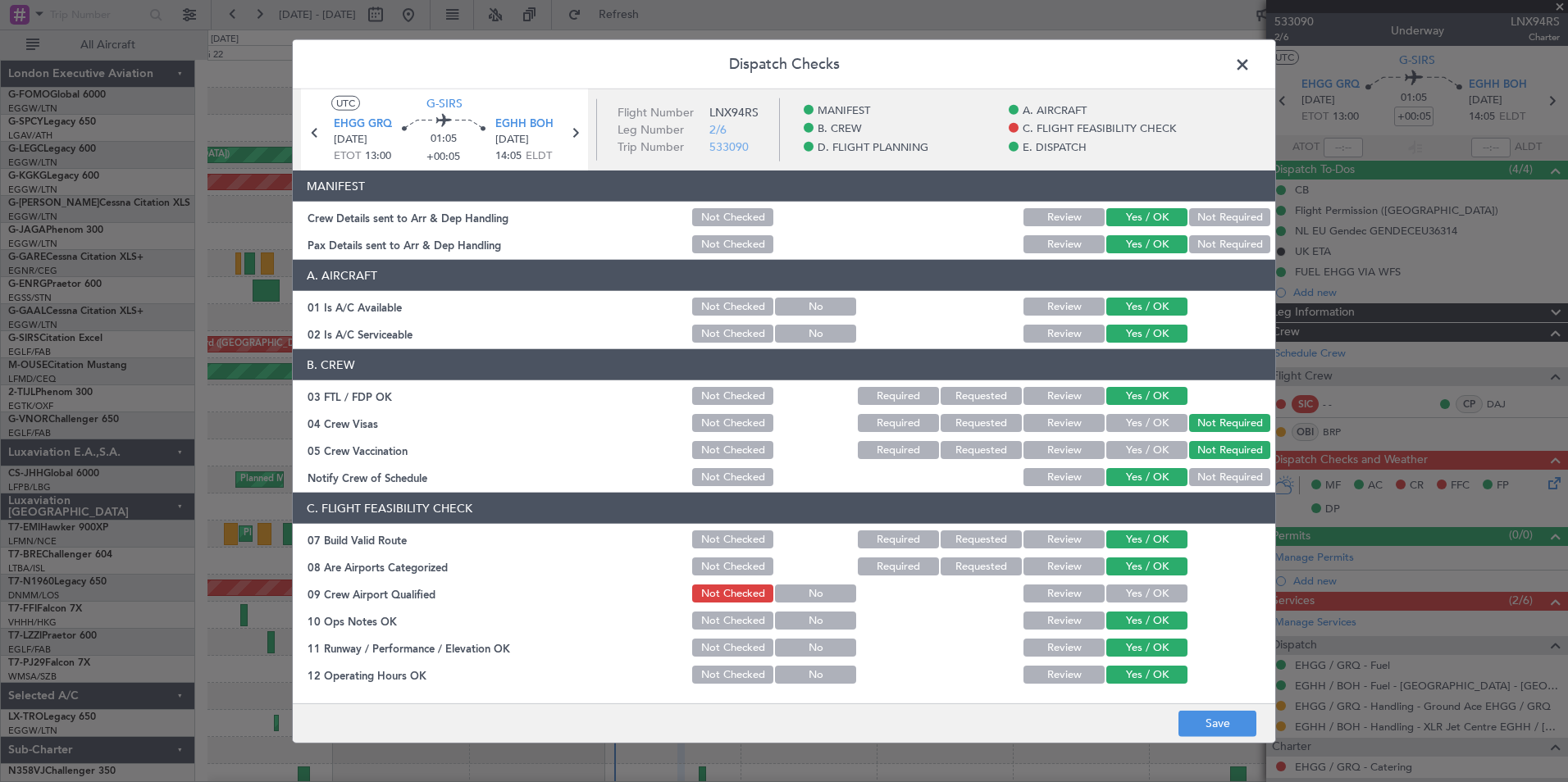
click at [1113, 590] on button "Yes / OK" at bounding box center [1146, 594] width 81 height 18
click at [1227, 732] on button "Save" at bounding box center [1216, 723] width 78 height 26
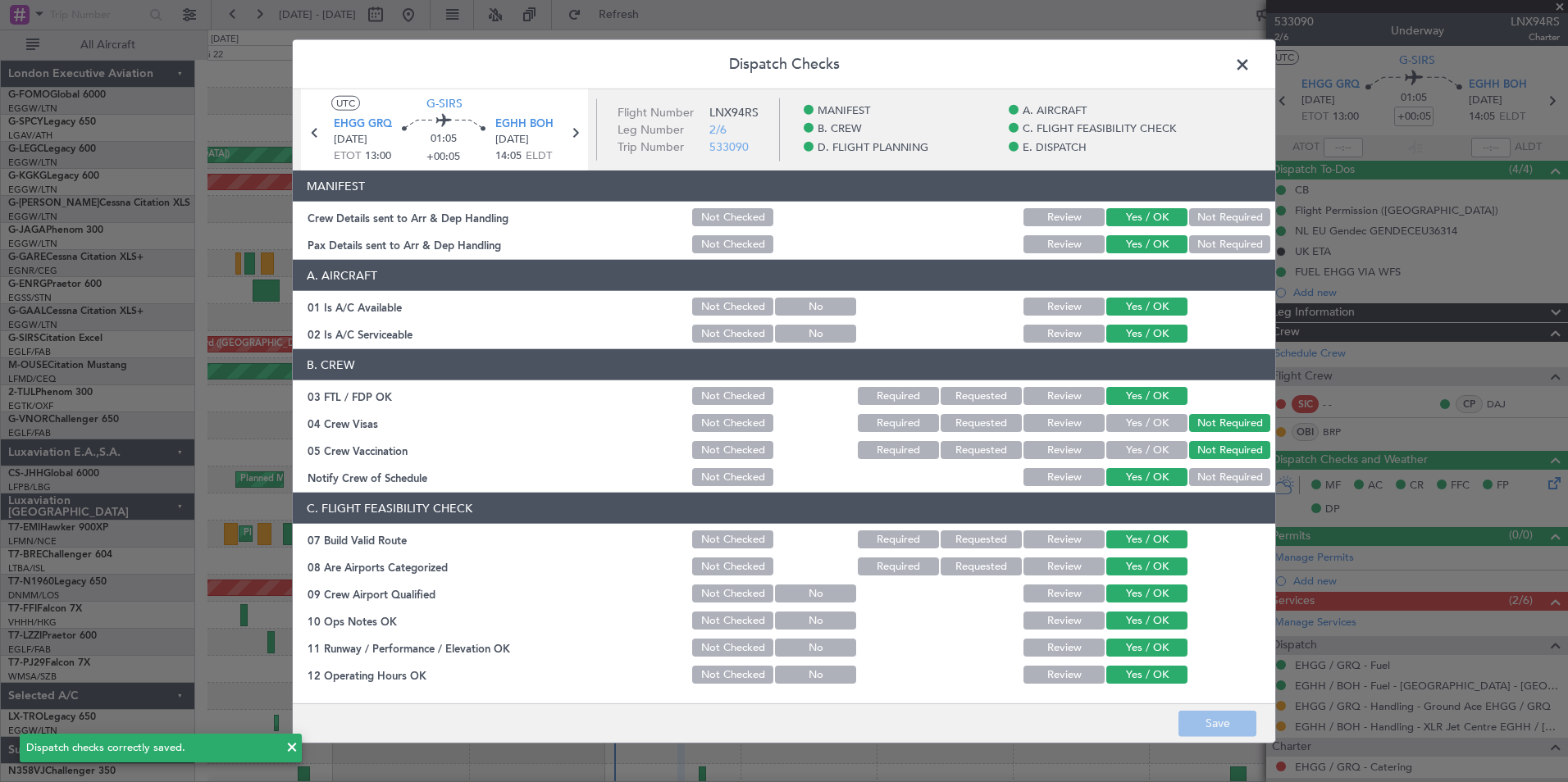
click at [1250, 66] on span at bounding box center [1250, 68] width 0 height 33
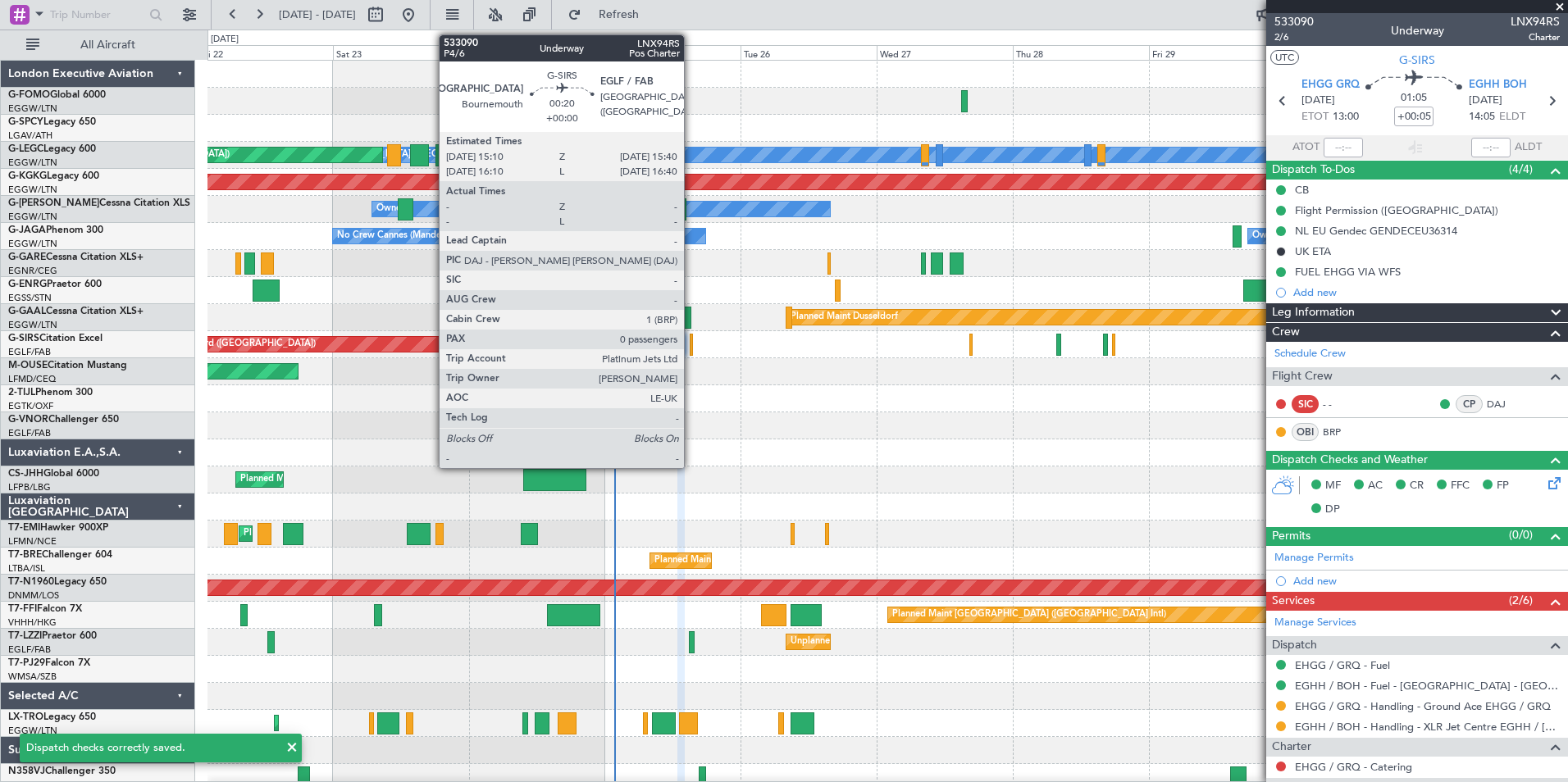
click at [691, 347] on div at bounding box center [691, 344] width 3 height 23
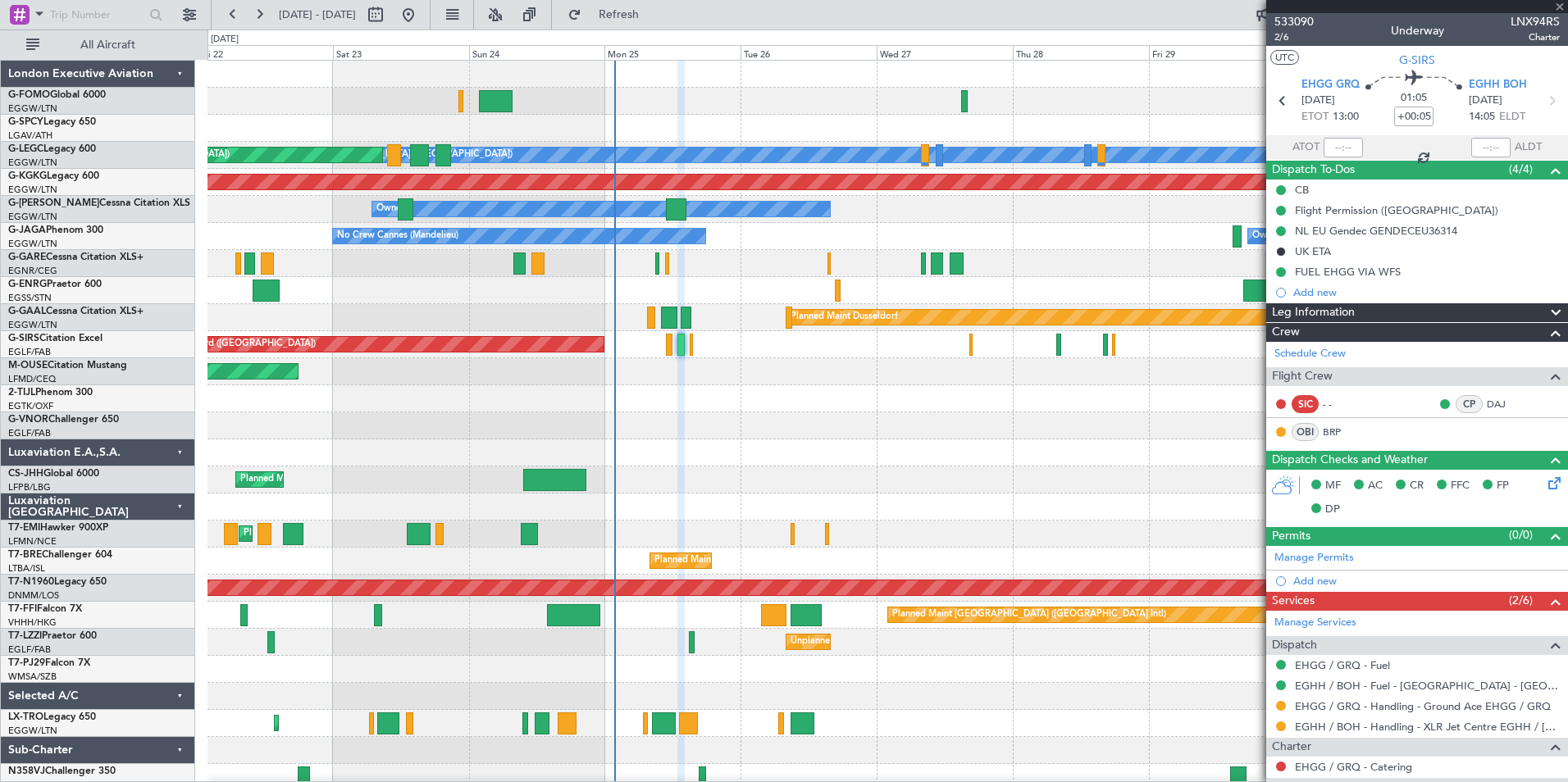
type input "0"
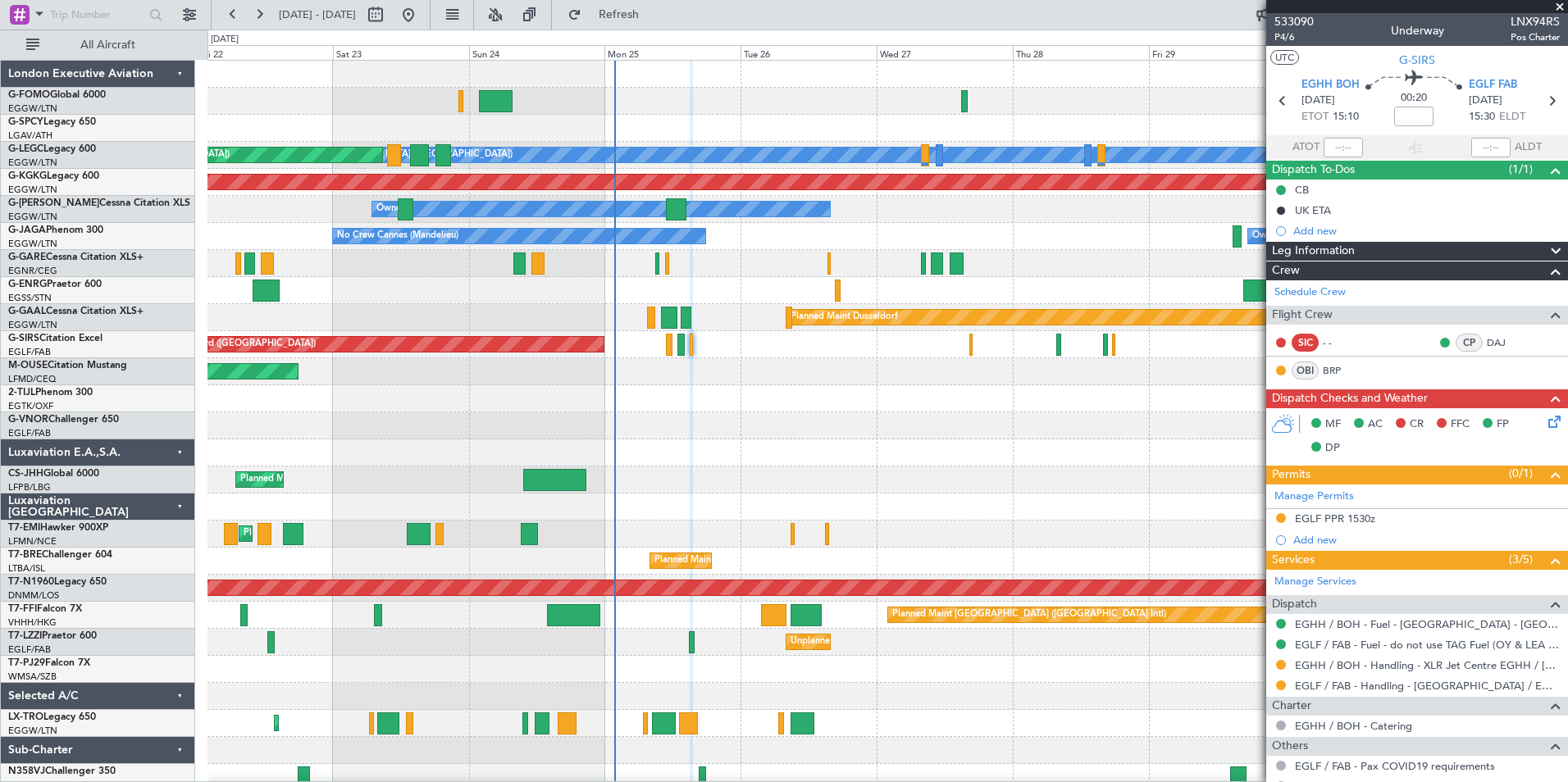
click at [1545, 421] on icon at bounding box center [1551, 419] width 13 height 13
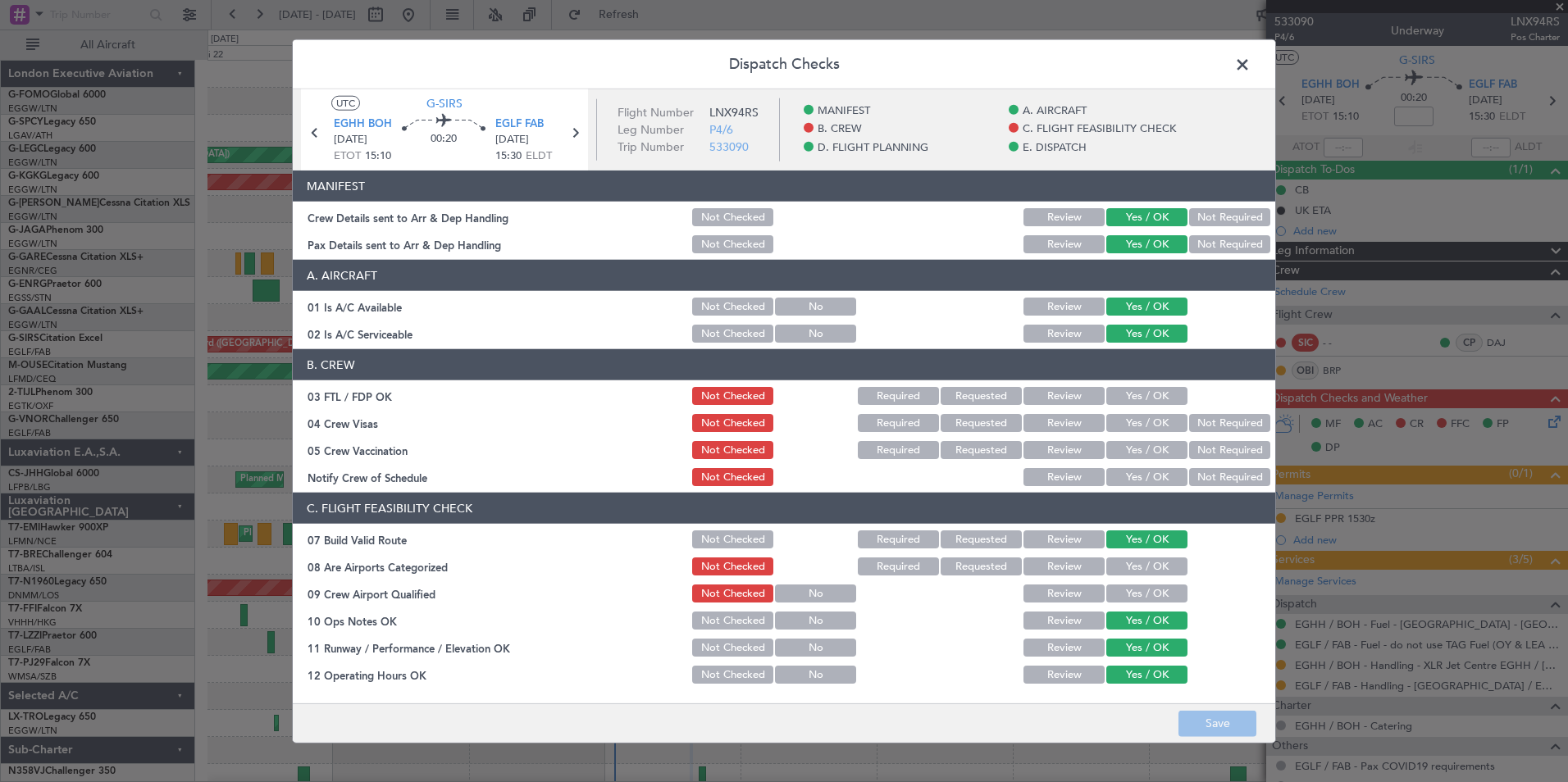
click at [1135, 399] on button "Yes / OK" at bounding box center [1146, 396] width 81 height 18
click at [1189, 425] on button "Not Required" at bounding box center [1229, 424] width 81 height 18
click at [1191, 454] on button "Not Required" at bounding box center [1229, 450] width 81 height 18
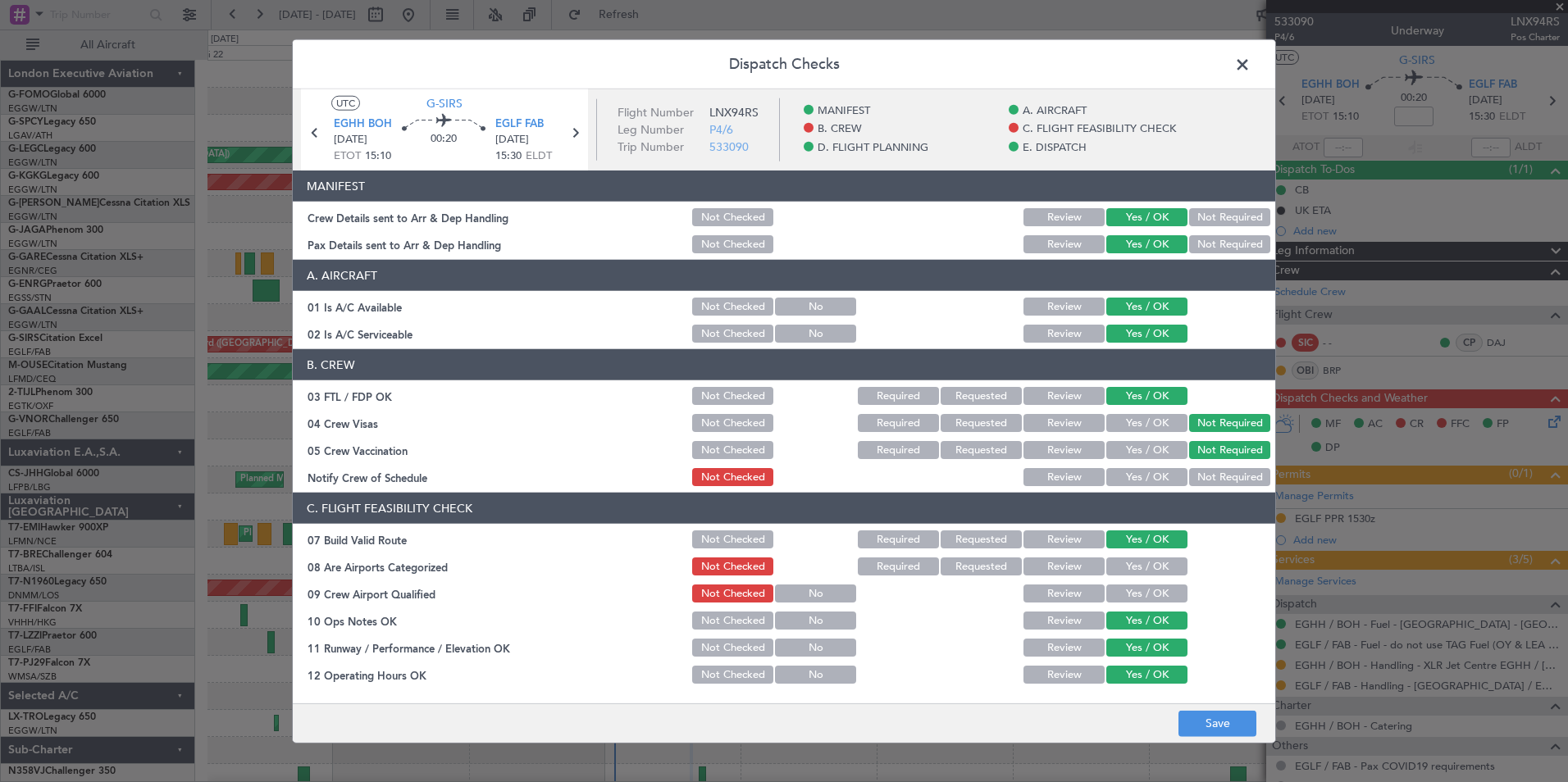
click at [1158, 479] on button "Yes / OK" at bounding box center [1146, 478] width 81 height 18
click at [1135, 570] on button "Yes / OK" at bounding box center [1146, 567] width 81 height 18
click at [1130, 598] on button "Yes / OK" at bounding box center [1146, 594] width 81 height 18
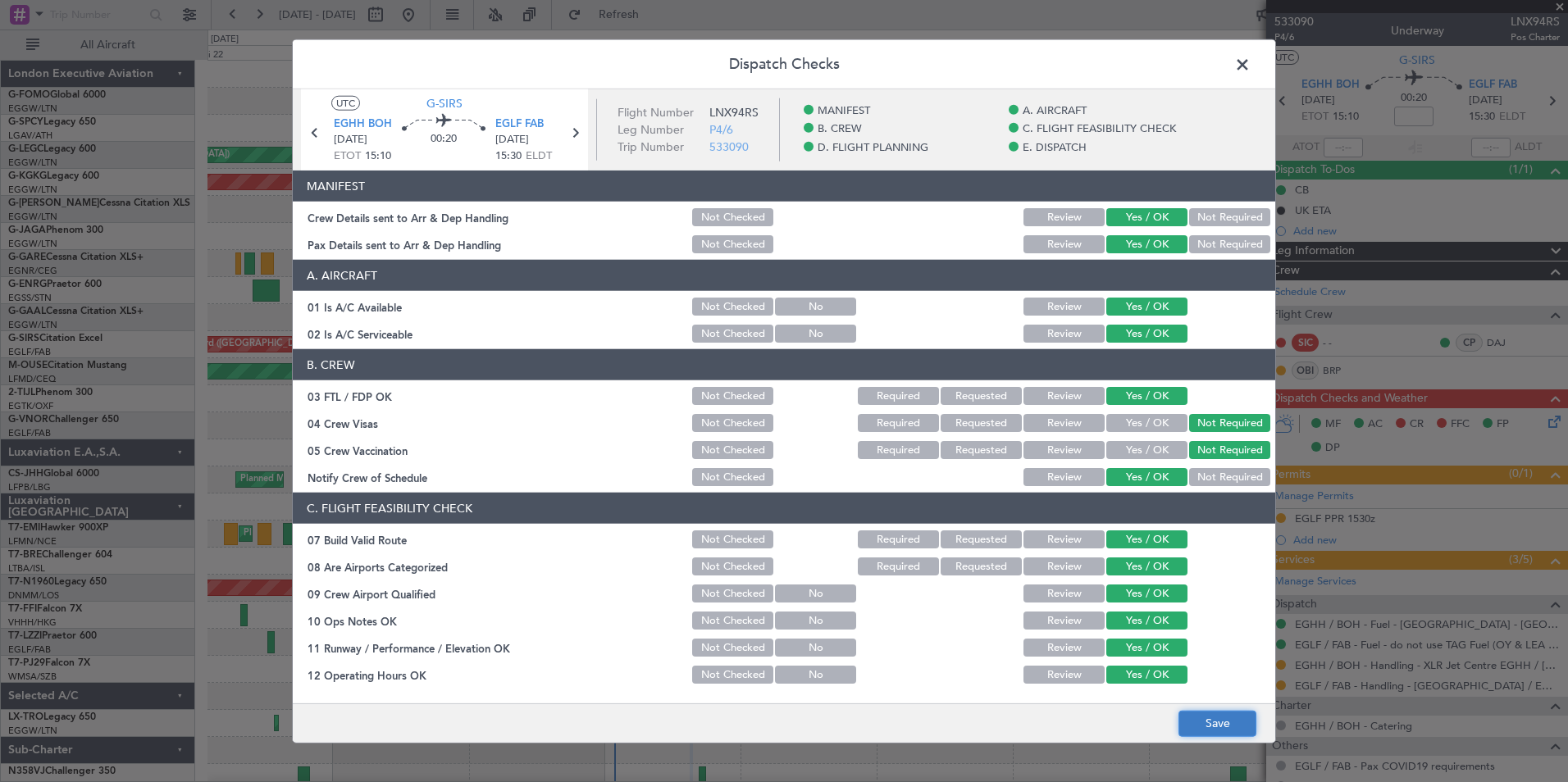
click at [1206, 718] on button "Save" at bounding box center [1216, 723] width 78 height 26
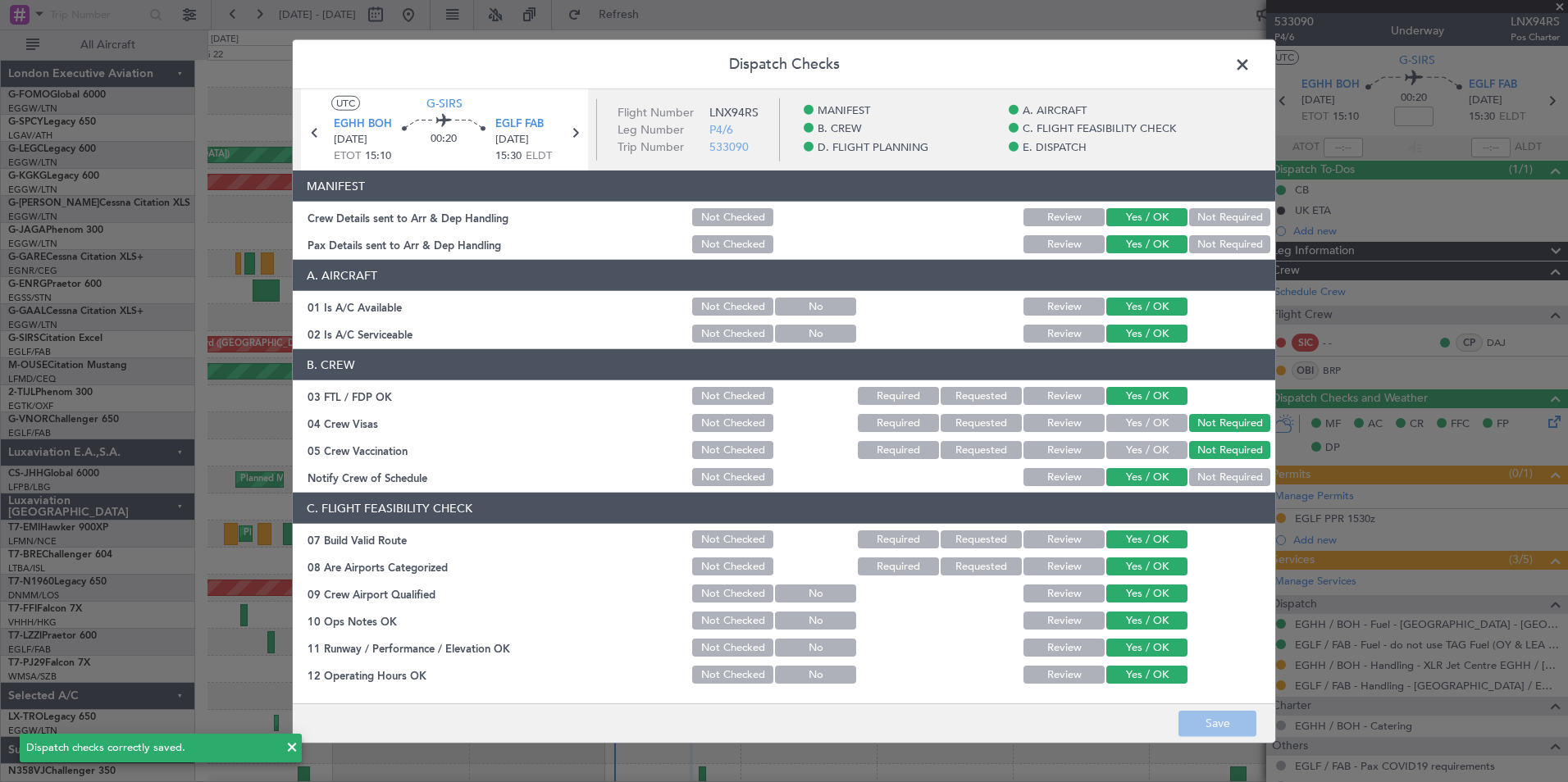
click at [1250, 67] on span at bounding box center [1250, 68] width 0 height 33
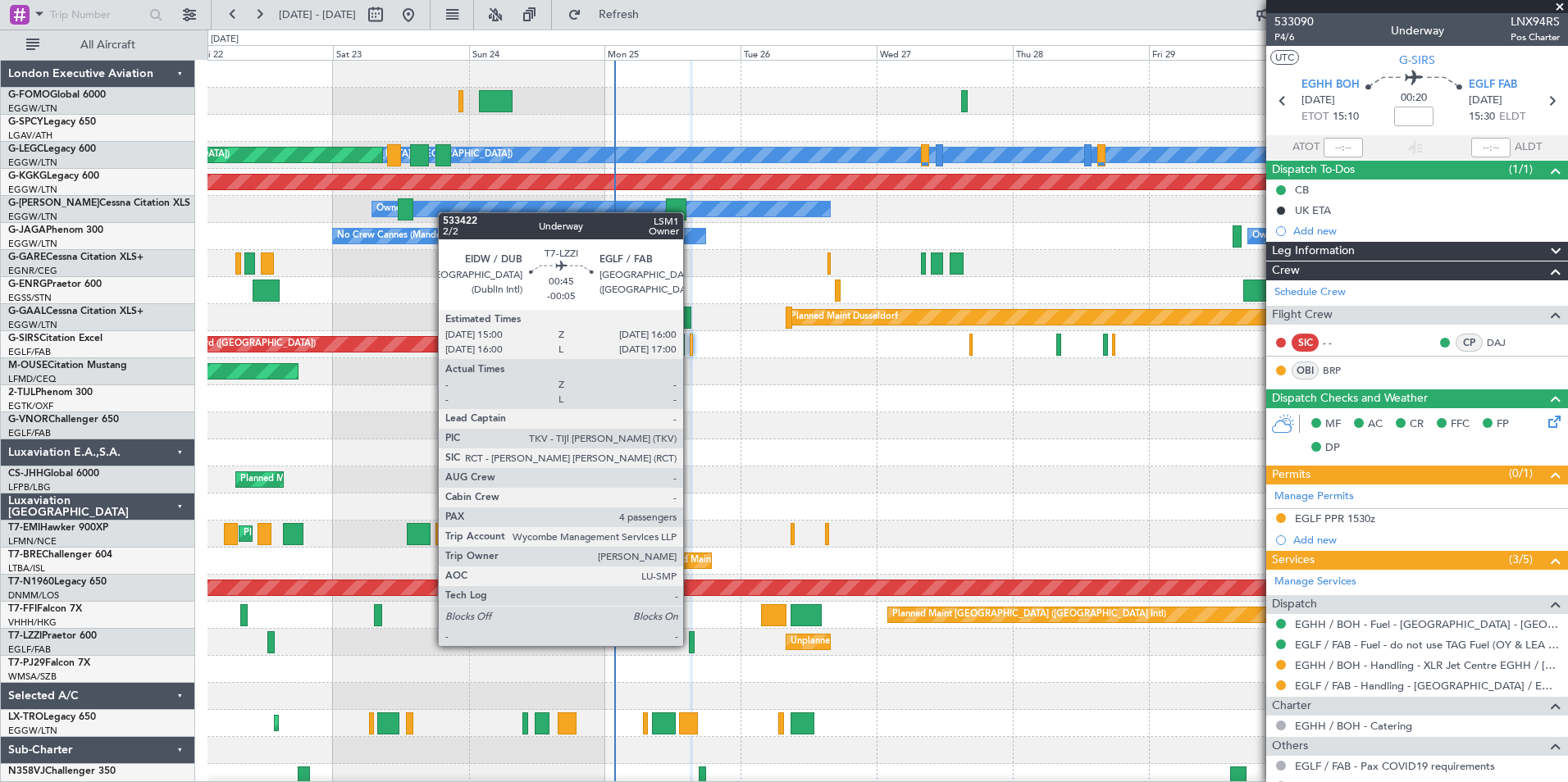
click at [690, 644] on div at bounding box center [691, 642] width 6 height 23
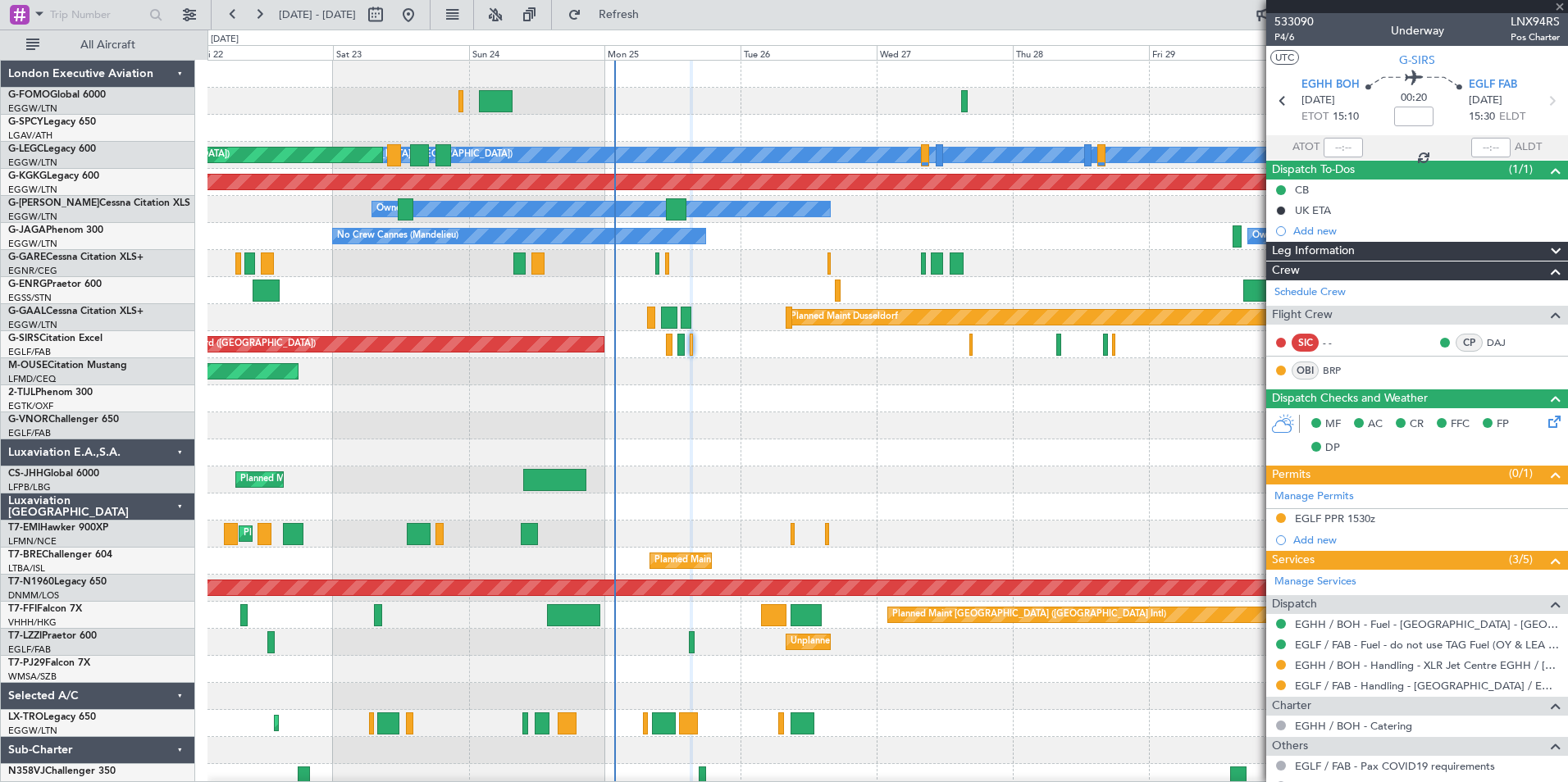
type input "-00:05"
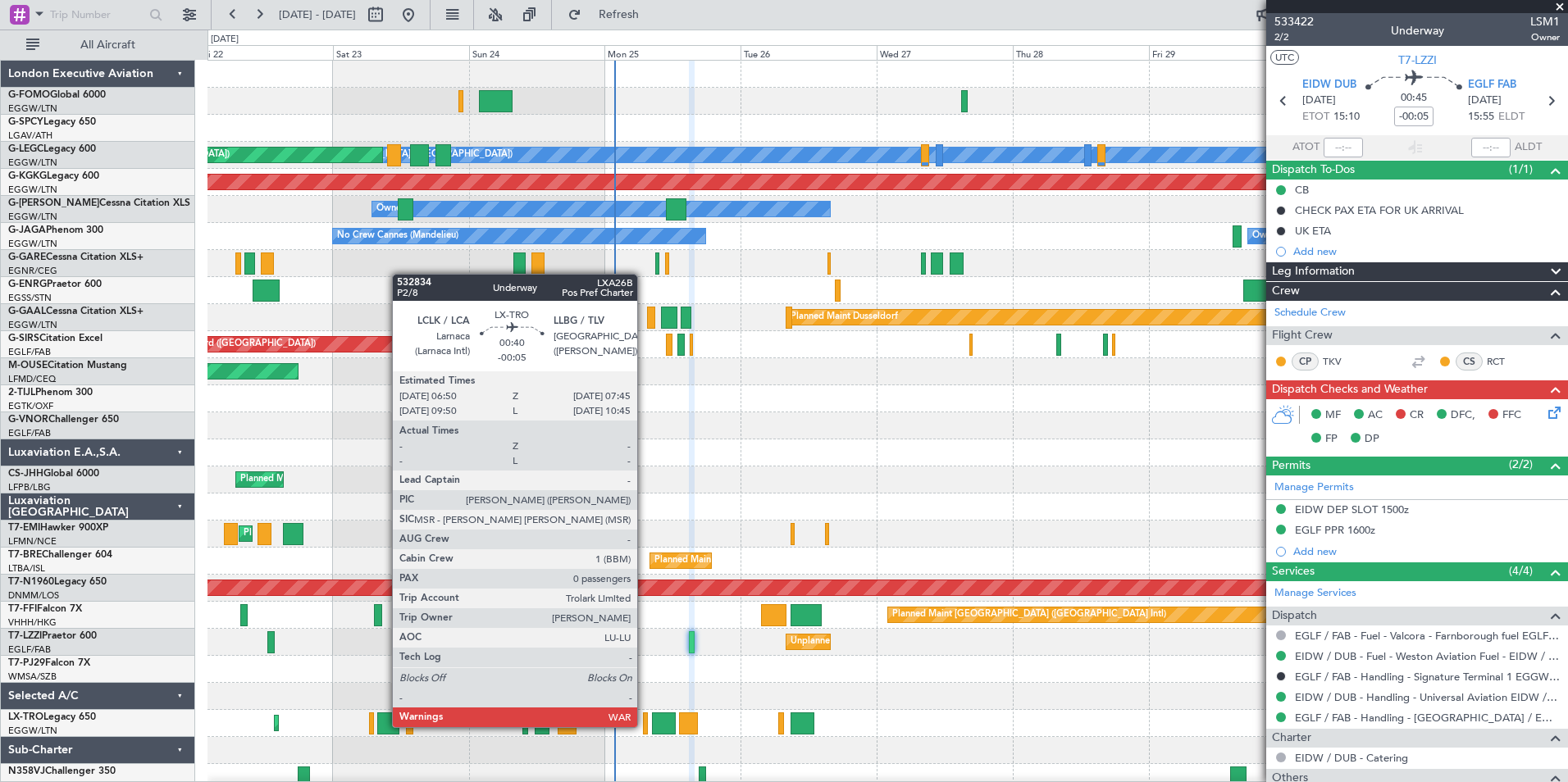
click at [644, 725] on div at bounding box center [645, 724] width 6 height 23
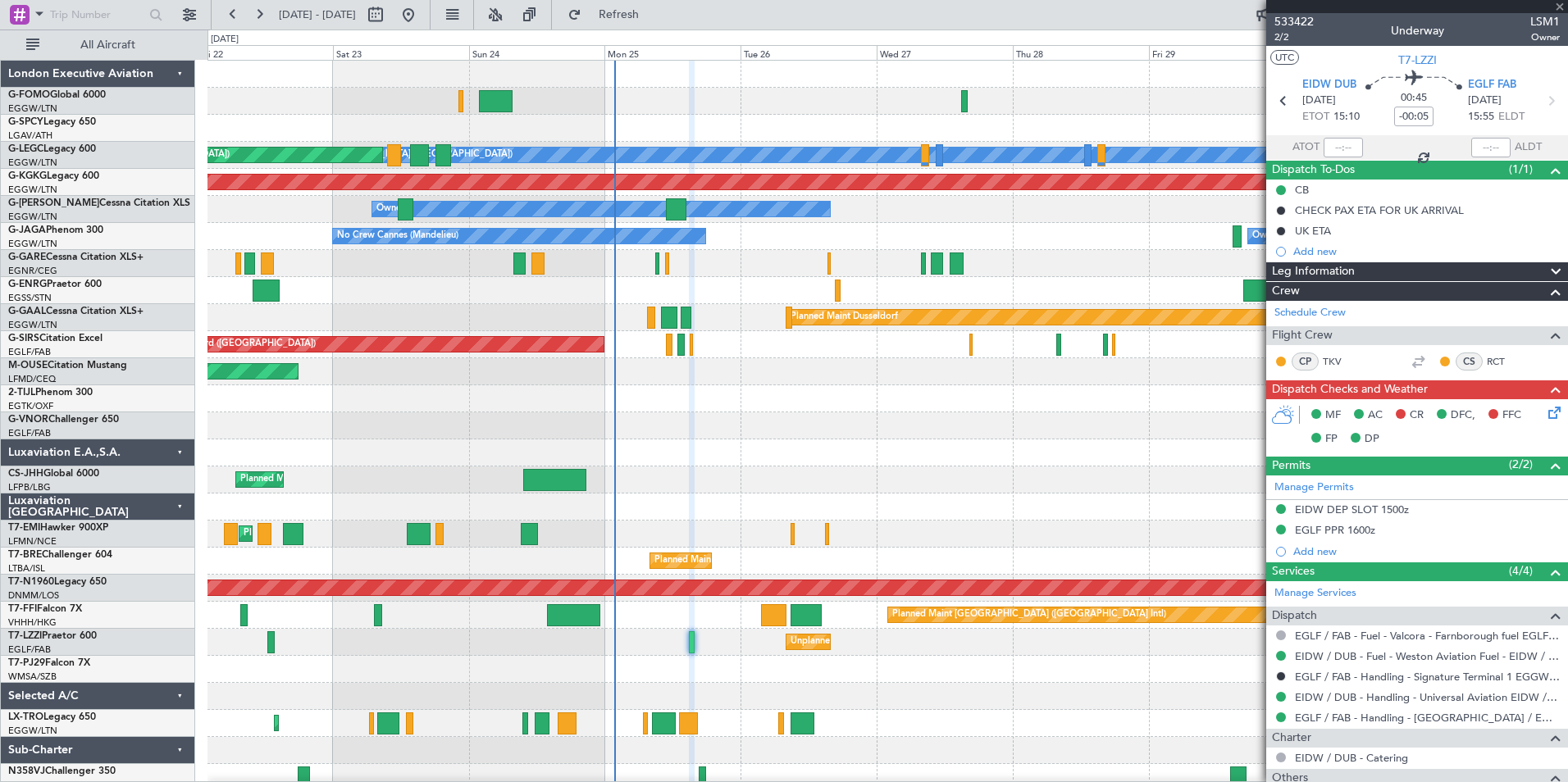
type input "0"
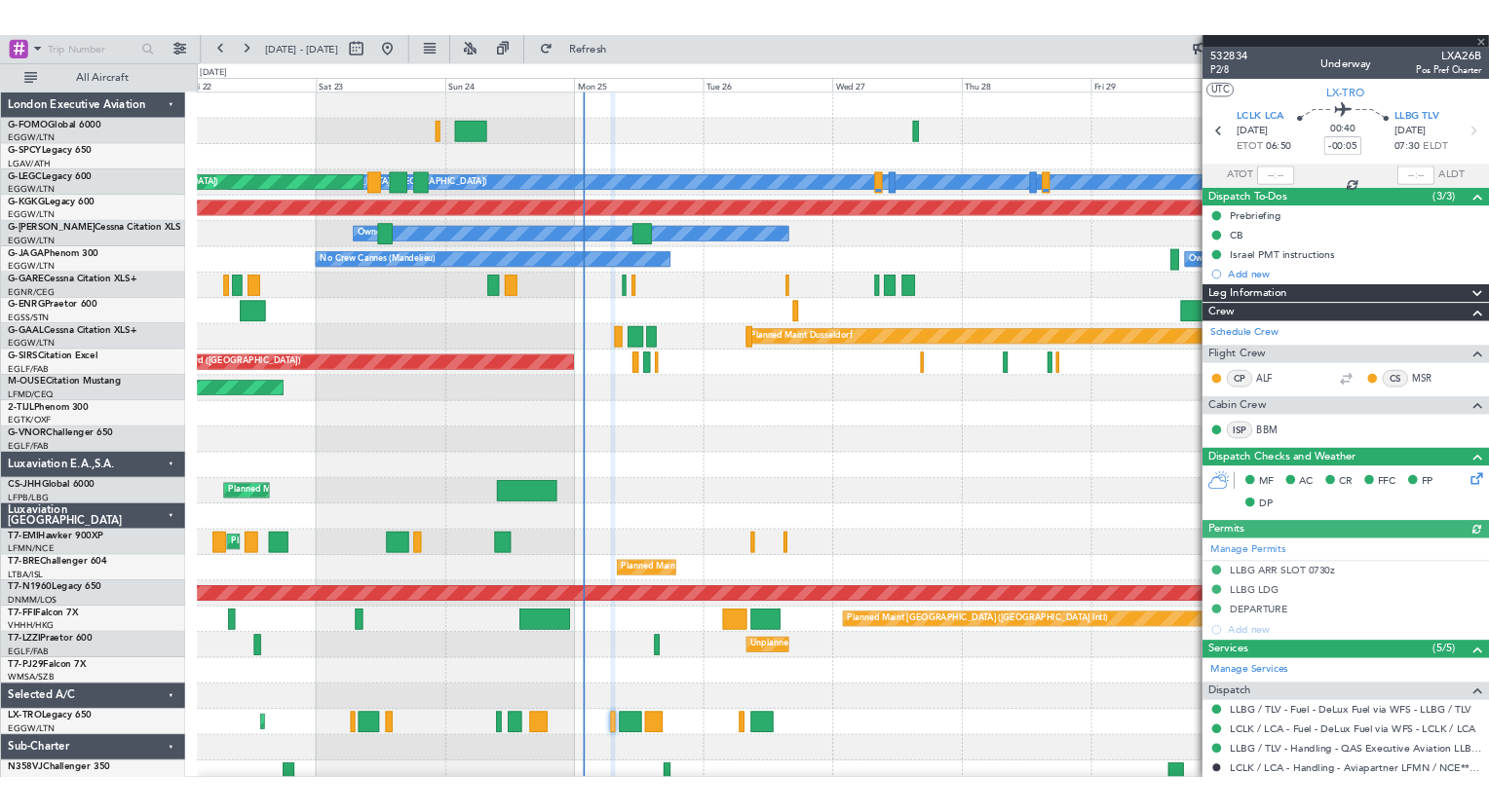
scroll to position [10, 0]
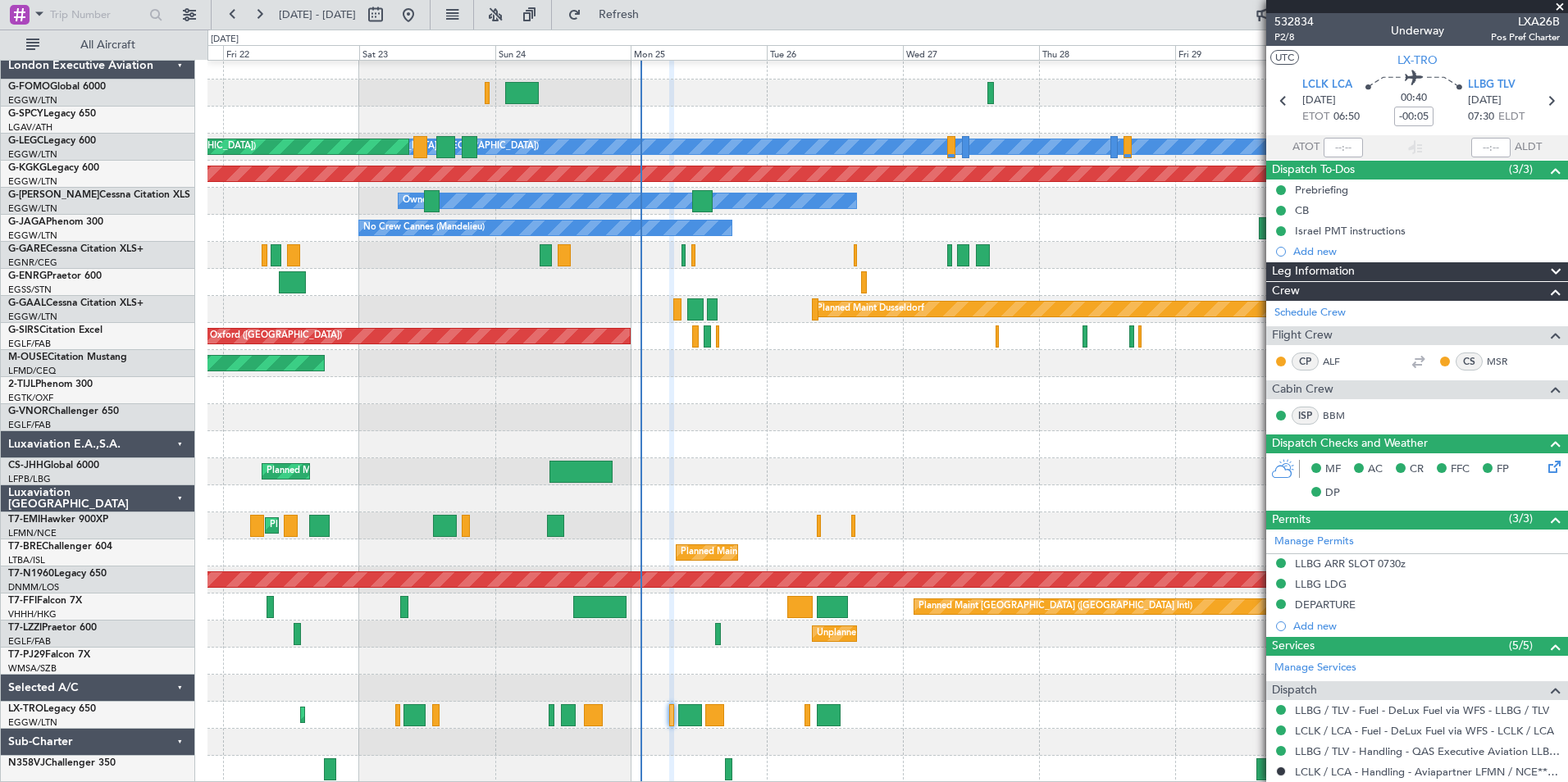
click at [674, 542] on div "A/C Unavailable [GEOGRAPHIC_DATA] ([GEOGRAPHIC_DATA]) Planned Maint [GEOGRAPHIC…" at bounding box center [887, 418] width 1360 height 730
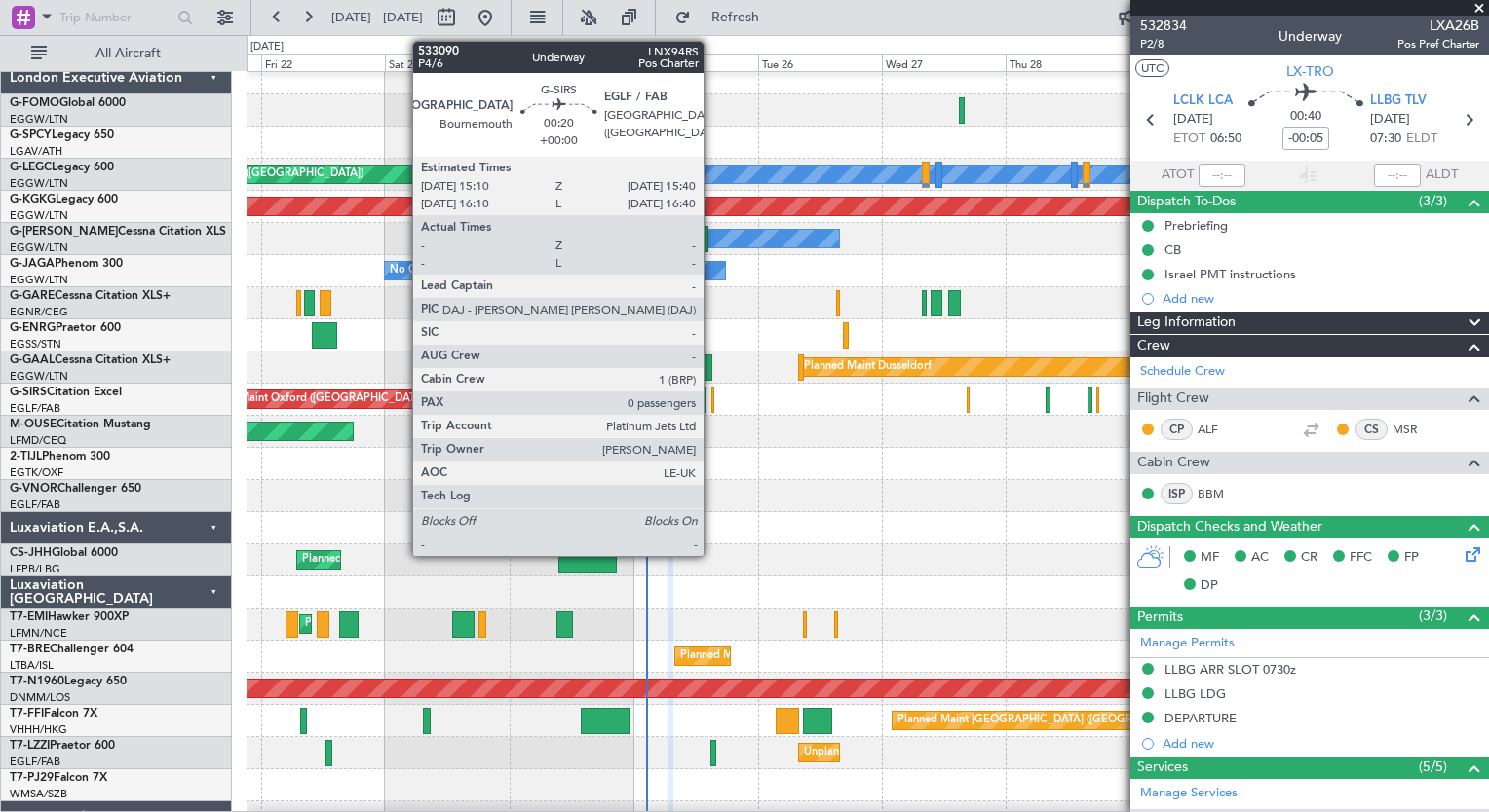
click at [712, 409] on div at bounding box center [712, 399] width 3 height 27
